Goal: Transaction & Acquisition: Download file/media

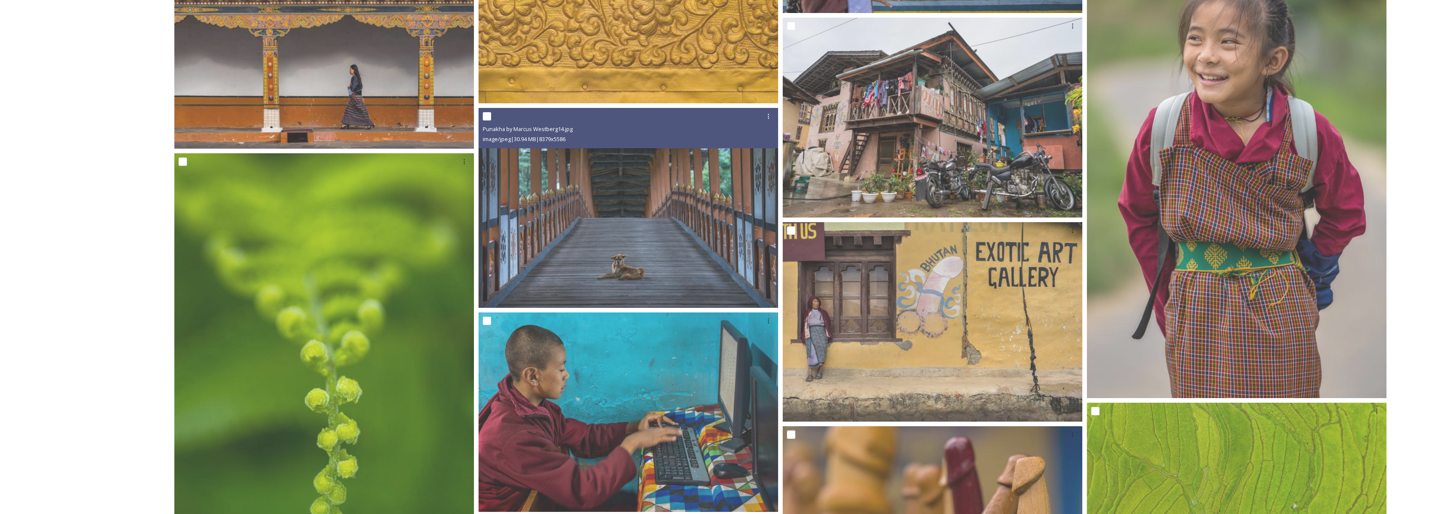
scroll to position [2550, 0]
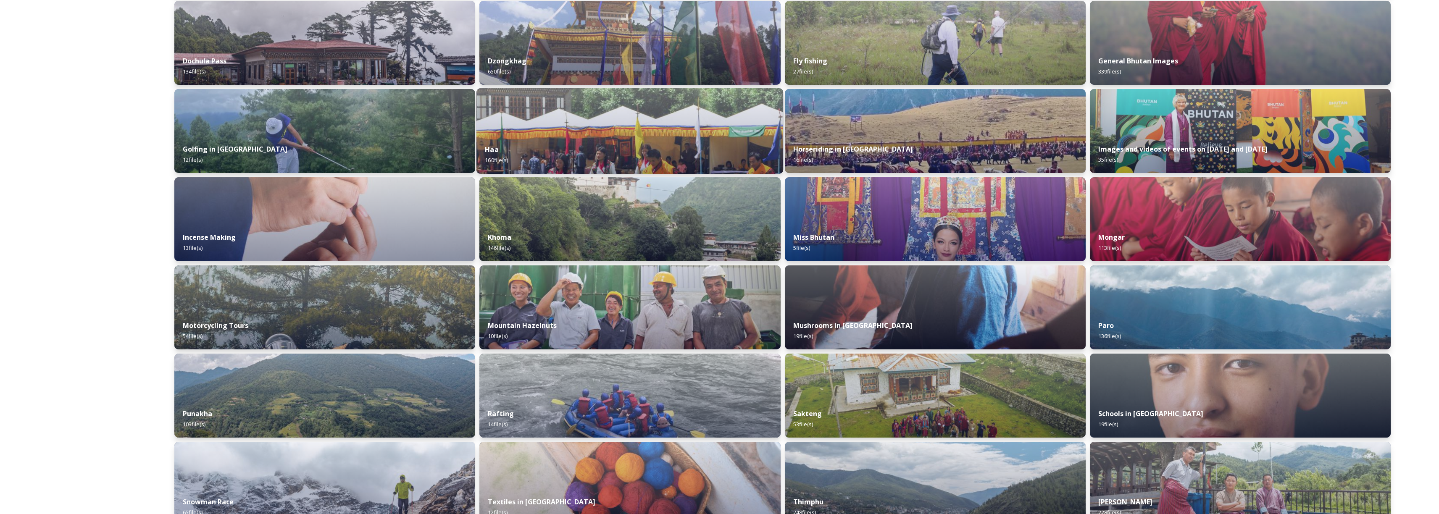
scroll to position [132, 0]
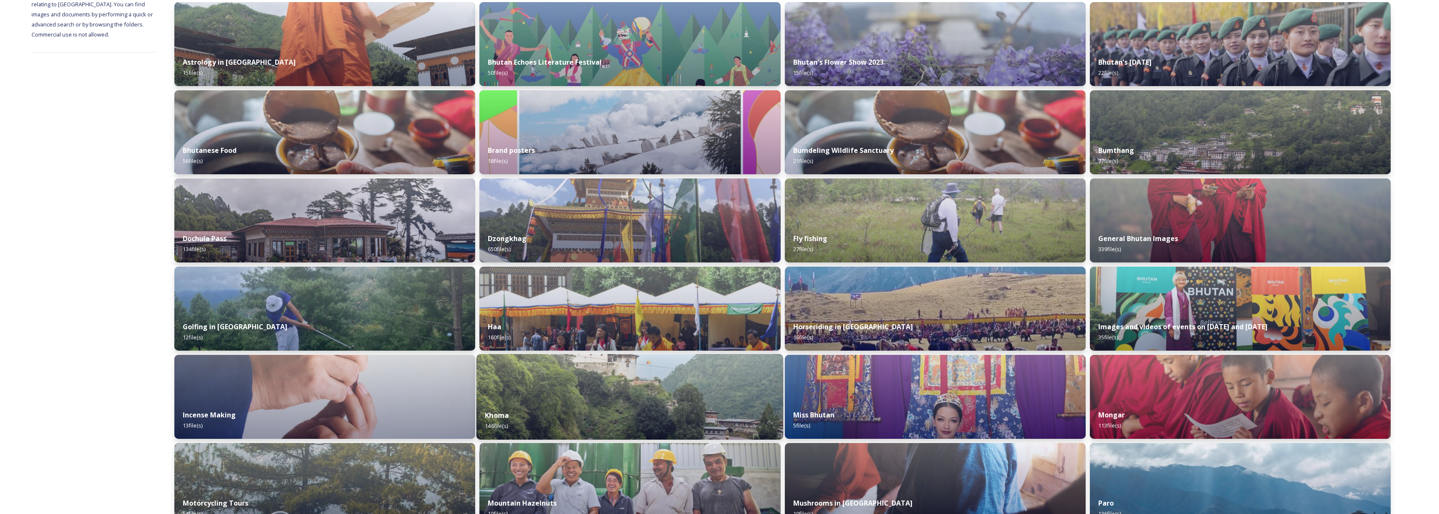
click at [575, 404] on div "Khoma 146 file(s)" at bounding box center [629, 421] width 307 height 38
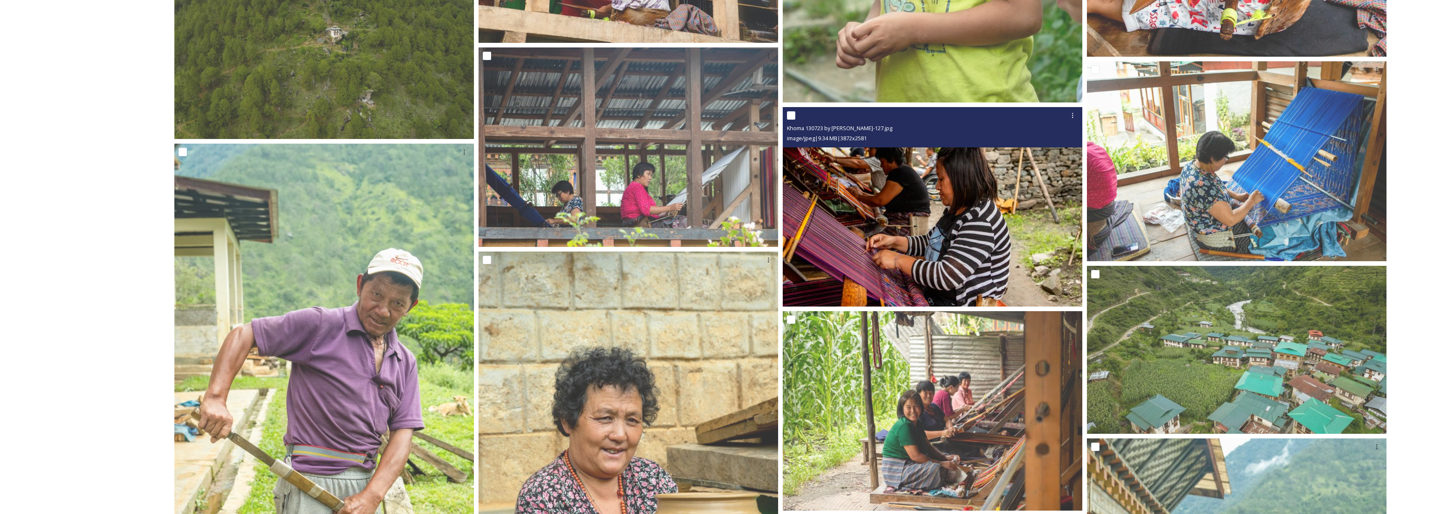
scroll to position [1452, 0]
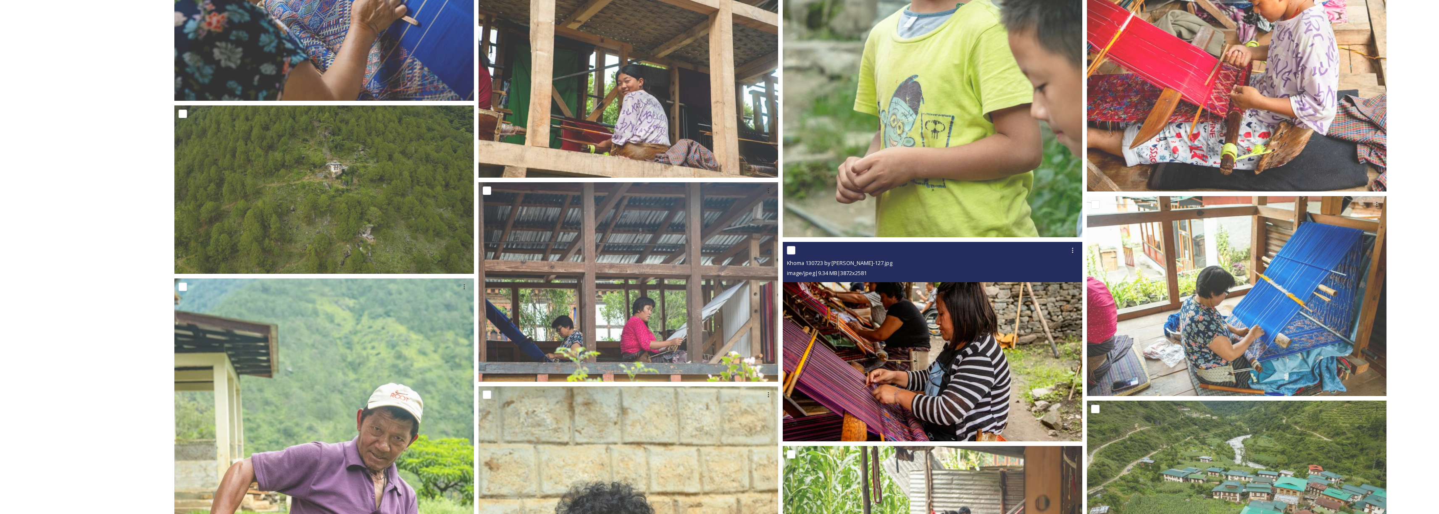
click at [941, 320] on img at bounding box center [933, 342] width 300 height 200
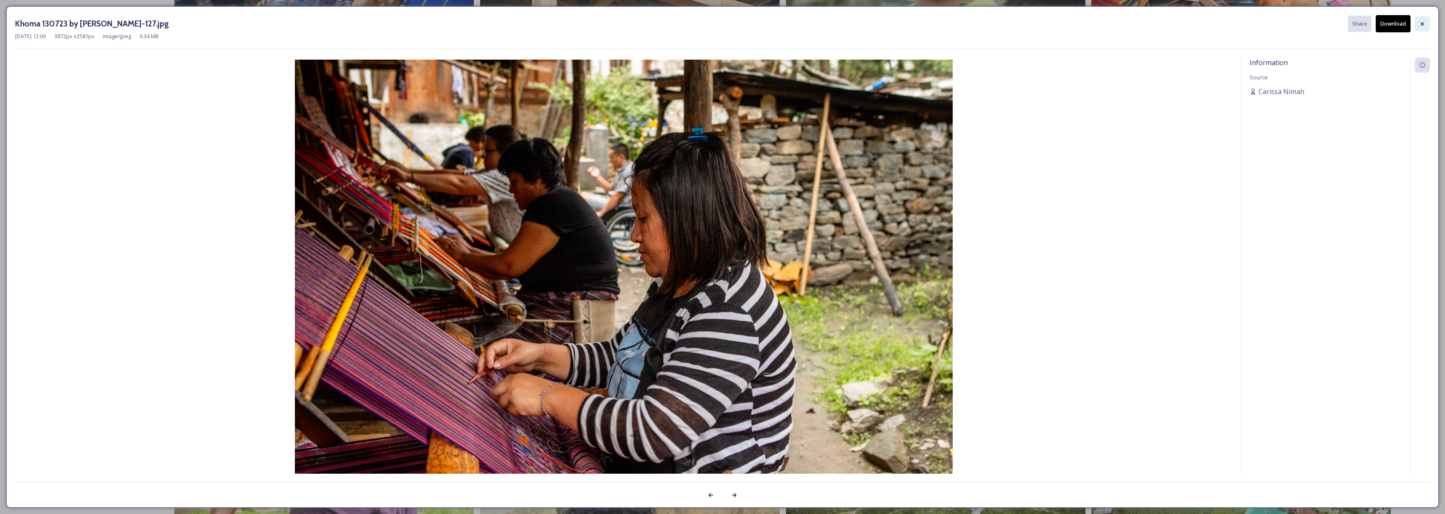
click at [1425, 21] on icon at bounding box center [1422, 24] width 7 height 7
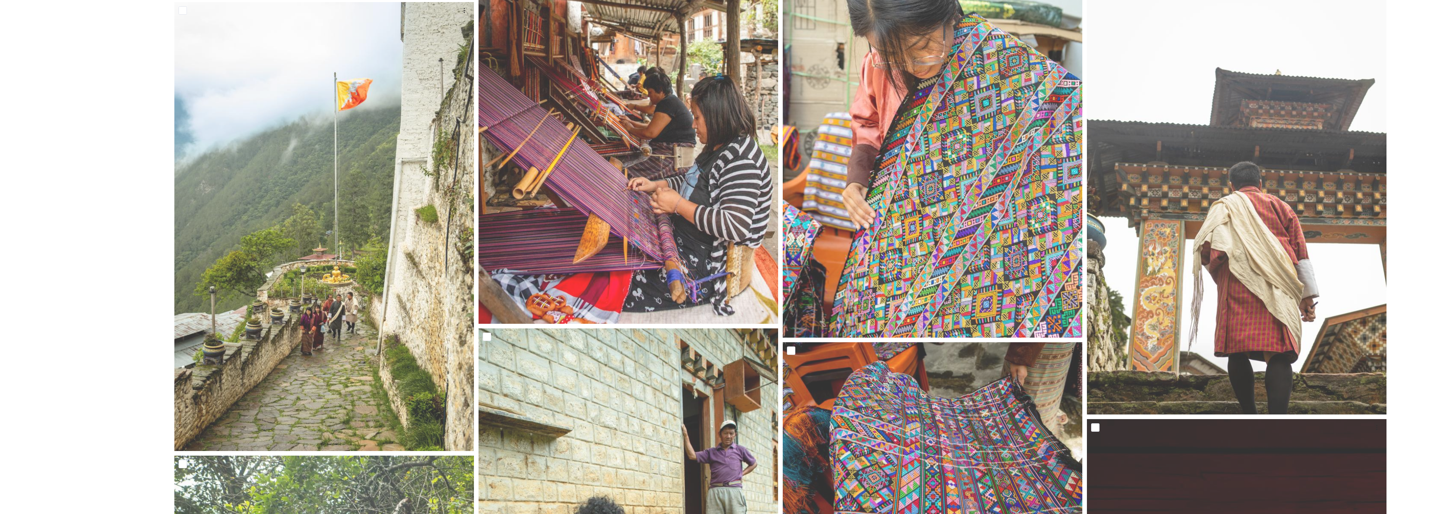
scroll to position [3535, 0]
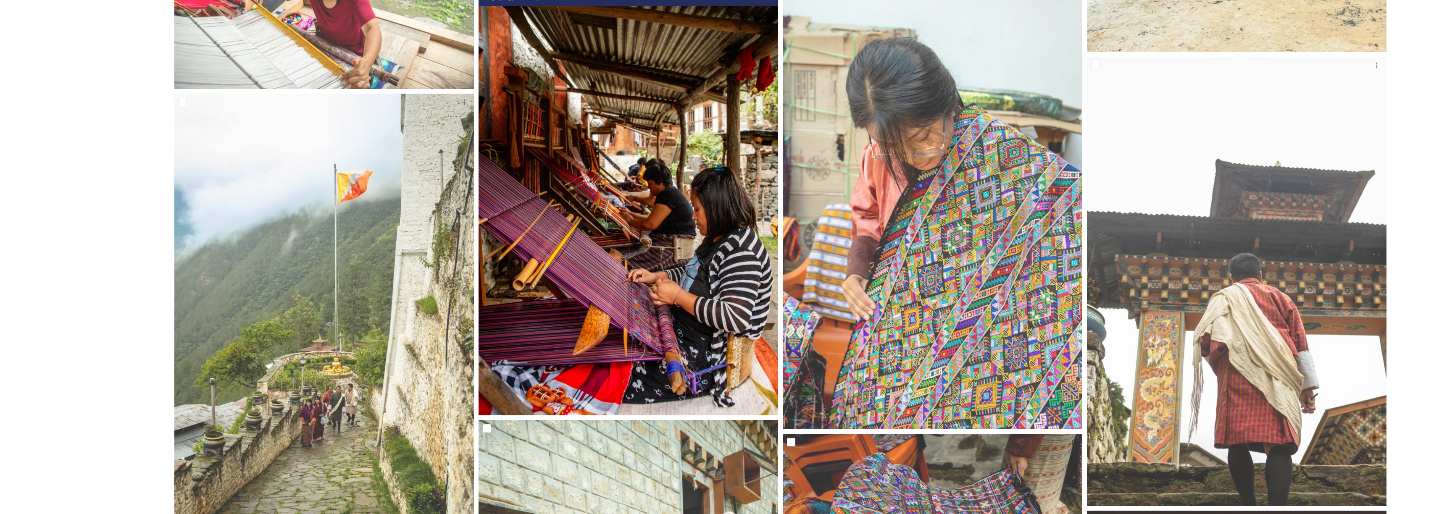
click at [703, 235] on img at bounding box center [628, 190] width 300 height 449
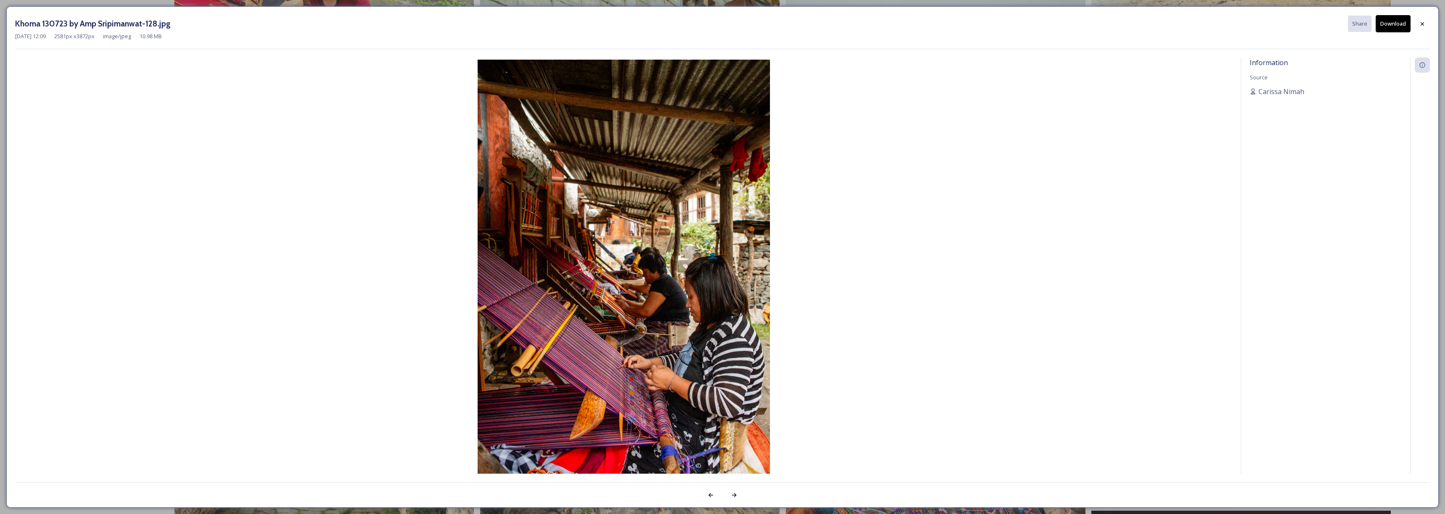
click at [1385, 29] on button "Download" at bounding box center [1393, 23] width 35 height 17
click at [1422, 21] on icon at bounding box center [1422, 24] width 7 height 7
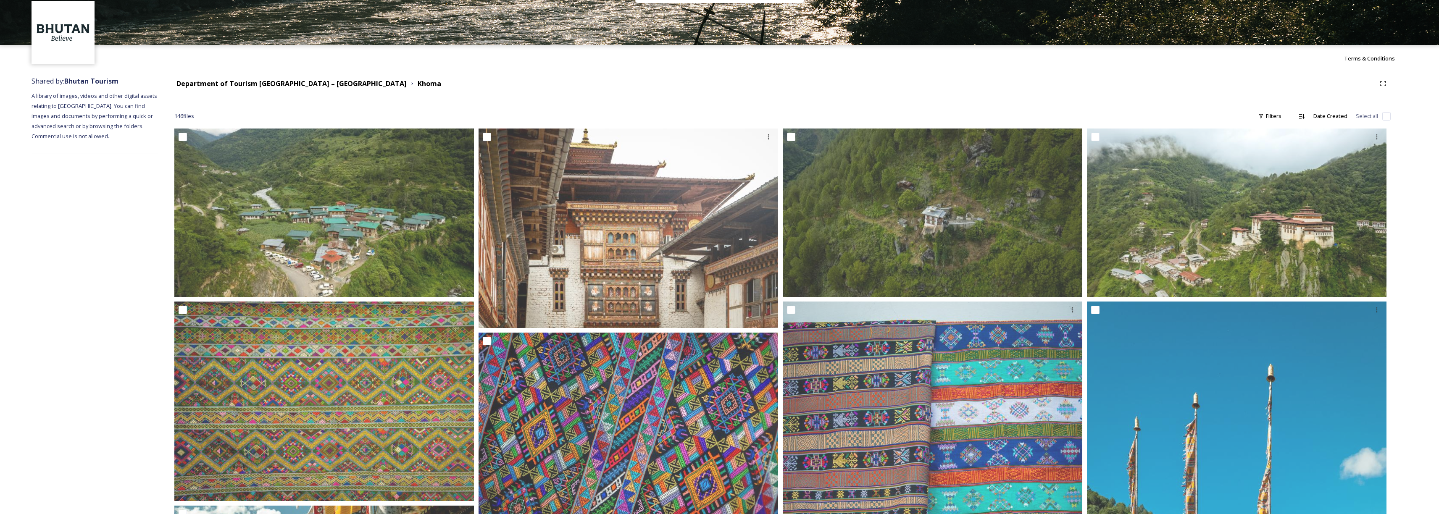
scroll to position [0, 0]
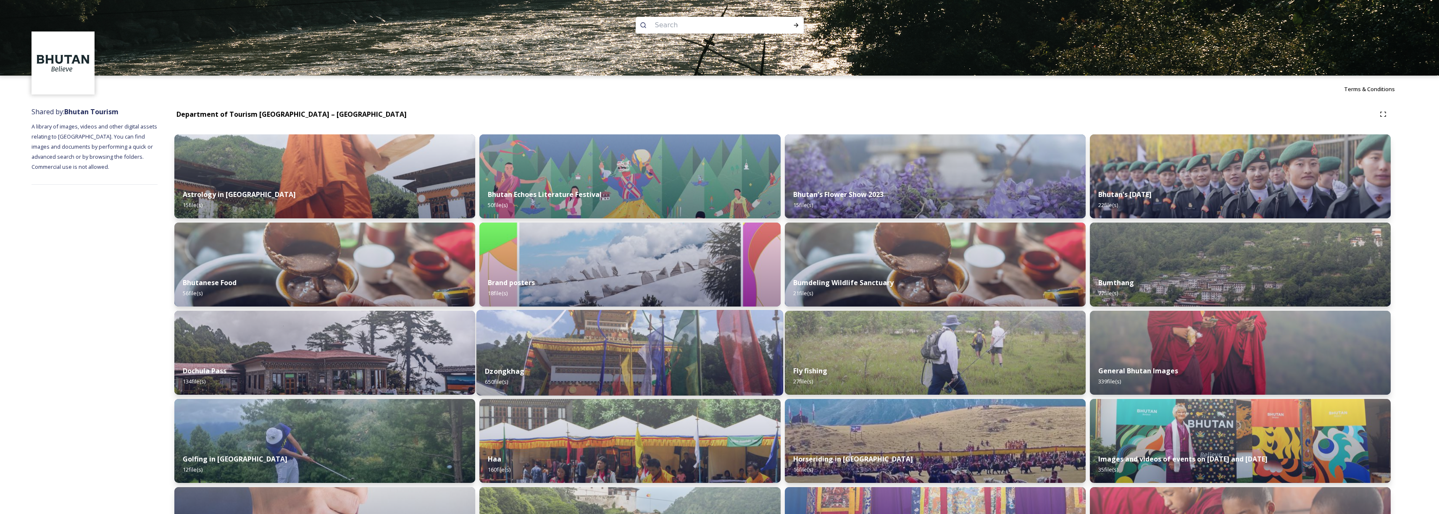
click at [658, 343] on img at bounding box center [629, 353] width 307 height 86
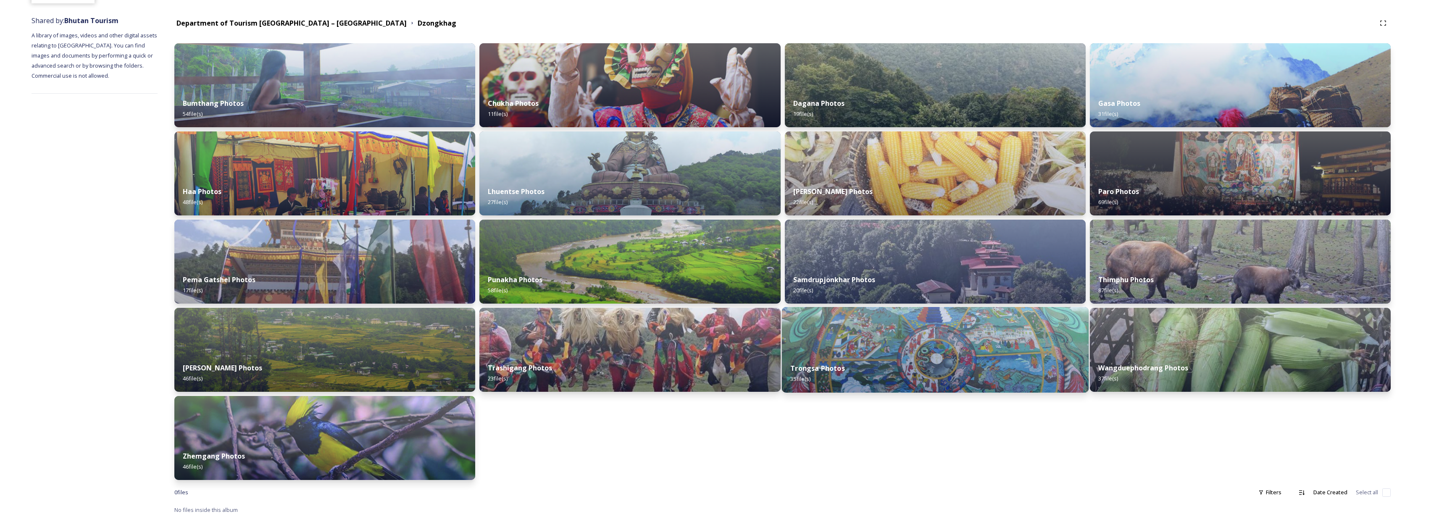
scroll to position [86, 0]
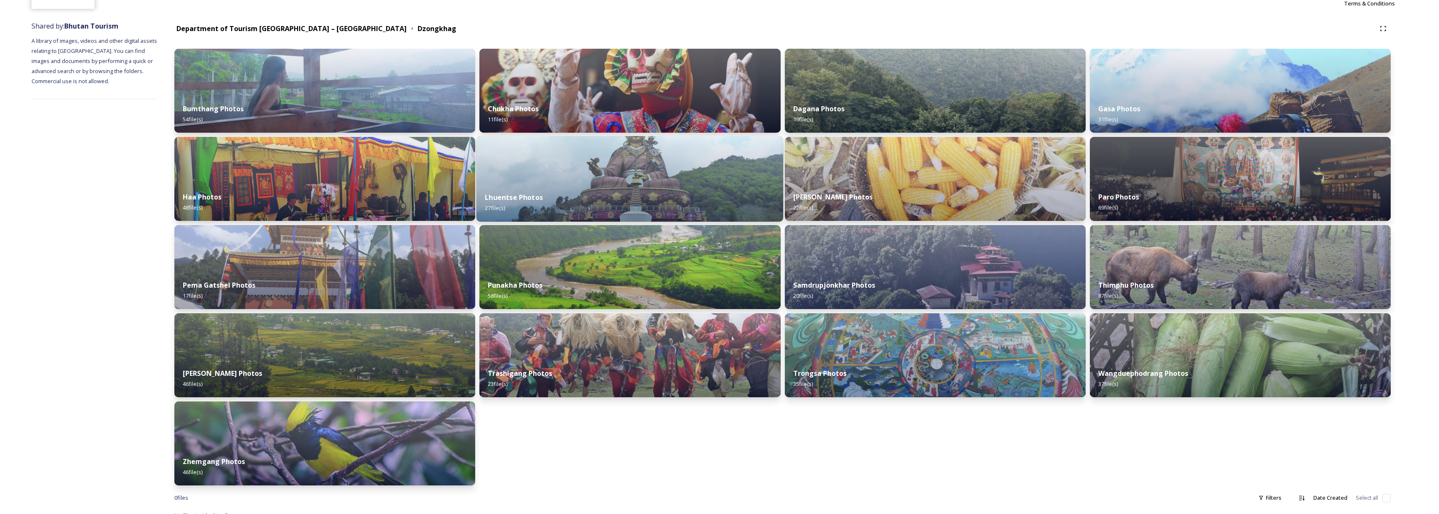
click at [636, 206] on div "Lhuentse Photos 27 file(s)" at bounding box center [629, 203] width 307 height 38
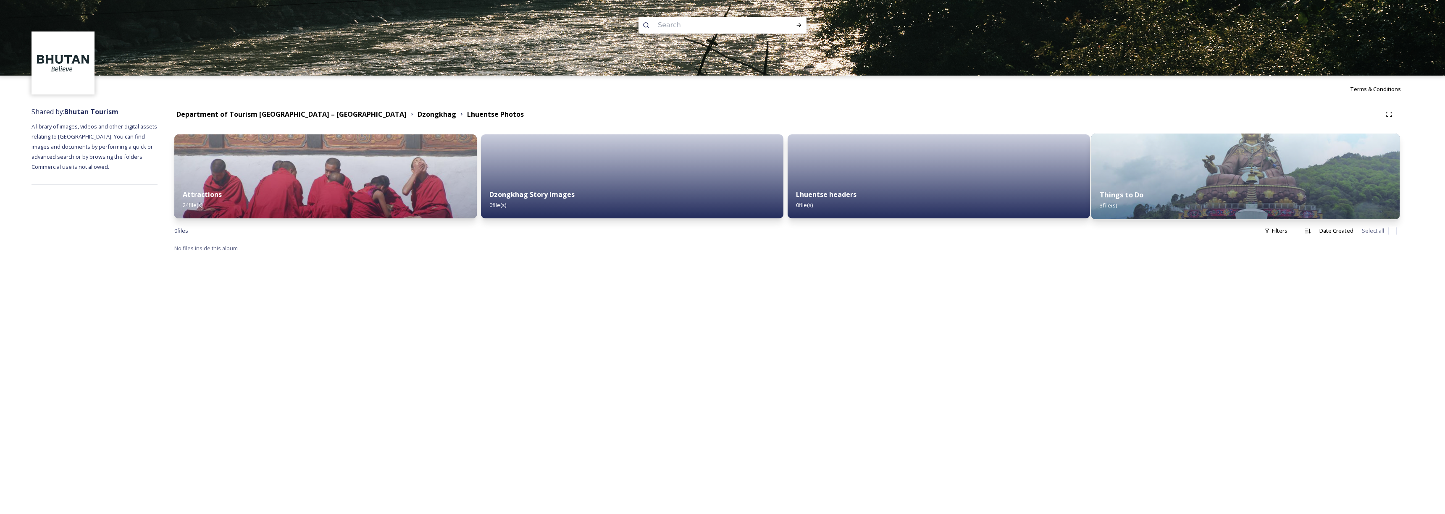
click at [1146, 198] on div "Things to Do 3 file(s)" at bounding box center [1245, 200] width 308 height 38
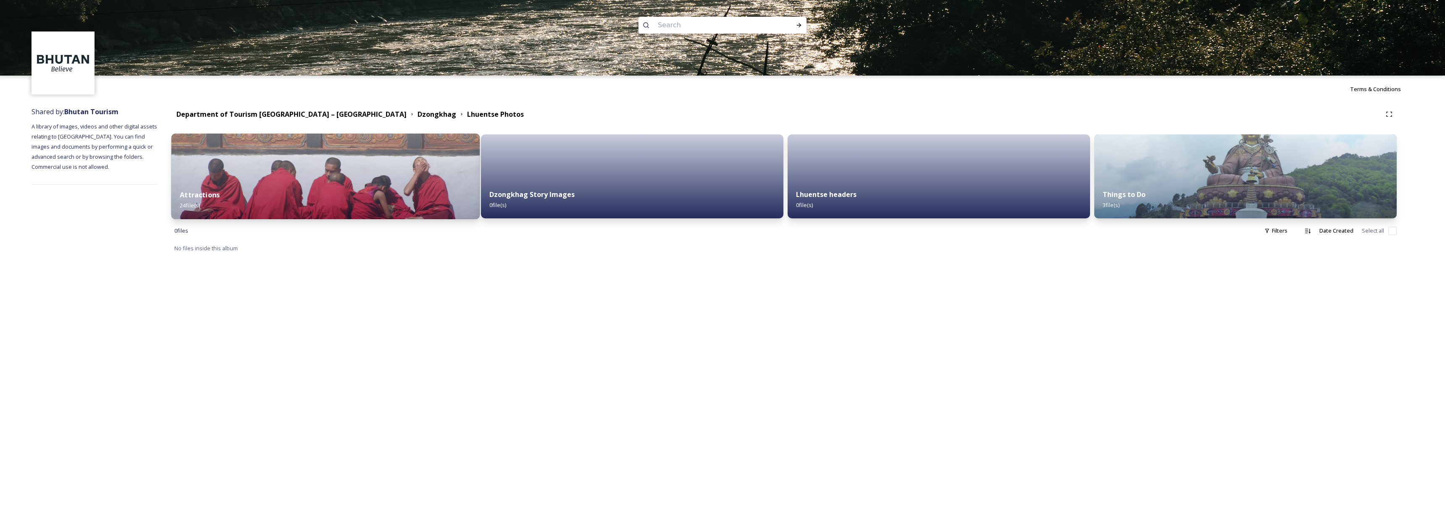
click at [338, 200] on div "Attractions 24 file(s)" at bounding box center [325, 200] width 308 height 38
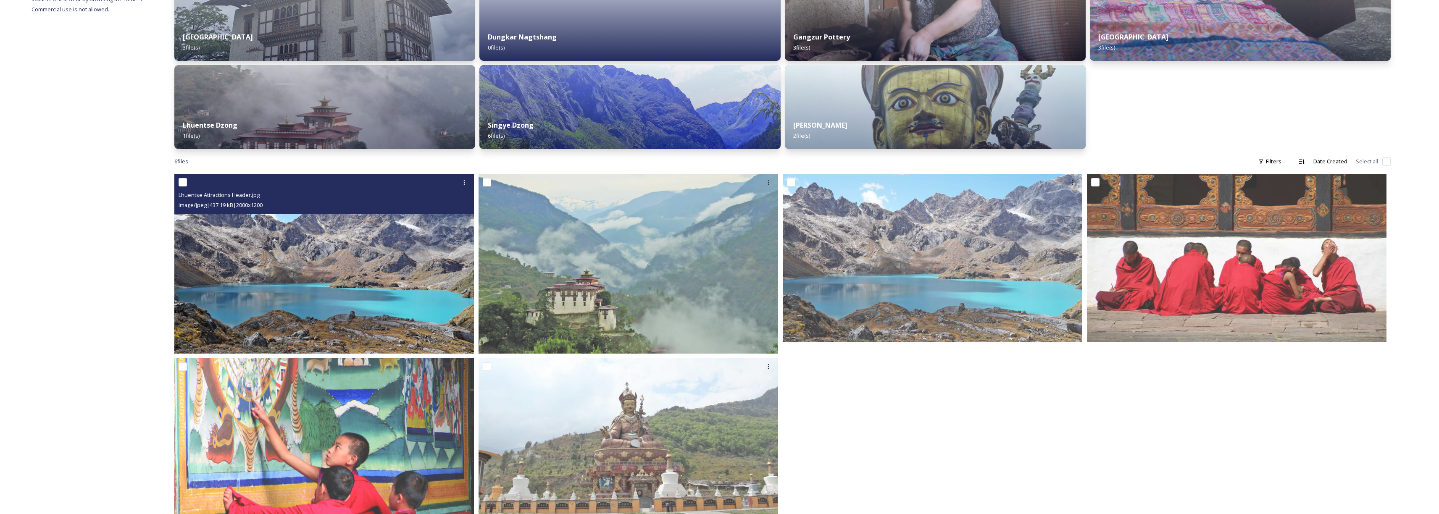
scroll to position [200, 0]
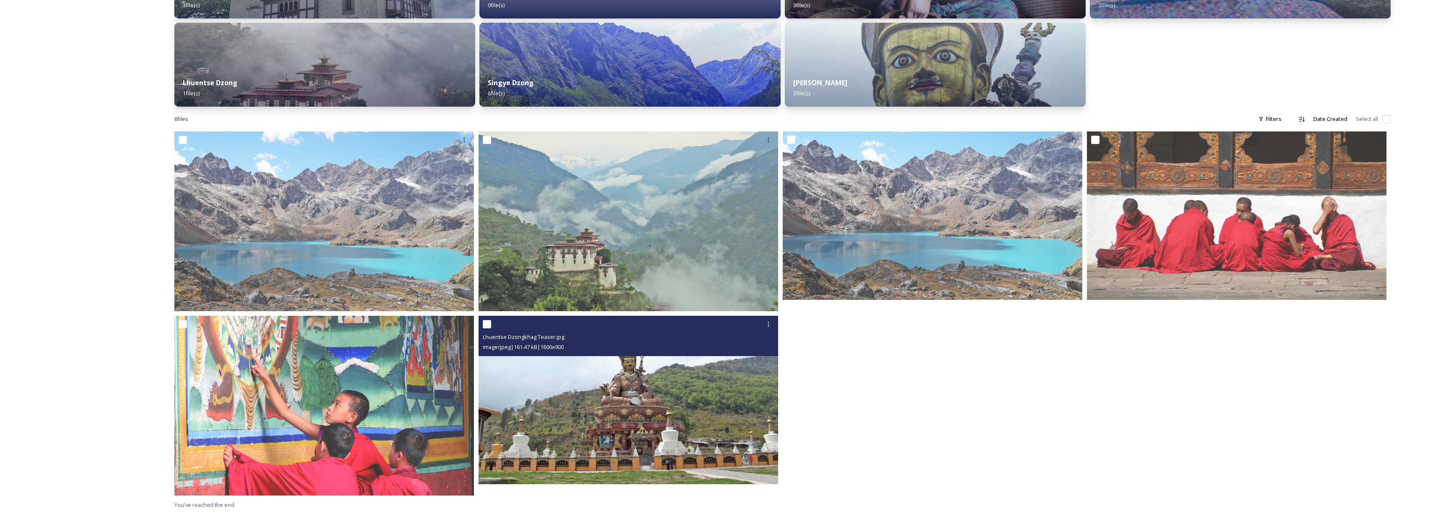
click at [574, 389] on img at bounding box center [628, 400] width 300 height 168
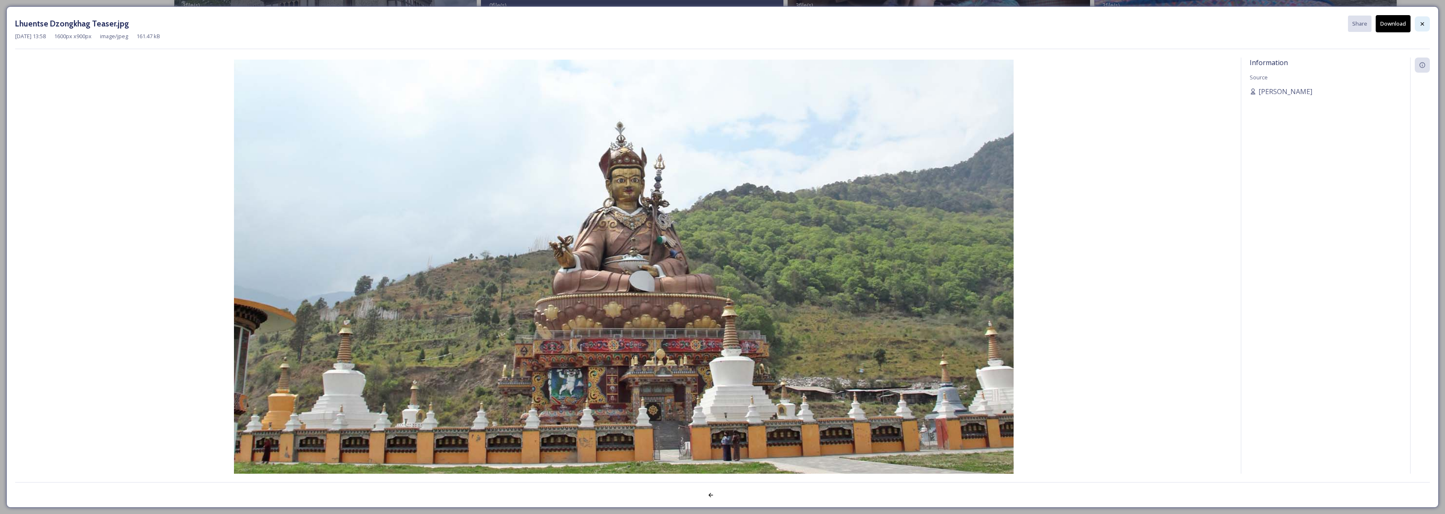
click at [1421, 22] on icon at bounding box center [1422, 23] width 3 height 3
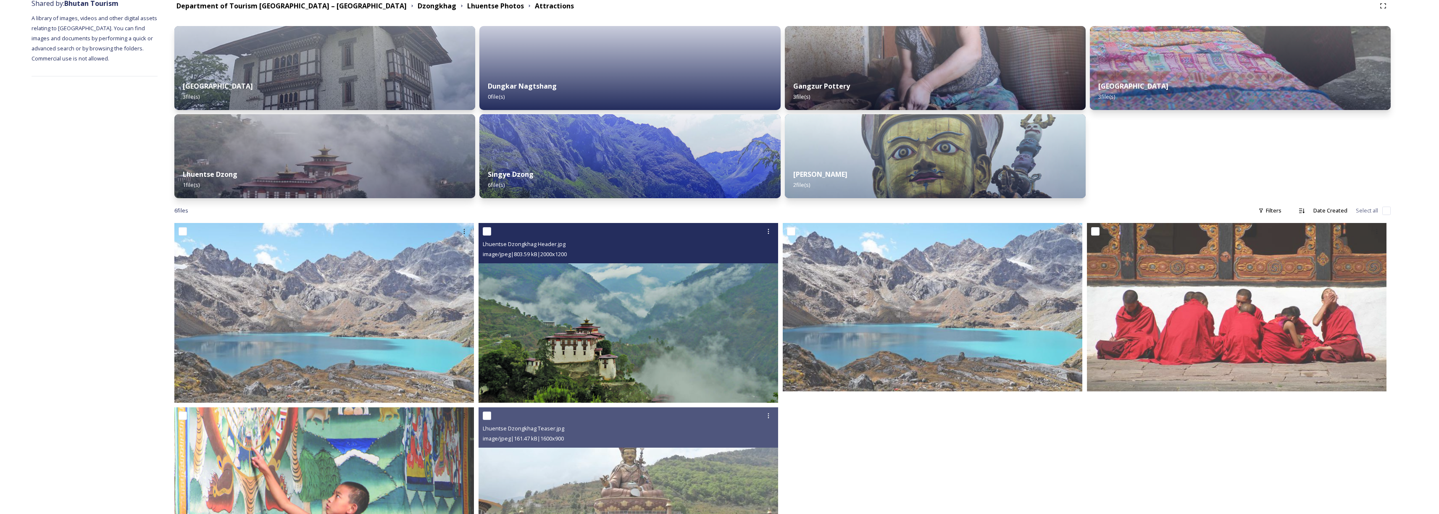
scroll to position [75, 0]
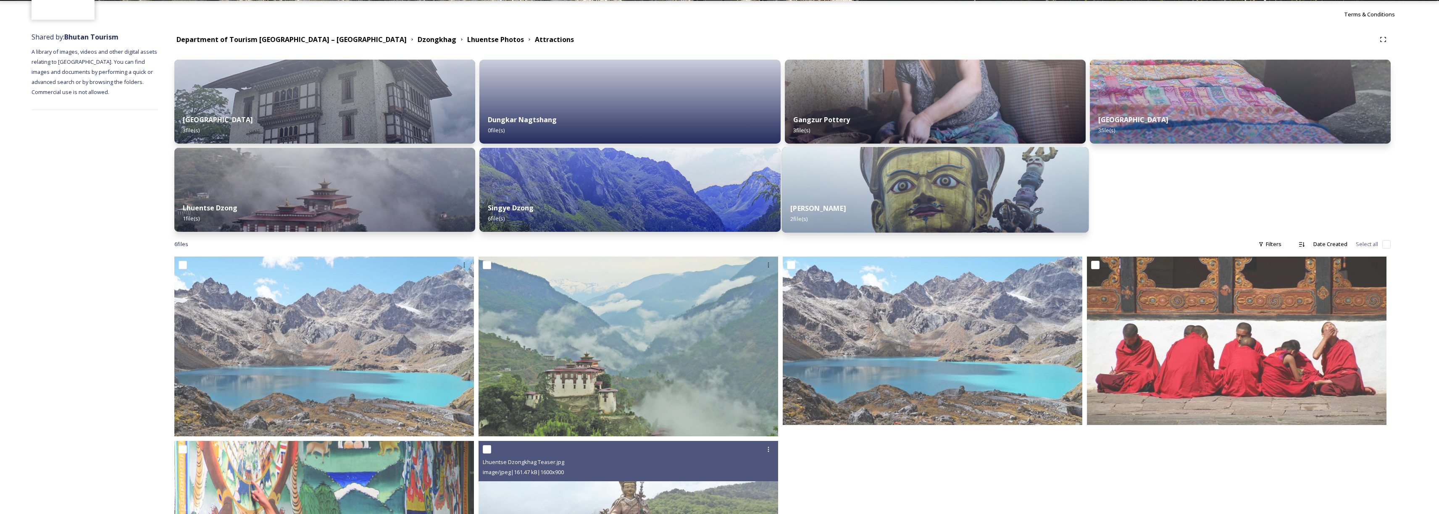
click at [892, 207] on div "[PERSON_NAME] 2 file(s)" at bounding box center [934, 213] width 307 height 38
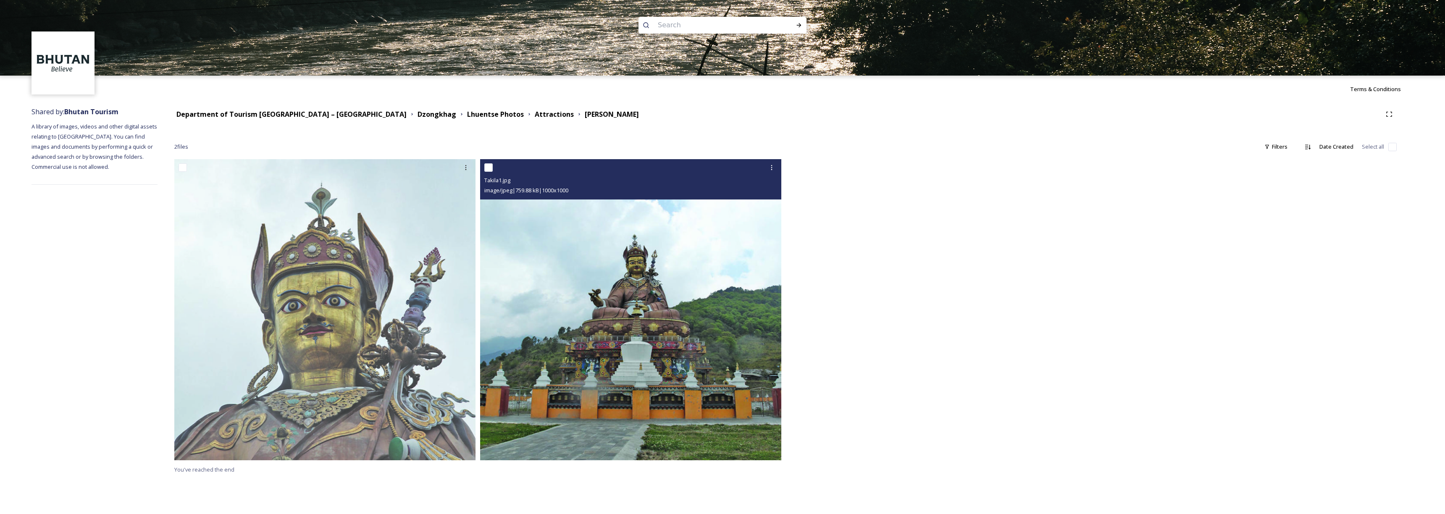
click at [646, 291] on img at bounding box center [630, 309] width 301 height 301
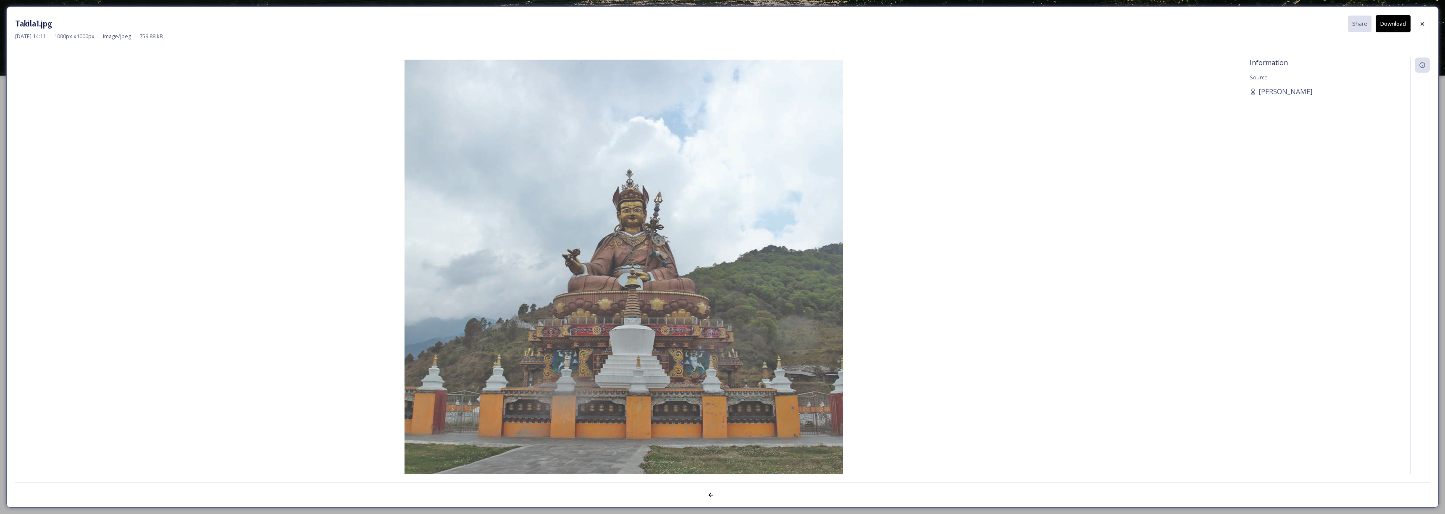
click at [1009, 205] on img at bounding box center [623, 279] width 1217 height 439
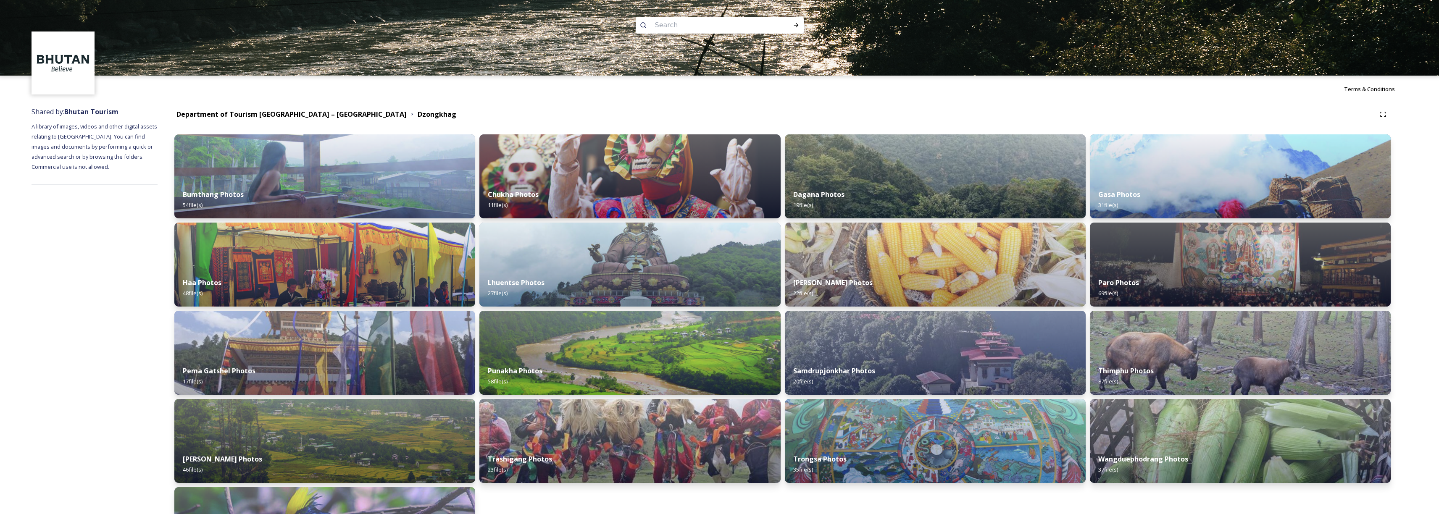
click at [676, 29] on input at bounding box center [708, 25] width 115 height 18
type input "[PERSON_NAME]"
click at [795, 26] on icon at bounding box center [796, 25] width 7 height 7
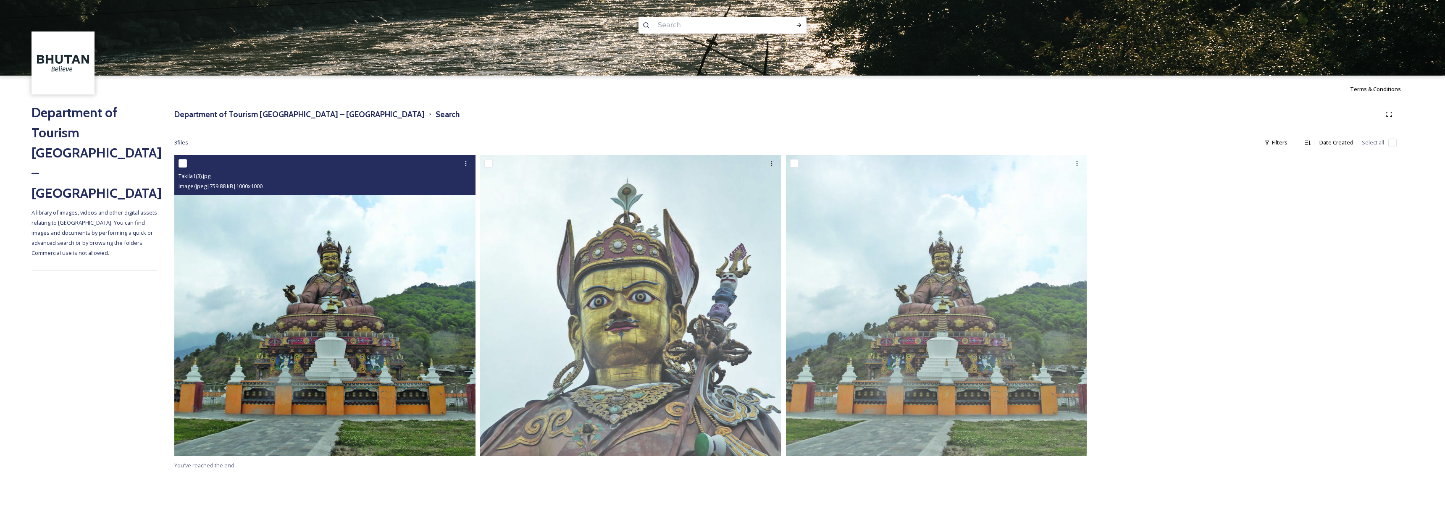
click at [365, 277] on img at bounding box center [324, 305] width 301 height 301
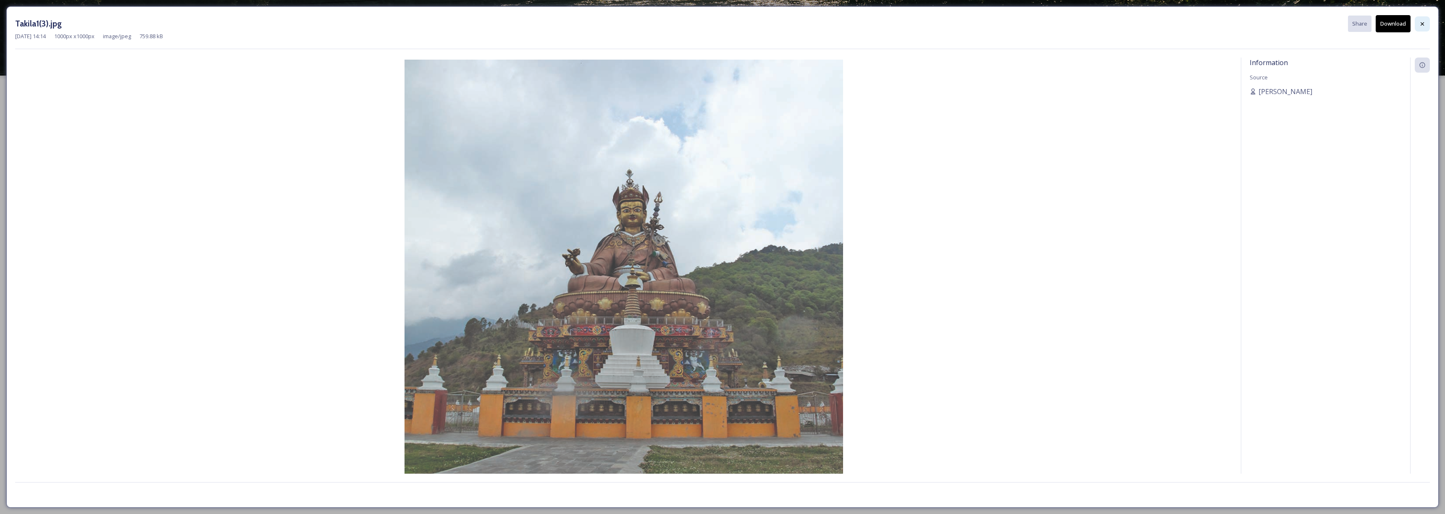
click at [1418, 24] on div at bounding box center [1422, 23] width 15 height 15
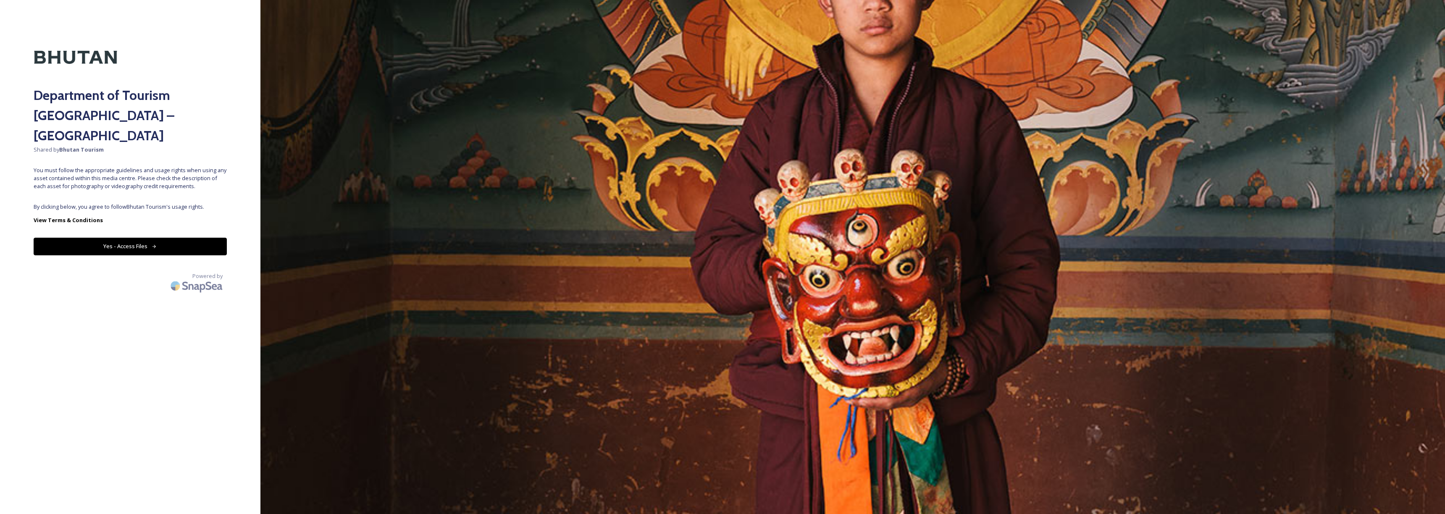
click at [200, 238] on button "Yes - Access Files" at bounding box center [130, 246] width 193 height 17
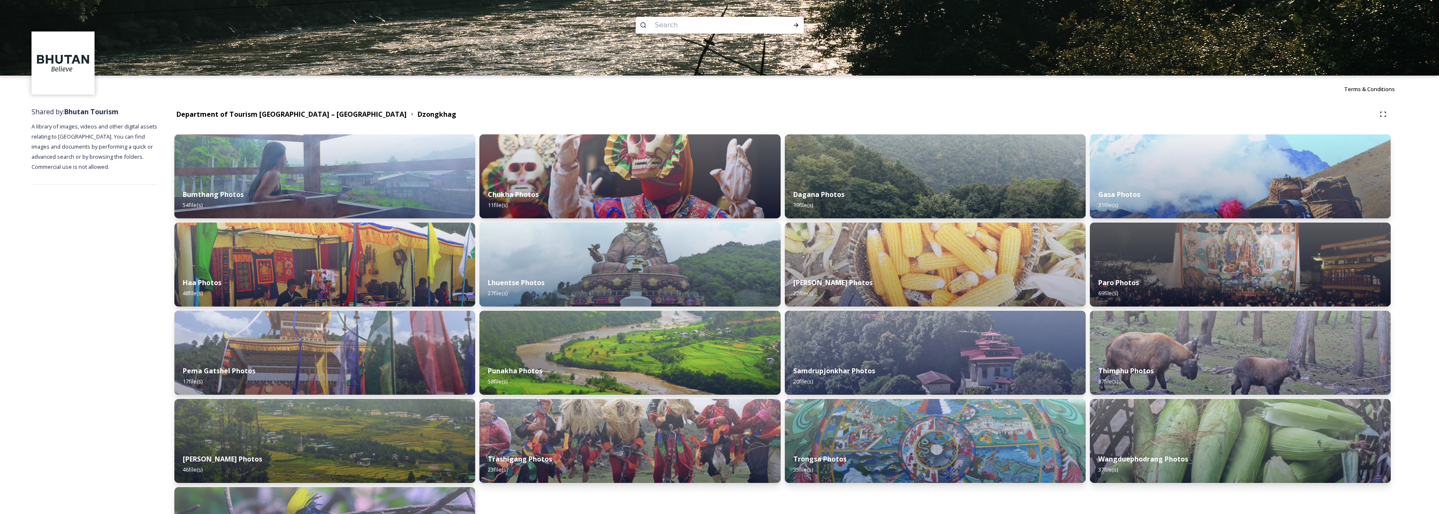
click at [317, 122] on div "Department of Tourism [GEOGRAPHIC_DATA] – [GEOGRAPHIC_DATA] Dzongkhag Bumthang …" at bounding box center [783, 356] width 1250 height 508
click at [317, 117] on strong "Department of Tourism [GEOGRAPHIC_DATA] – [GEOGRAPHIC_DATA]" at bounding box center [291, 114] width 230 height 9
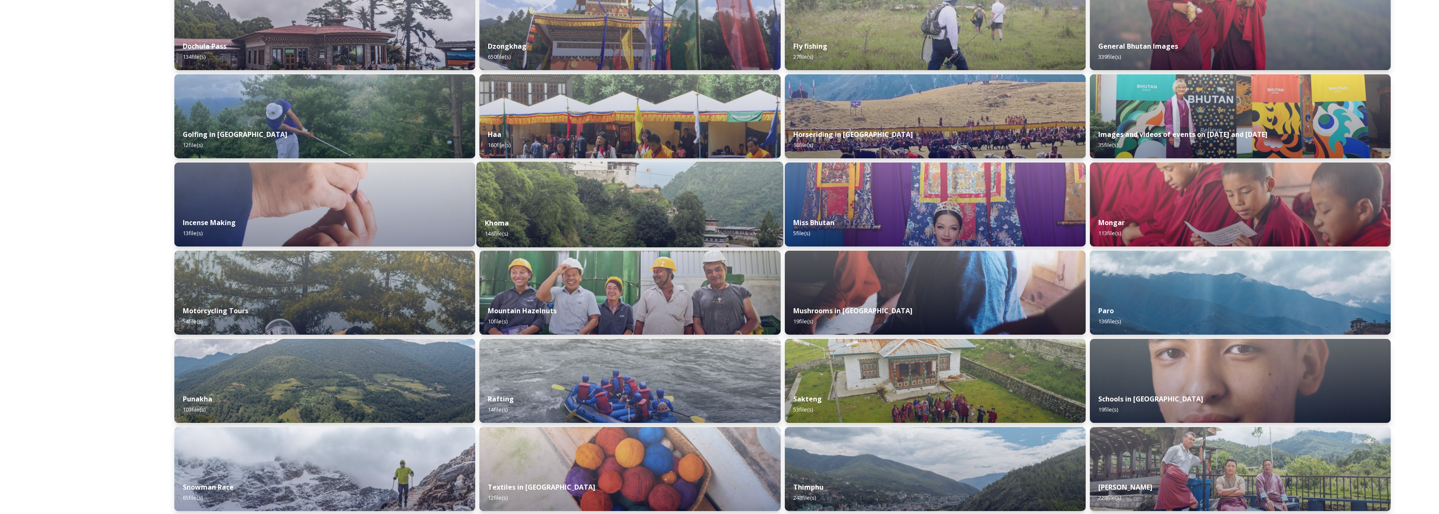
scroll to position [507, 0]
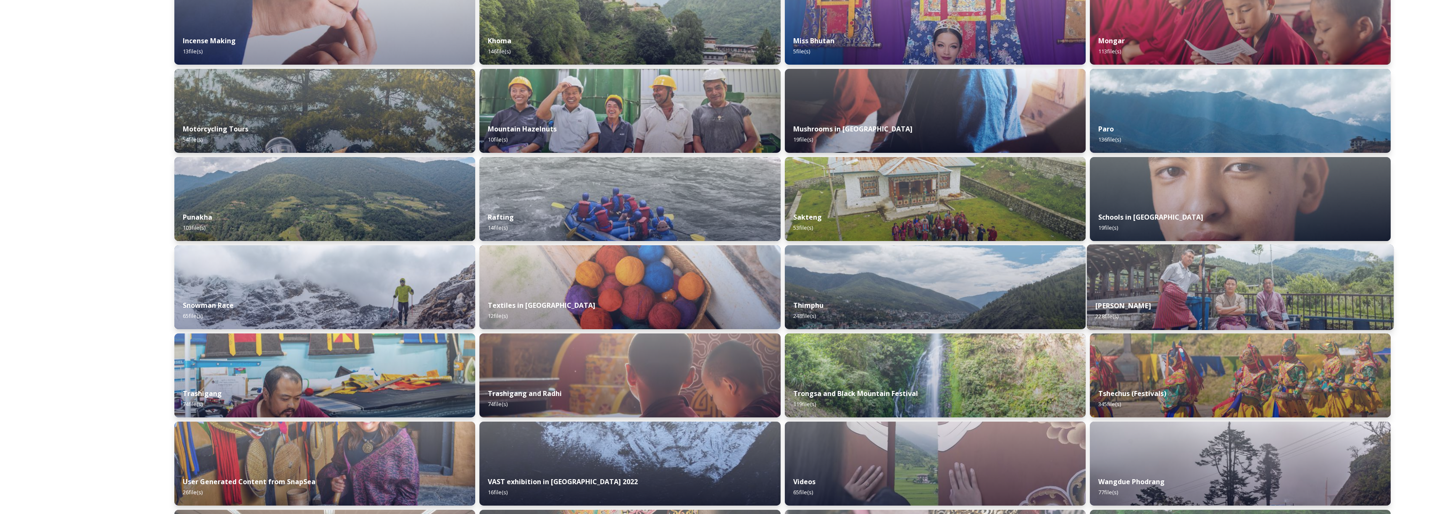
click at [1201, 294] on div "[PERSON_NAME] 228 file(s)" at bounding box center [1240, 311] width 307 height 38
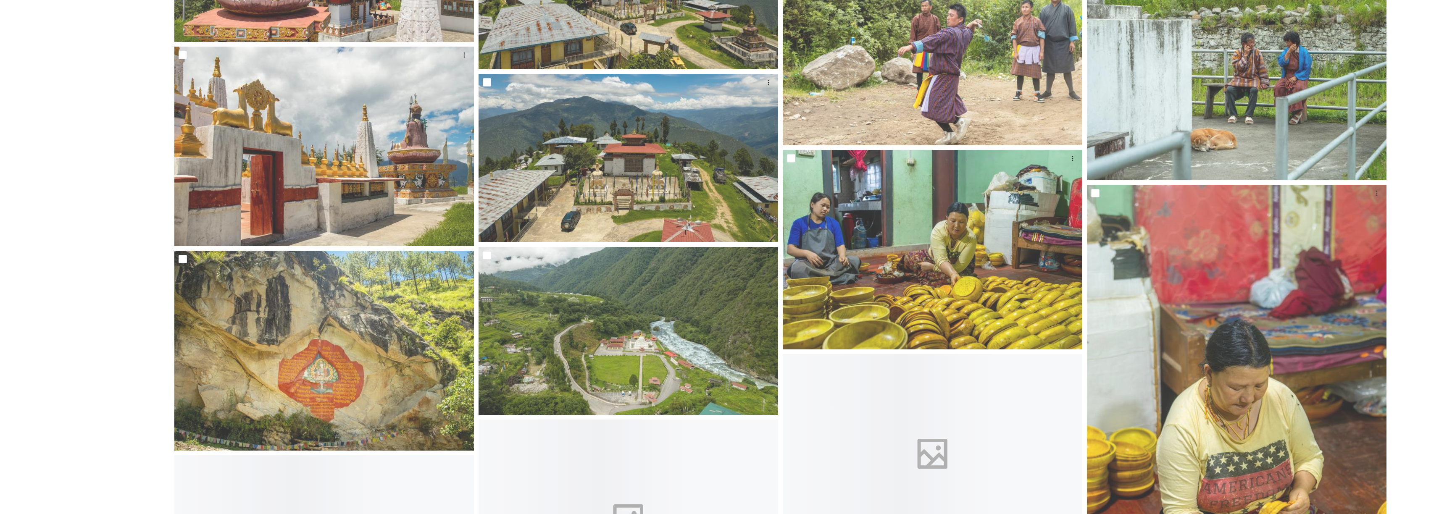
scroll to position [4523, 0]
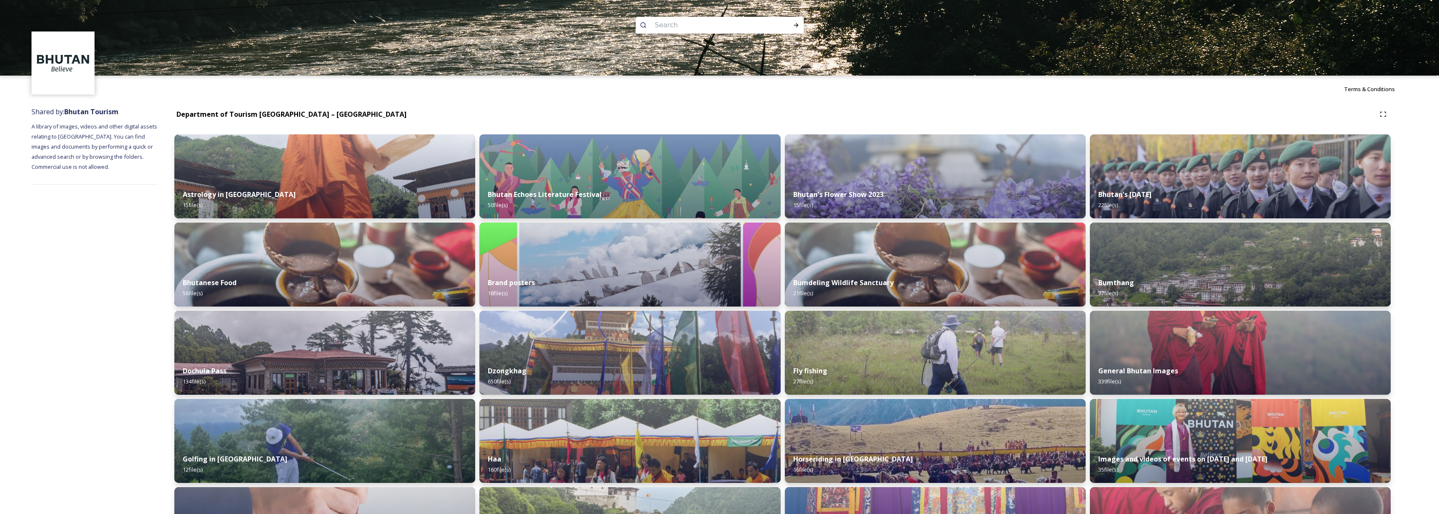
click at [691, 24] on input at bounding box center [708, 25] width 115 height 18
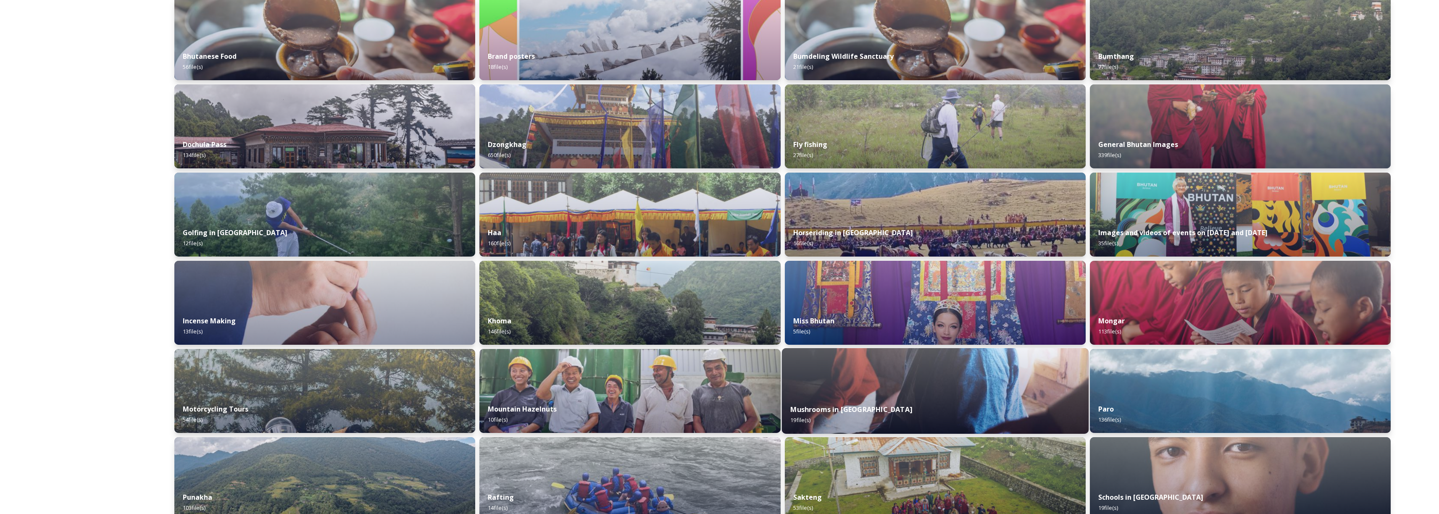
scroll to position [370, 0]
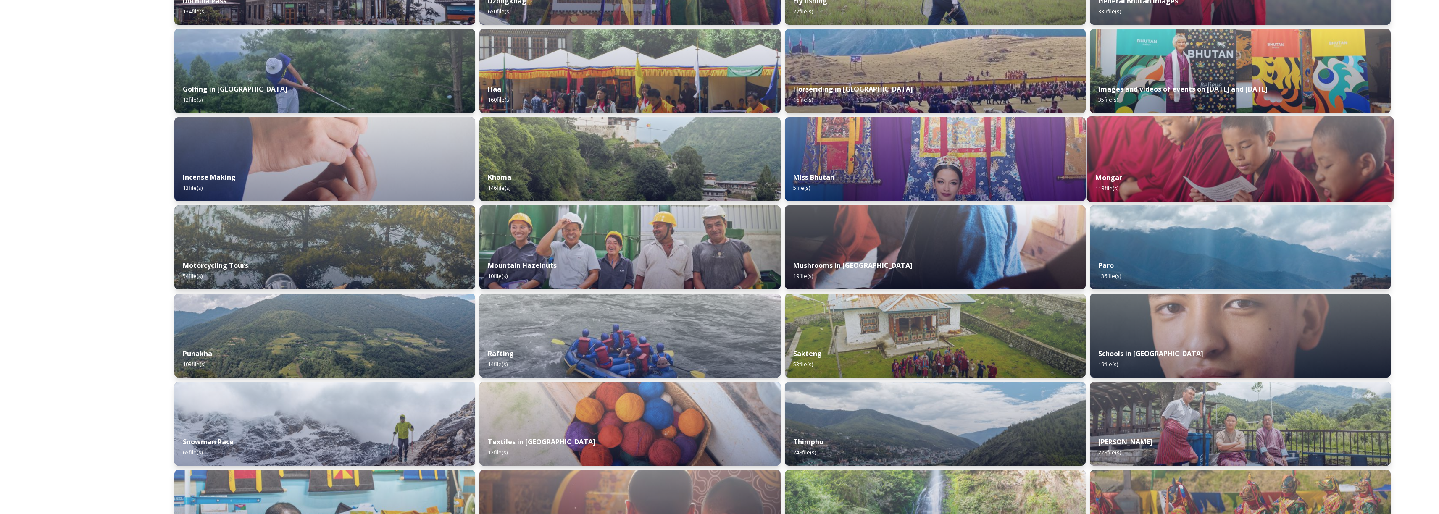
click at [1133, 176] on div "[PERSON_NAME] 113 file(s)" at bounding box center [1240, 183] width 307 height 38
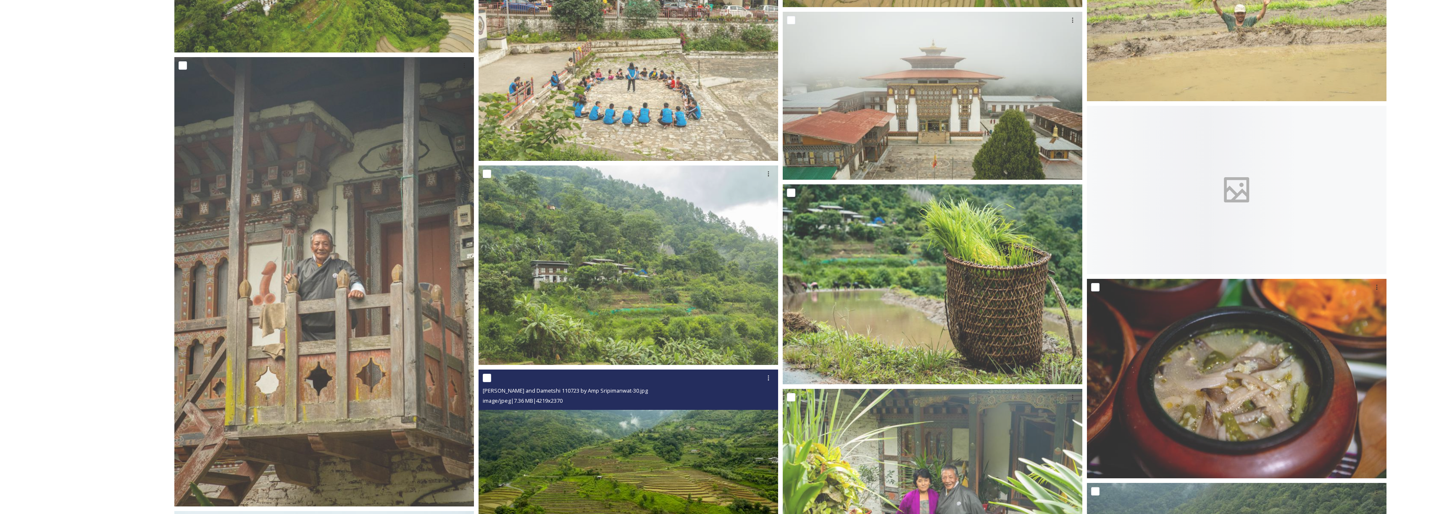
scroll to position [3243, 0]
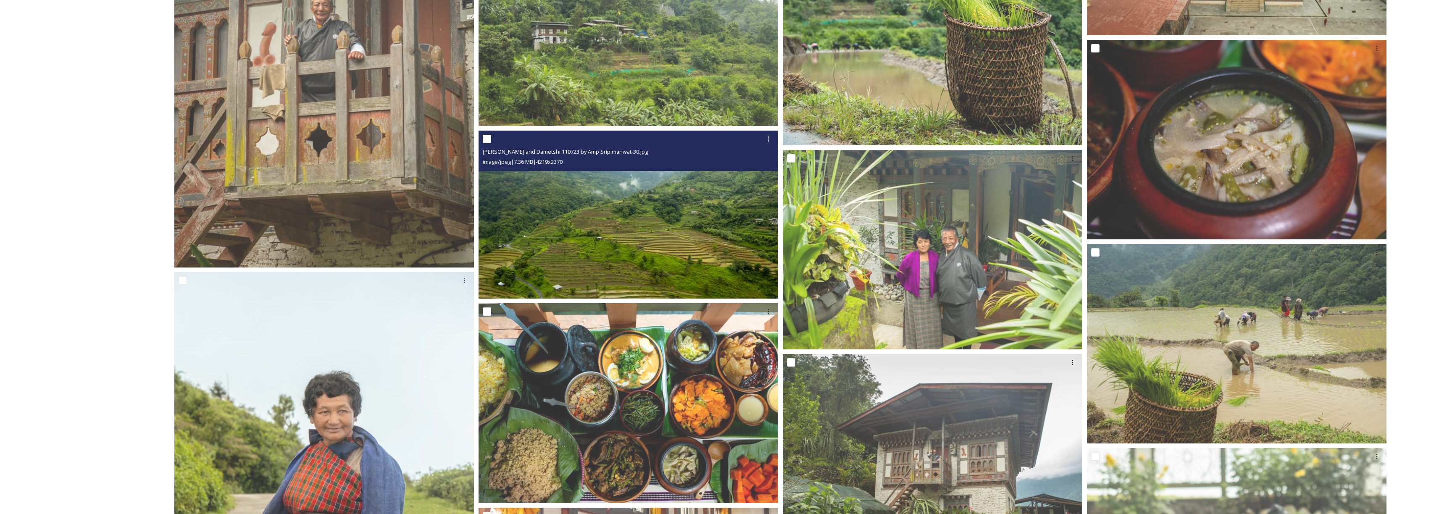
click at [621, 256] on img at bounding box center [628, 215] width 300 height 168
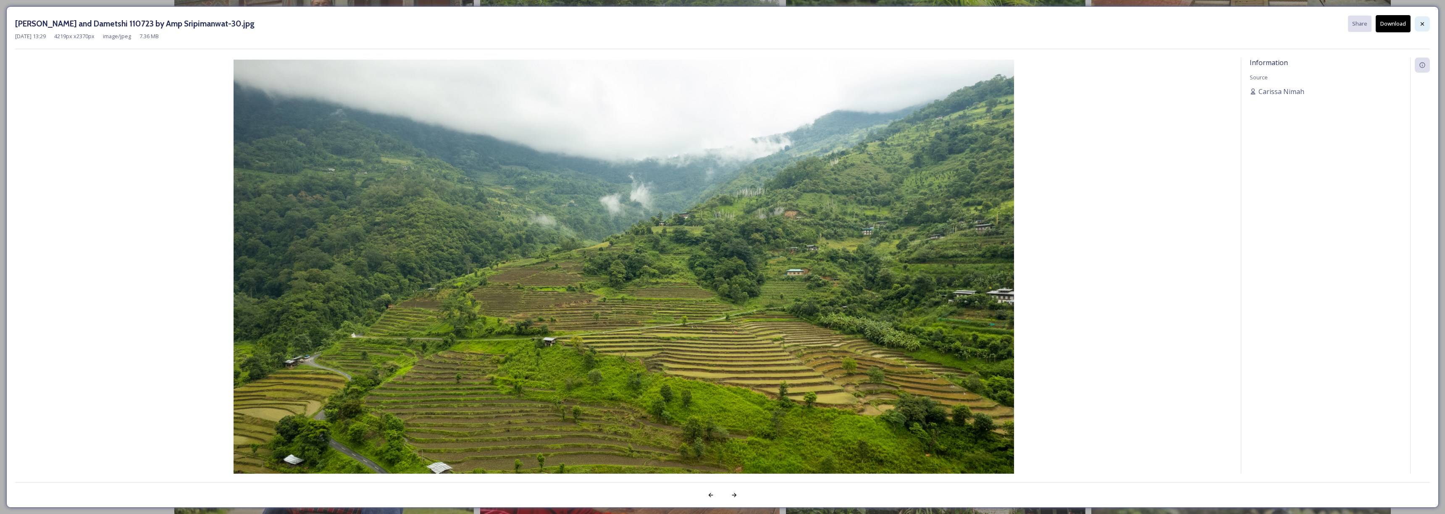
click at [1420, 25] on icon at bounding box center [1422, 24] width 7 height 7
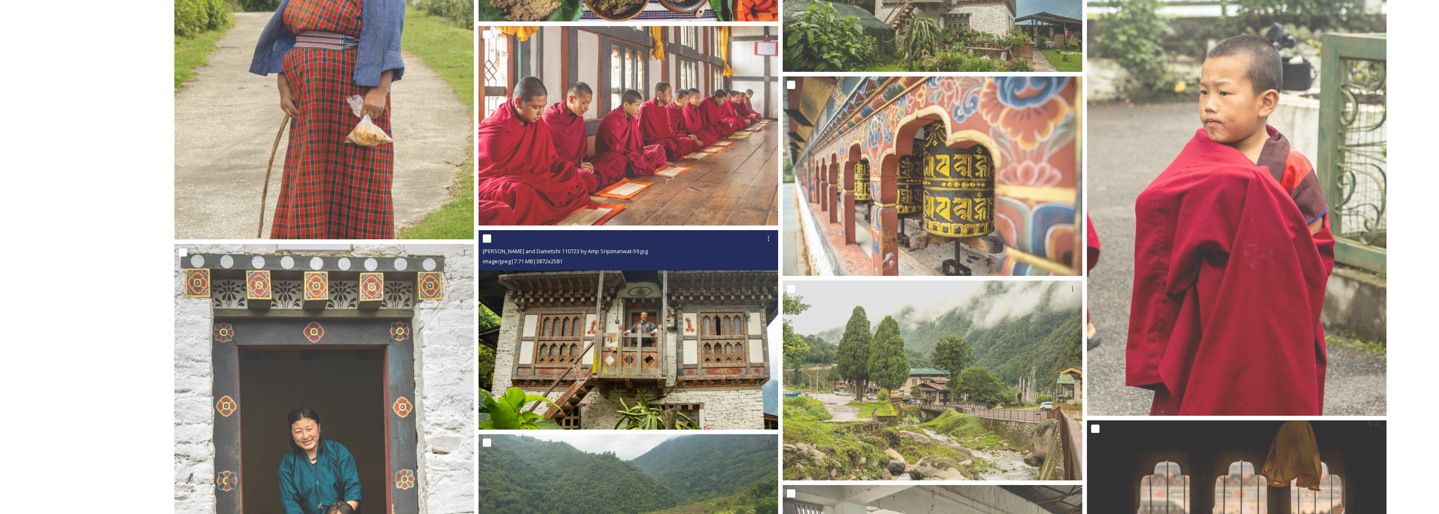
scroll to position [3825, 0]
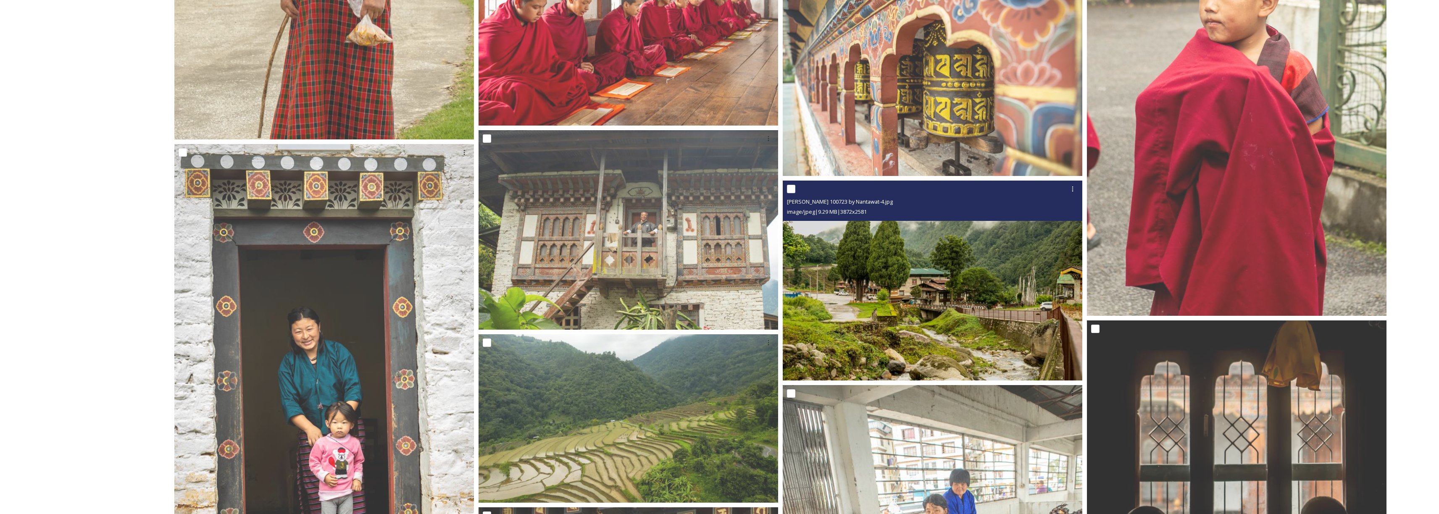
click at [920, 286] on img at bounding box center [933, 281] width 300 height 200
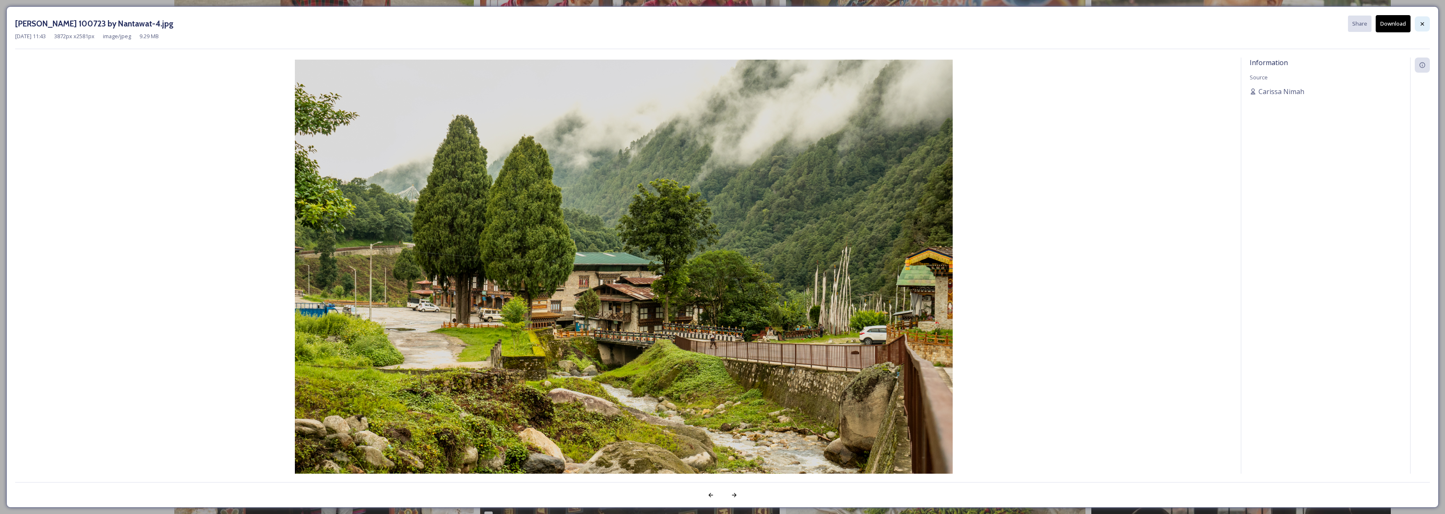
click at [1423, 26] on icon at bounding box center [1422, 24] width 7 height 7
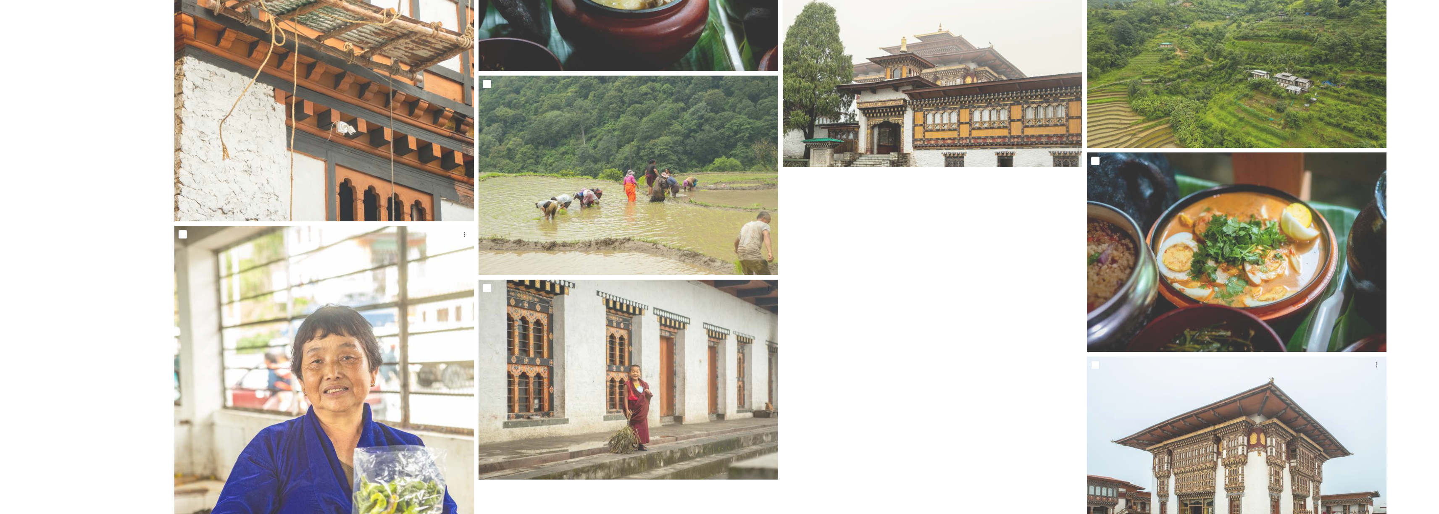
scroll to position [6577, 0]
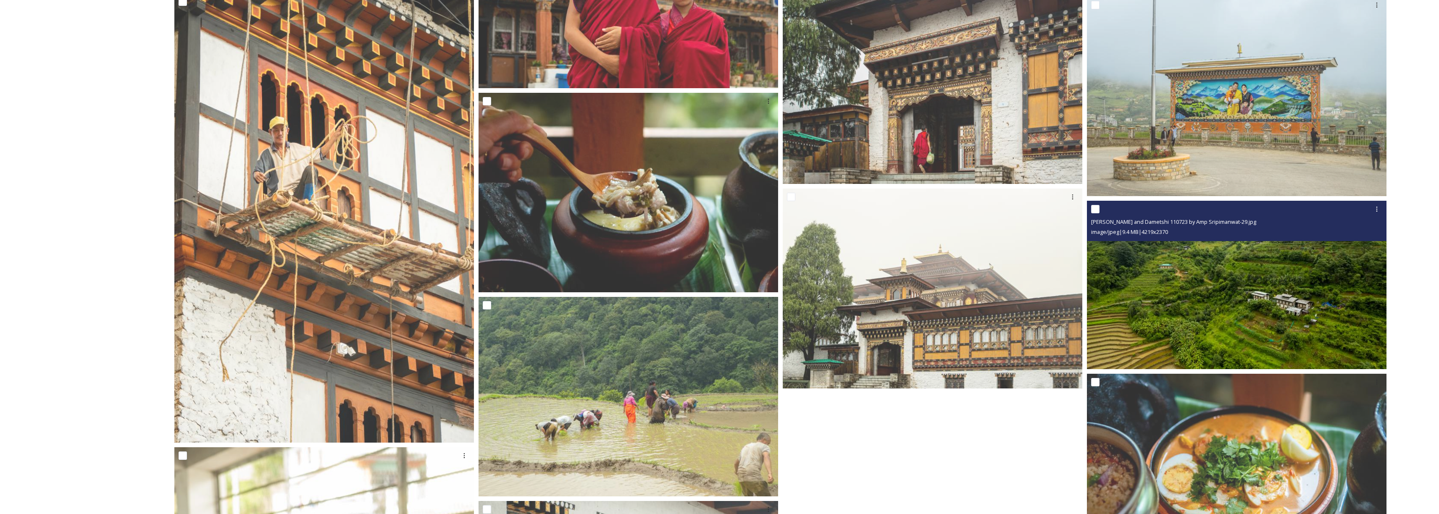
click at [1167, 268] on img at bounding box center [1237, 285] width 300 height 168
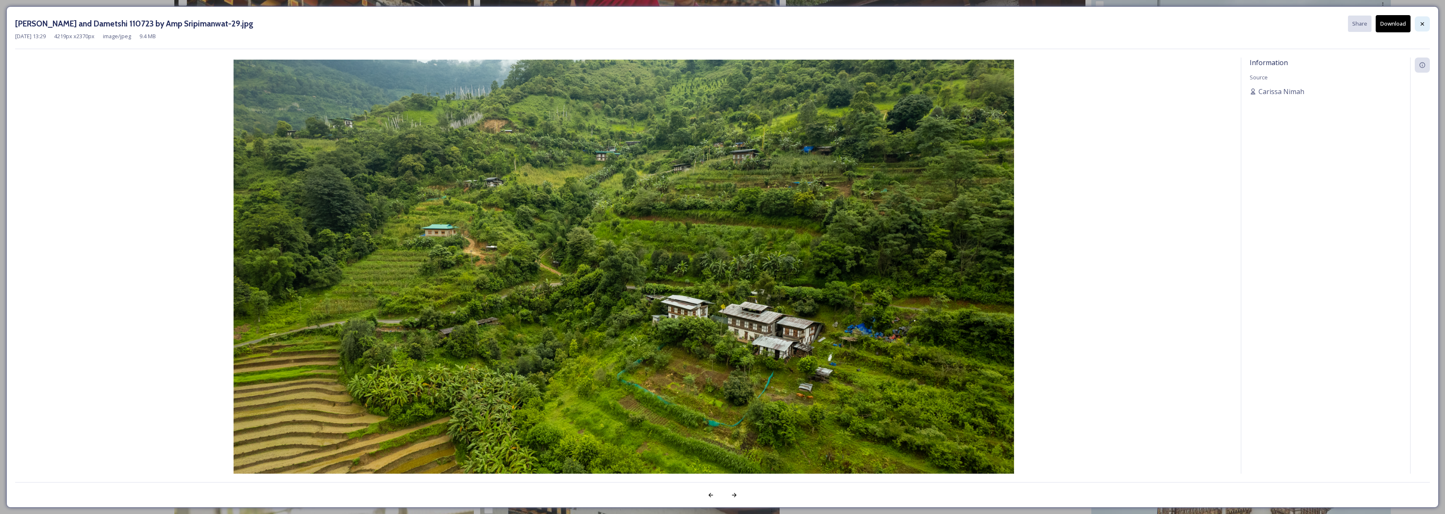
click at [1423, 21] on icon at bounding box center [1422, 24] width 7 height 7
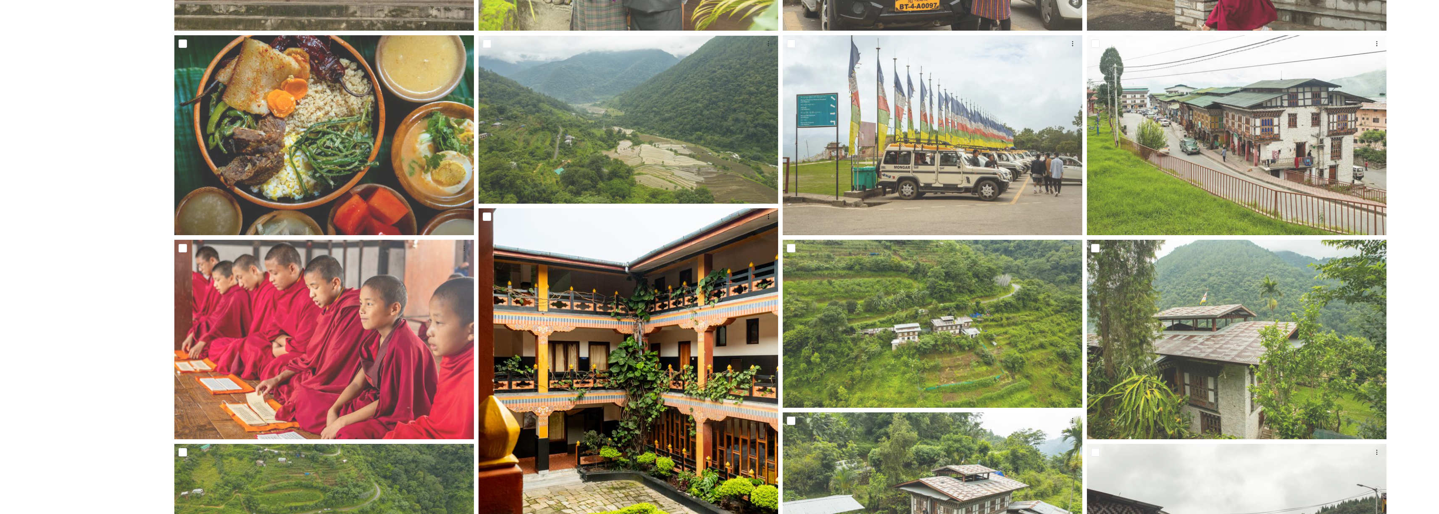
scroll to position [506, 0]
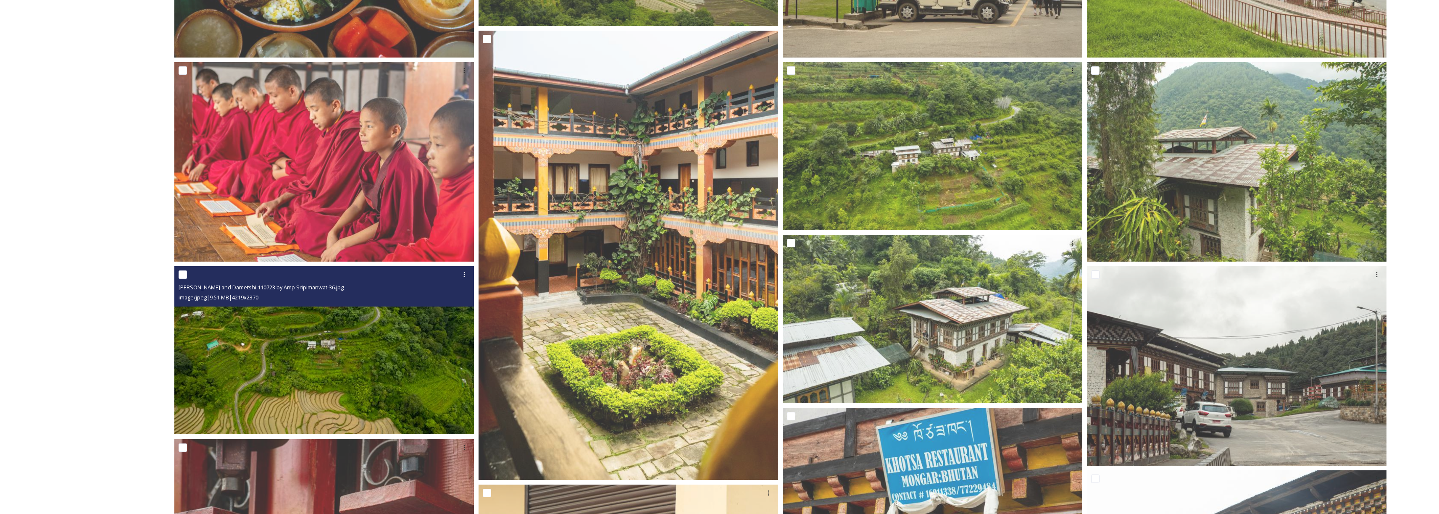
click at [362, 330] on img at bounding box center [324, 350] width 300 height 168
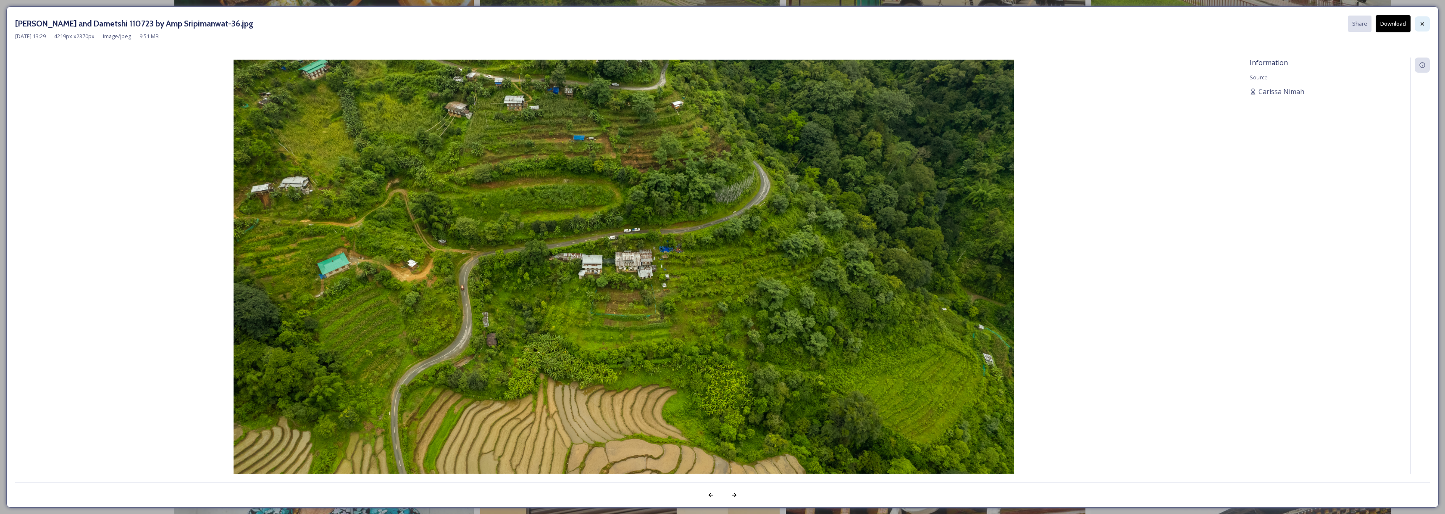
click at [1418, 26] on div at bounding box center [1422, 23] width 15 height 15
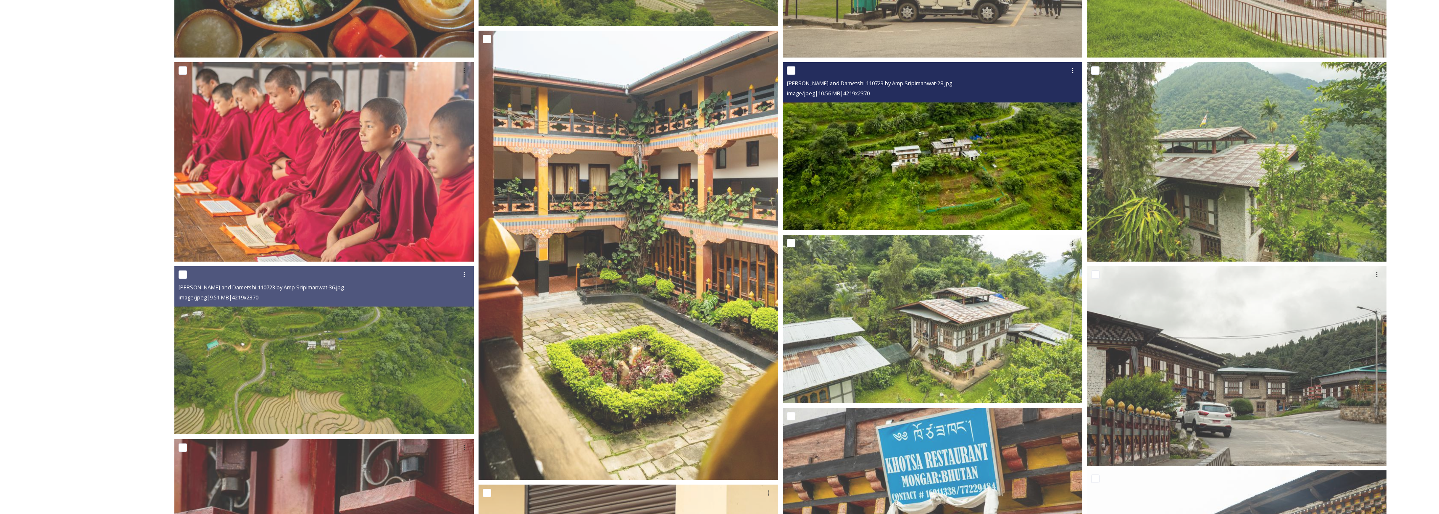
click at [1046, 181] on img at bounding box center [933, 146] width 300 height 168
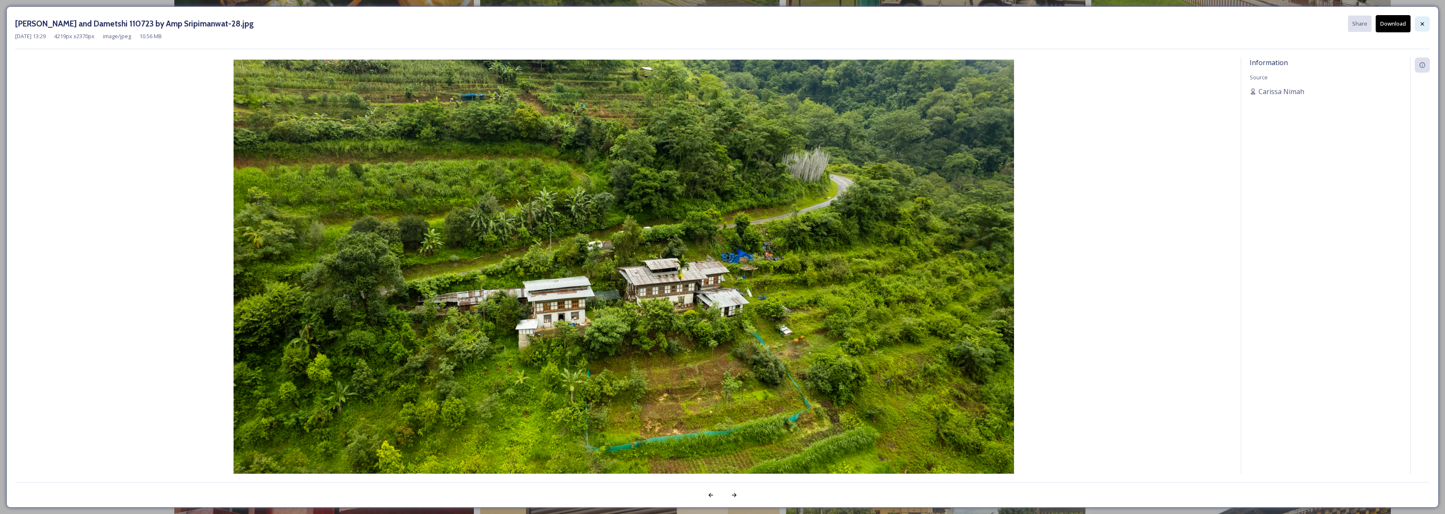
click at [1425, 26] on icon at bounding box center [1422, 24] width 7 height 7
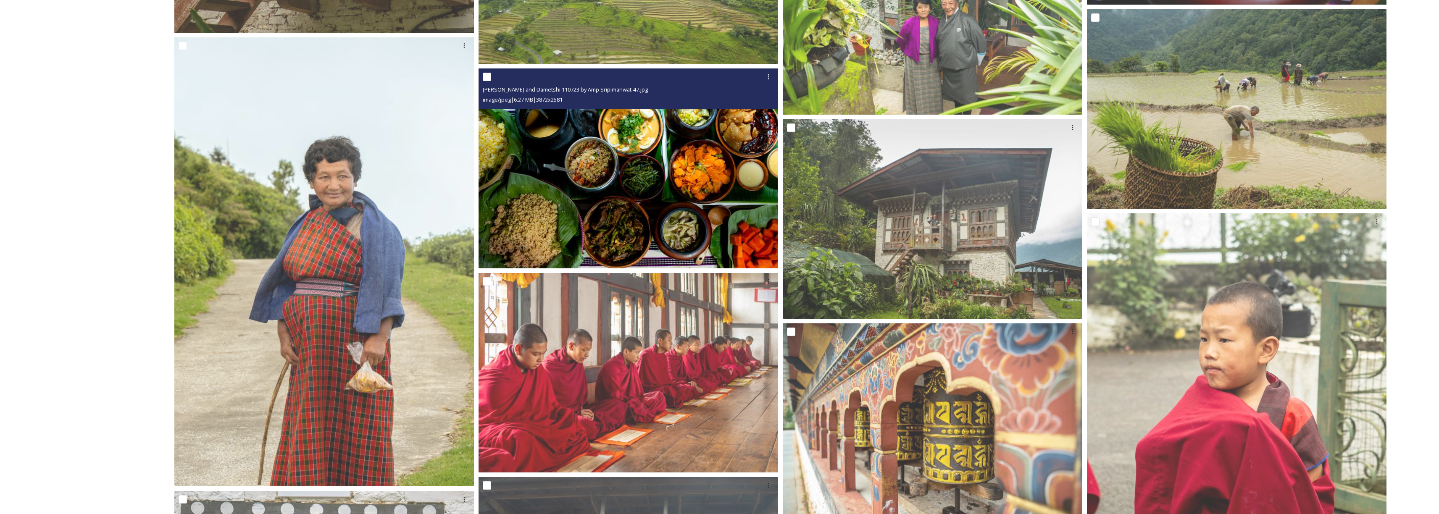
scroll to position [3300, 0]
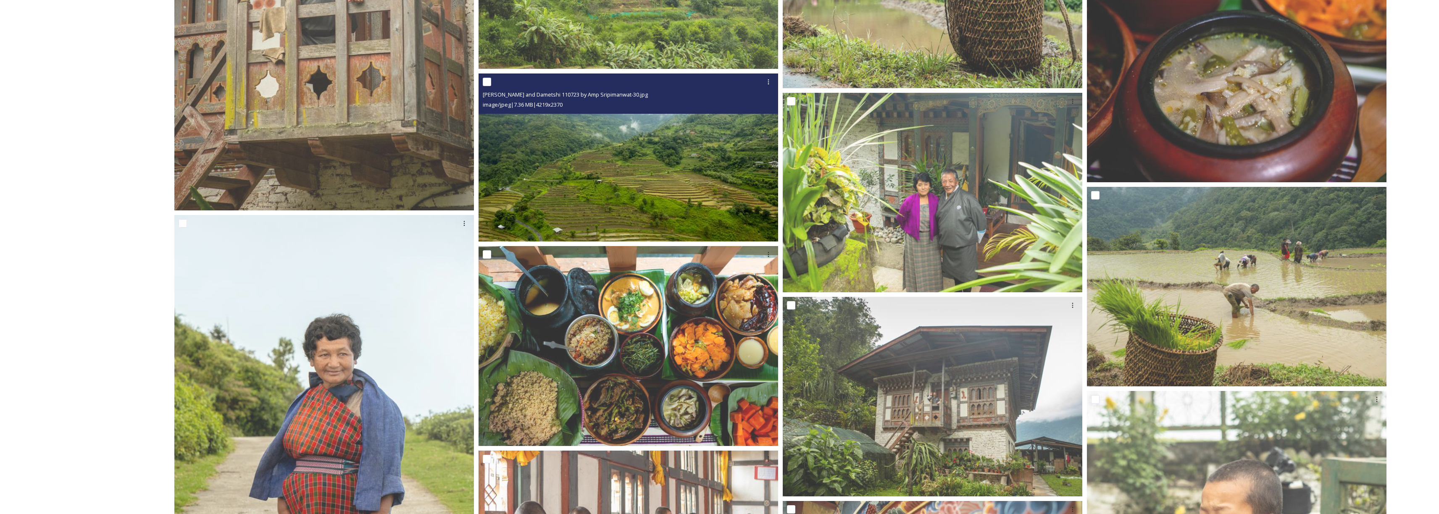
click at [650, 205] on img at bounding box center [628, 158] width 300 height 168
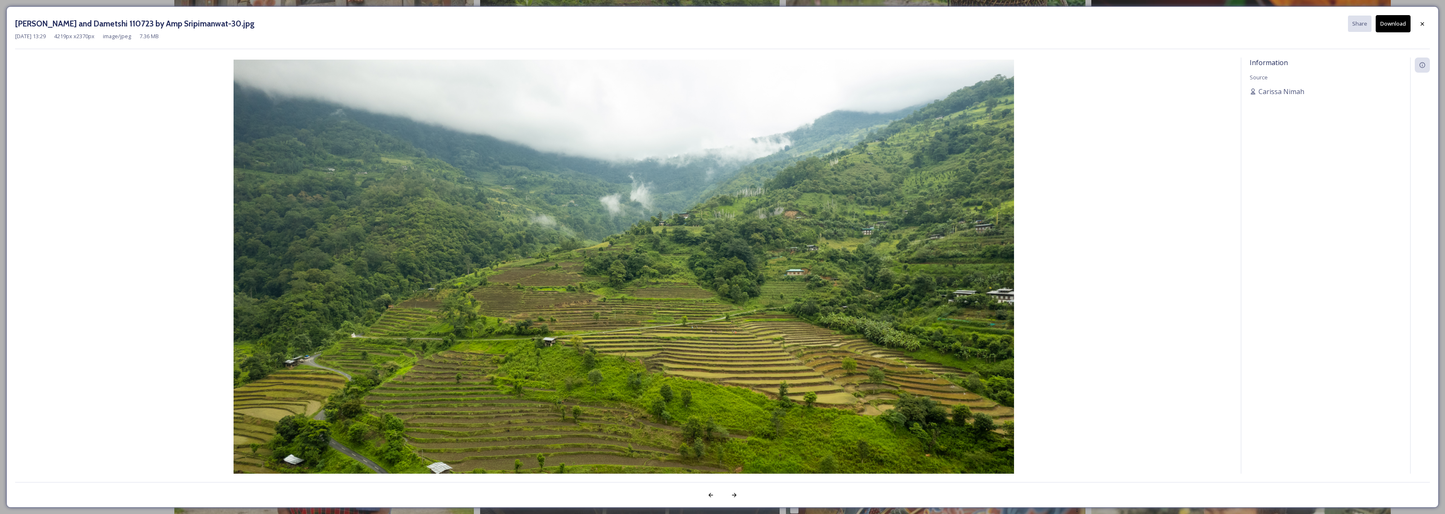
click at [313, 4] on div "[PERSON_NAME] and Dametshi 110723 by Amp Sripimanwat-30.jpg Share Download [DAT…" at bounding box center [722, 257] width 1445 height 514
click at [1422, 21] on icon at bounding box center [1422, 24] width 7 height 7
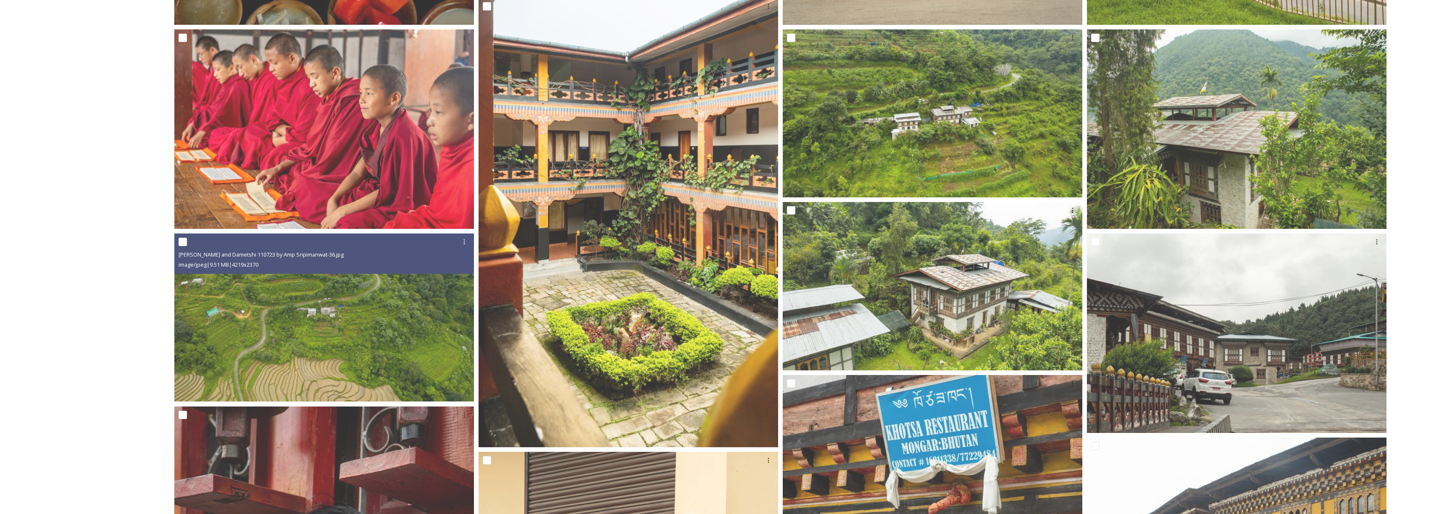
scroll to position [0, 0]
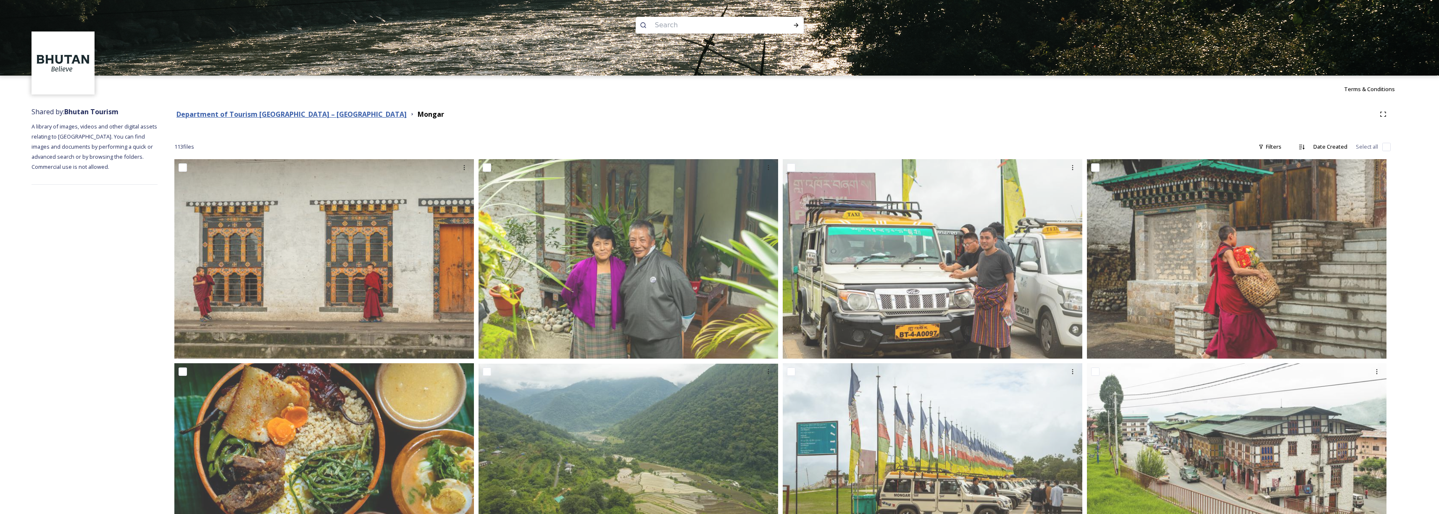
click at [250, 111] on strong "Department of Tourism [GEOGRAPHIC_DATA] – [GEOGRAPHIC_DATA]" at bounding box center [291, 114] width 230 height 9
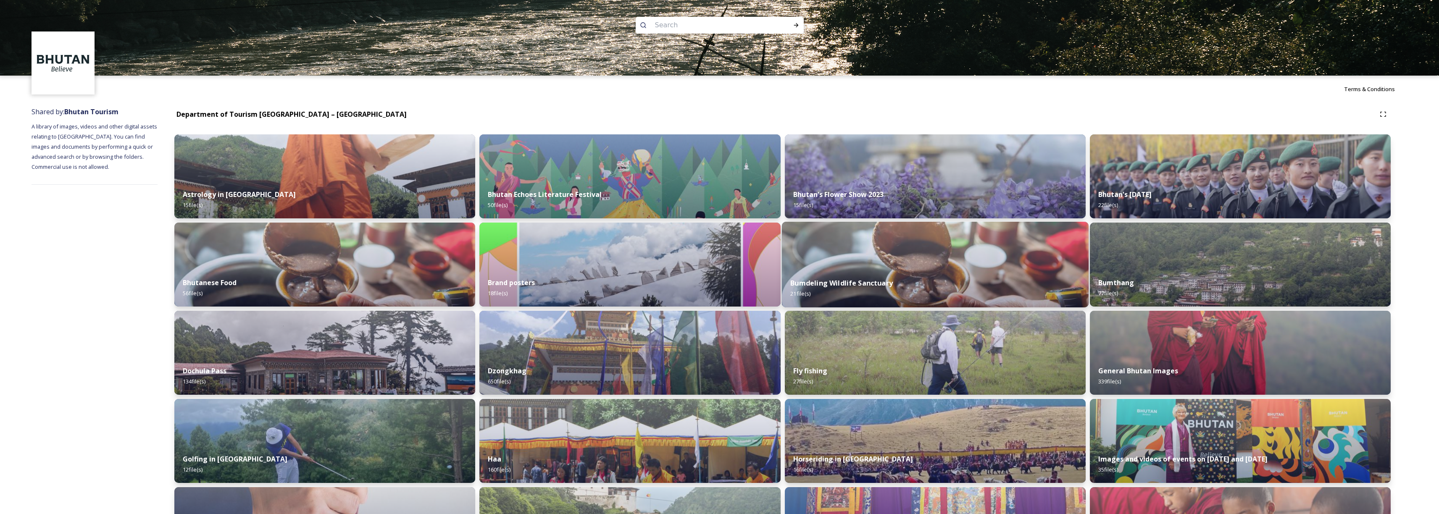
click at [965, 271] on div "[GEOGRAPHIC_DATA] 21 file(s)" at bounding box center [934, 288] width 307 height 38
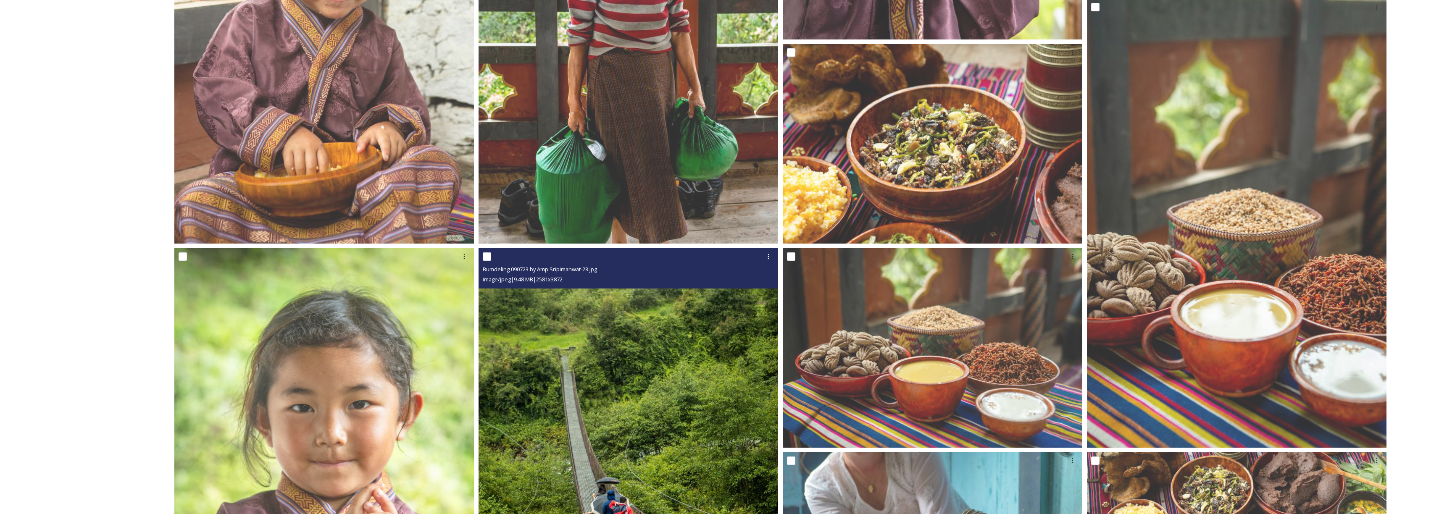
scroll to position [132, 0]
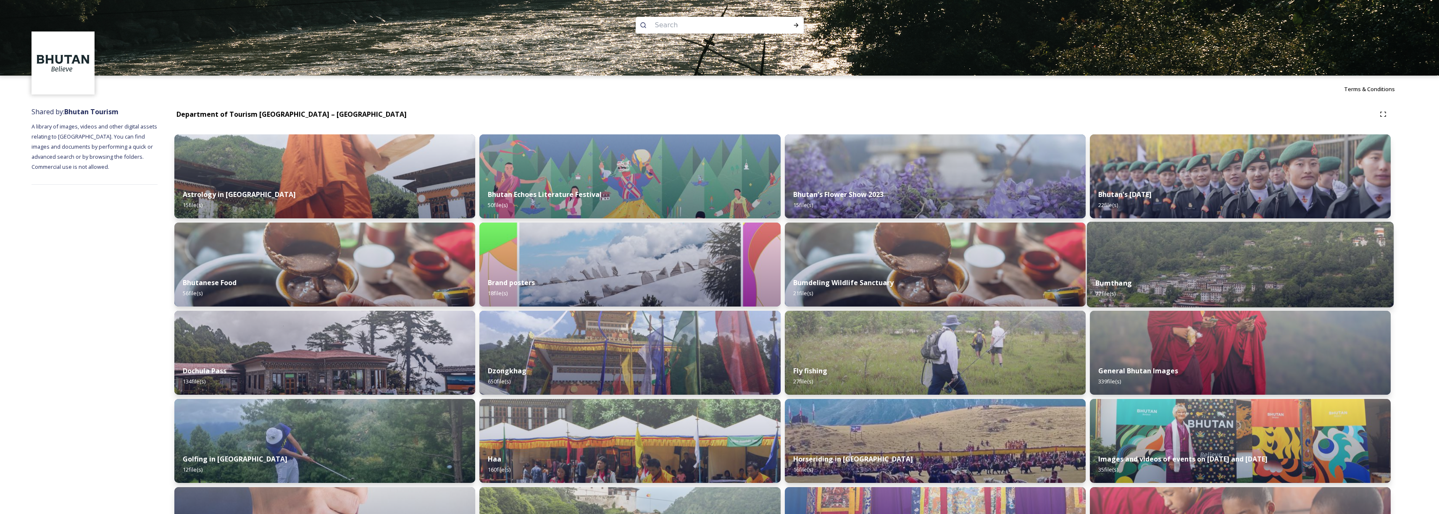
click at [1189, 252] on img at bounding box center [1240, 265] width 307 height 86
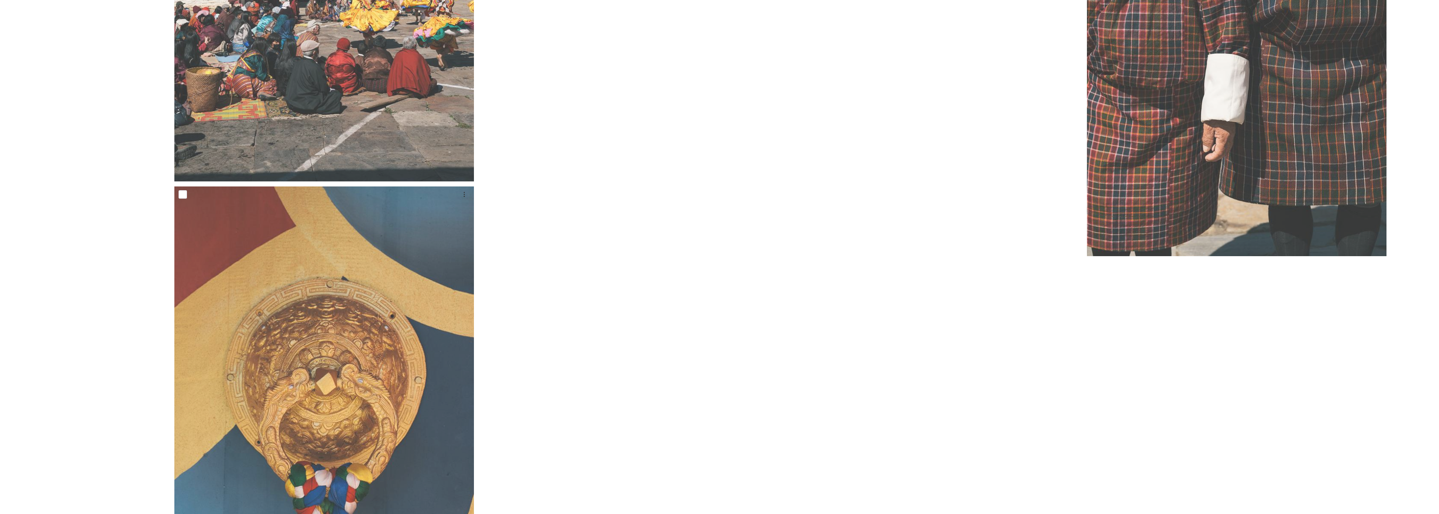
scroll to position [6913, 0]
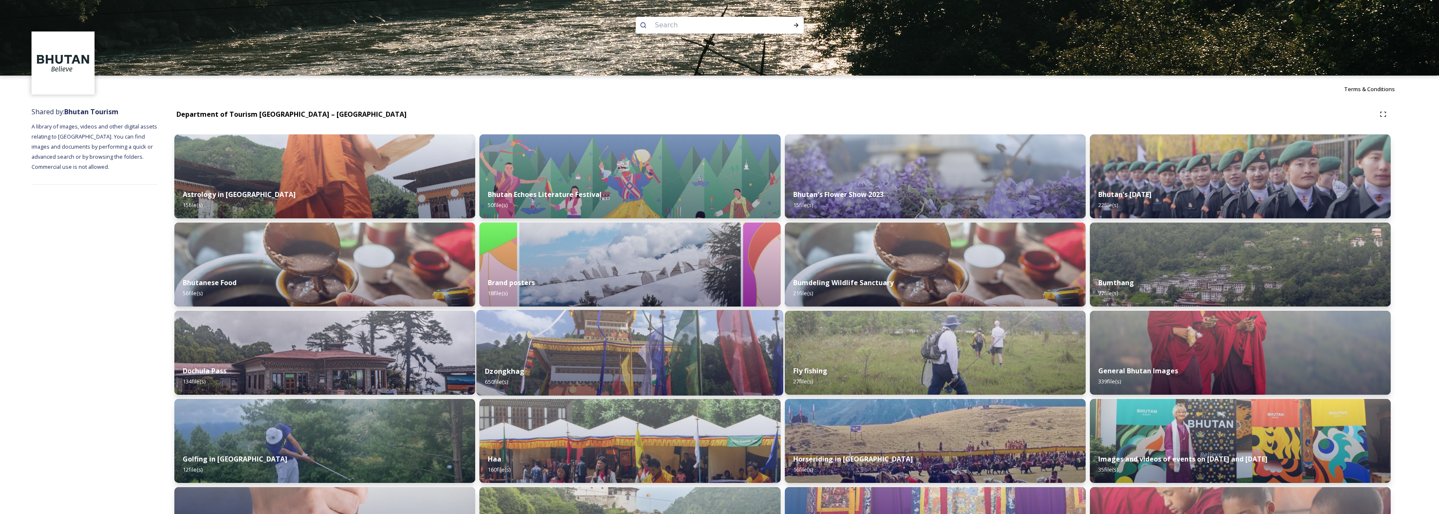
click at [582, 333] on img at bounding box center [629, 353] width 307 height 86
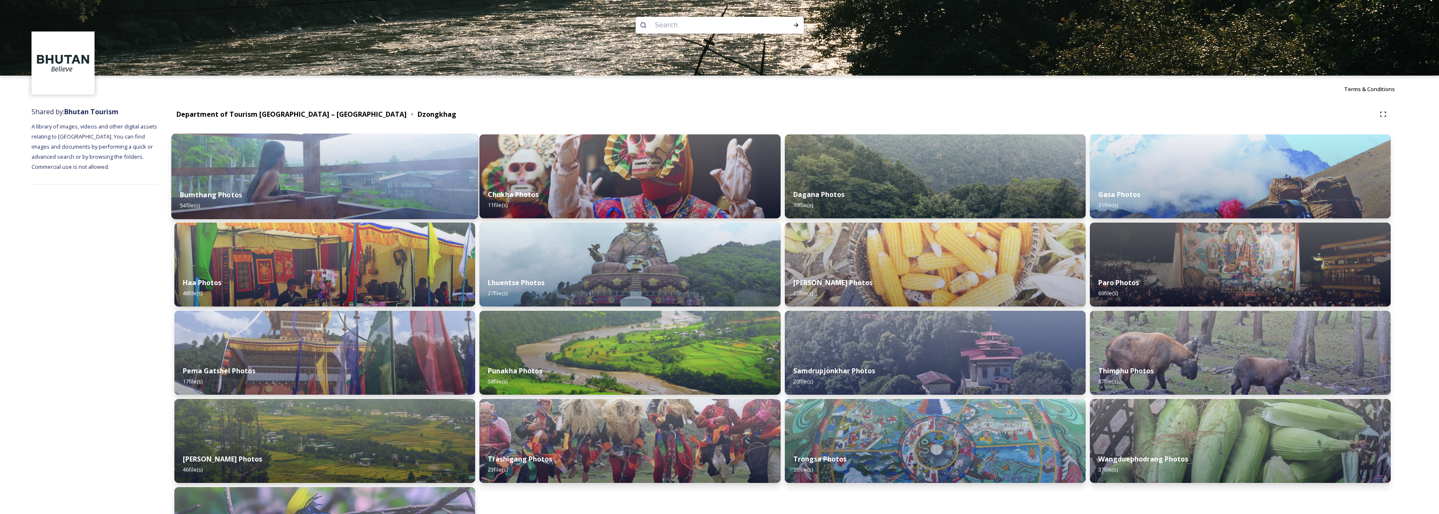
click at [395, 205] on div "Bumthang Photos 54 file(s)" at bounding box center [324, 200] width 307 height 38
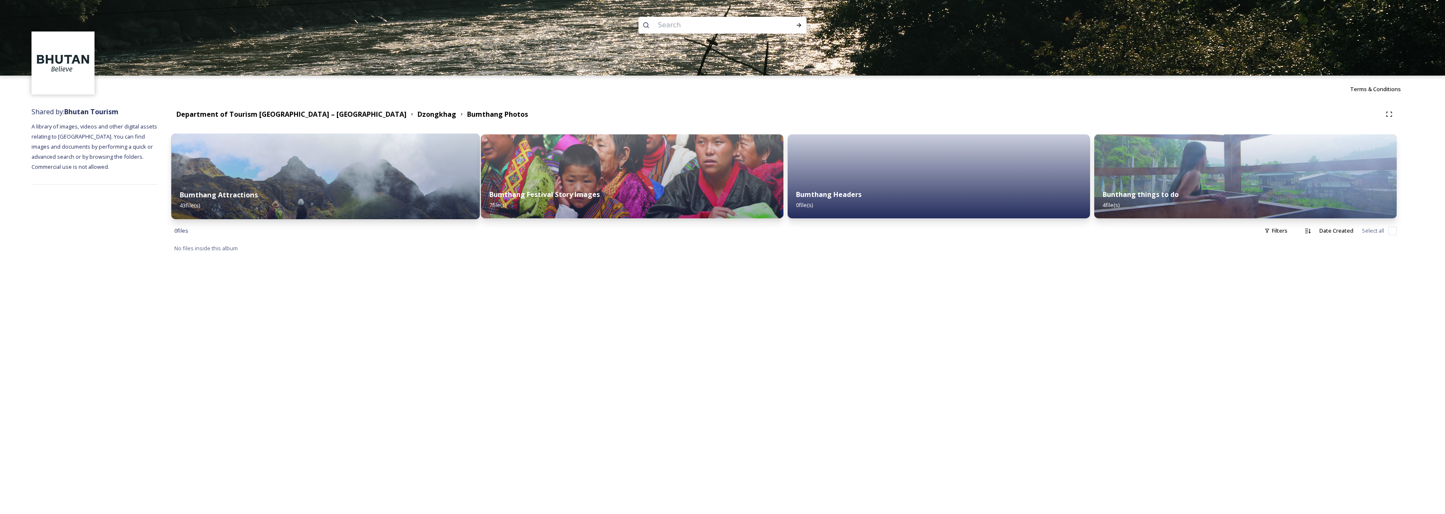
click at [399, 197] on div "Bumthang Attractions 43 file(s)" at bounding box center [325, 200] width 308 height 38
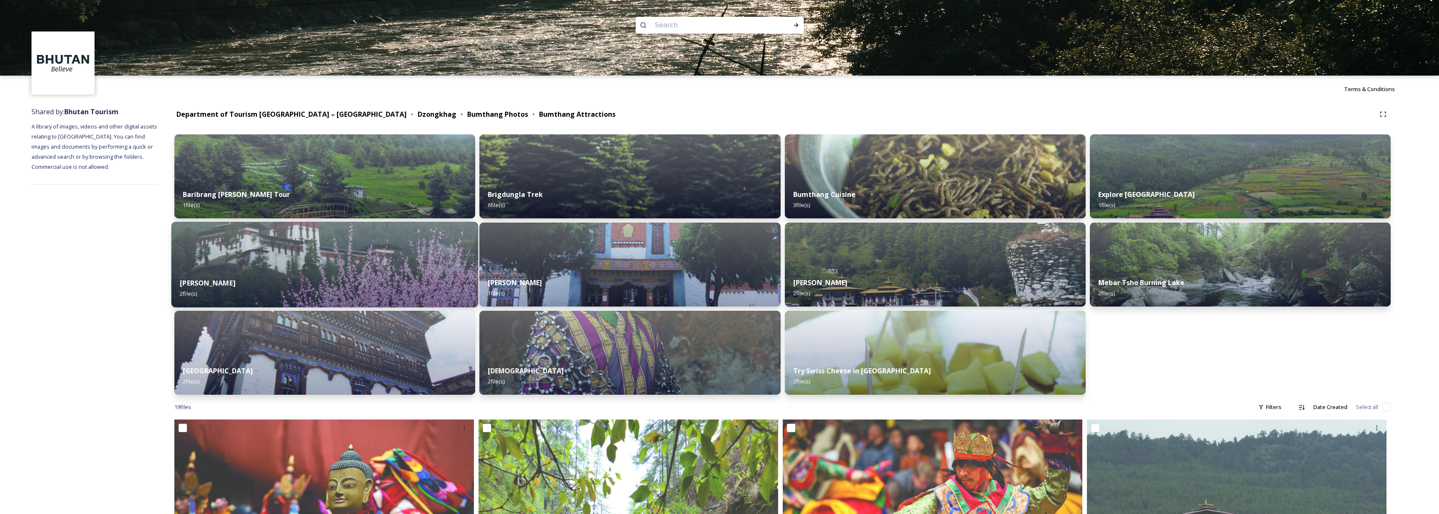
click at [297, 237] on img at bounding box center [324, 265] width 307 height 86
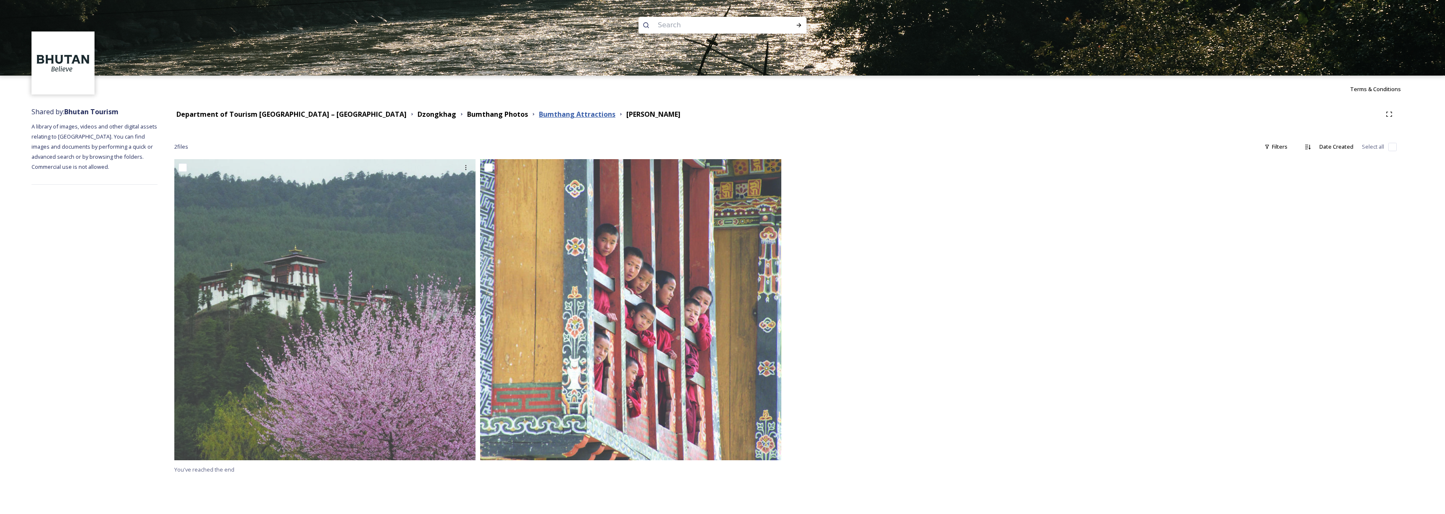
click at [539, 115] on strong "Bumthang Attractions" at bounding box center [577, 114] width 76 height 9
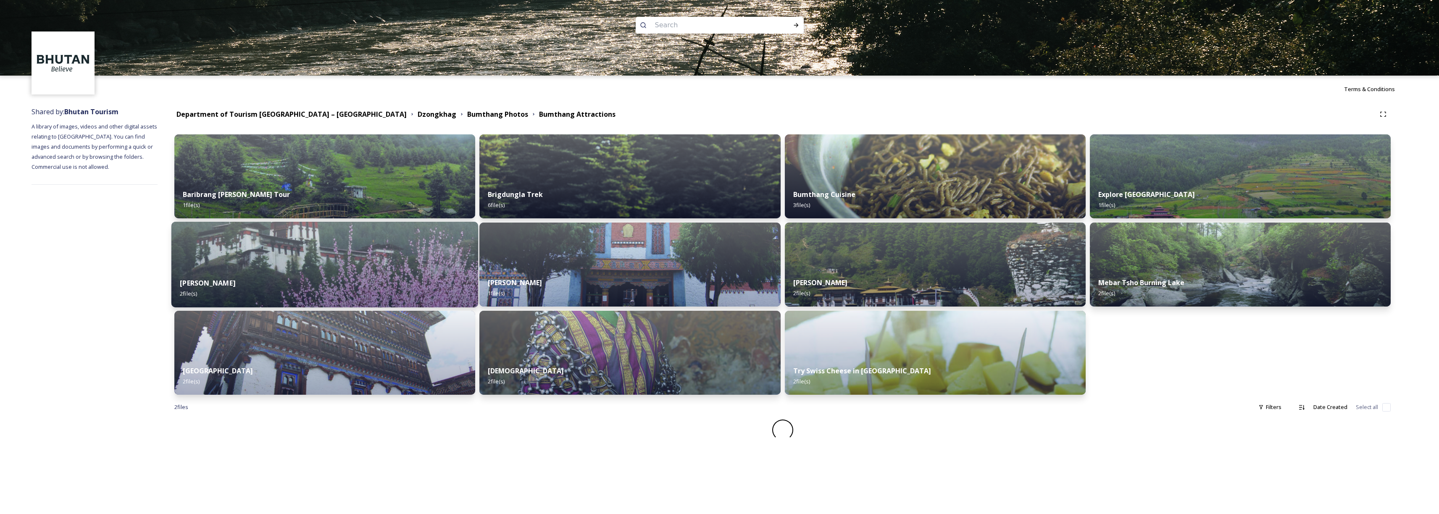
click at [326, 236] on img at bounding box center [324, 265] width 307 height 86
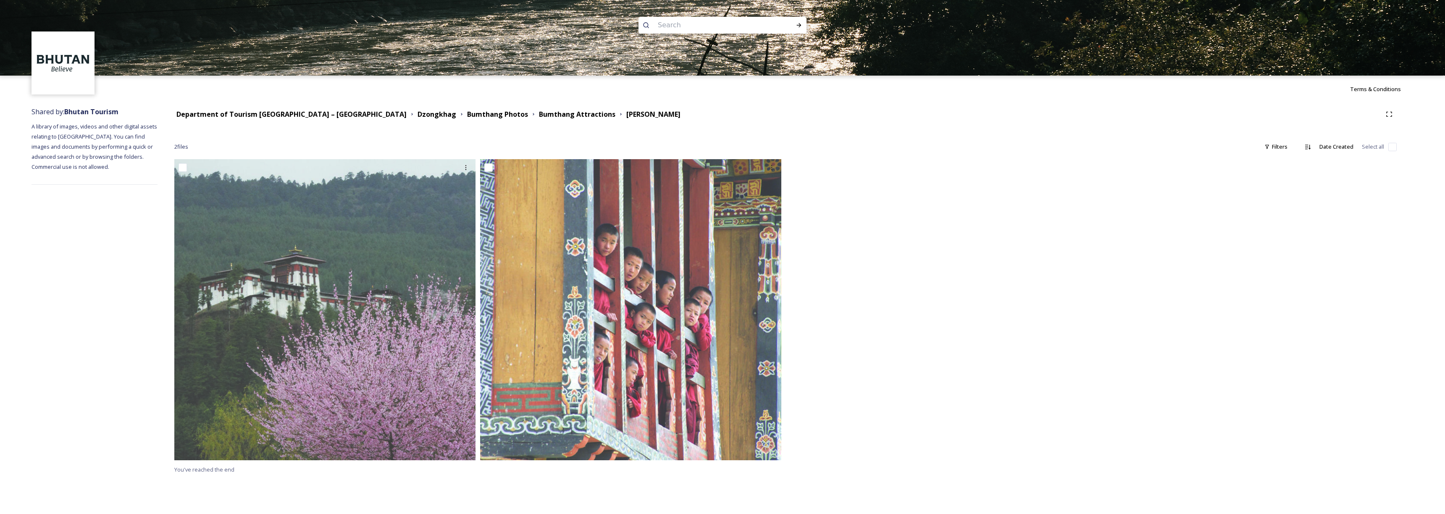
click at [318, 109] on div "Department of Tourism [GEOGRAPHIC_DATA] – [GEOGRAPHIC_DATA]" at bounding box center [291, 114] width 230 height 11
click at [320, 113] on strong "Department of Tourism [GEOGRAPHIC_DATA] – [GEOGRAPHIC_DATA]" at bounding box center [291, 114] width 230 height 9
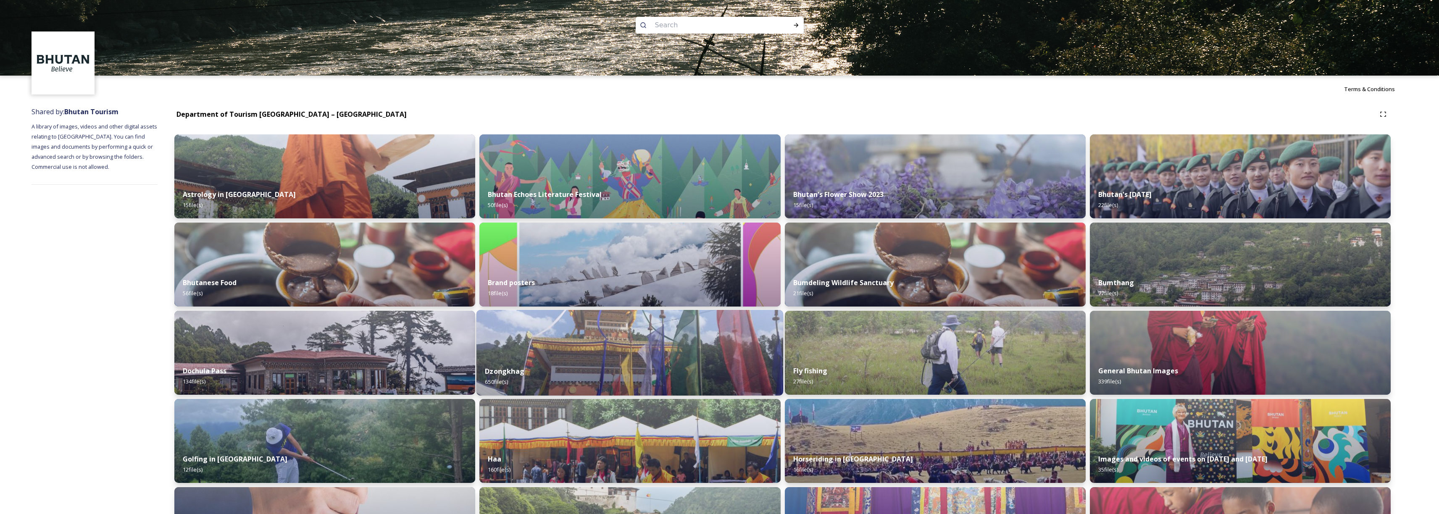
scroll to position [66, 0]
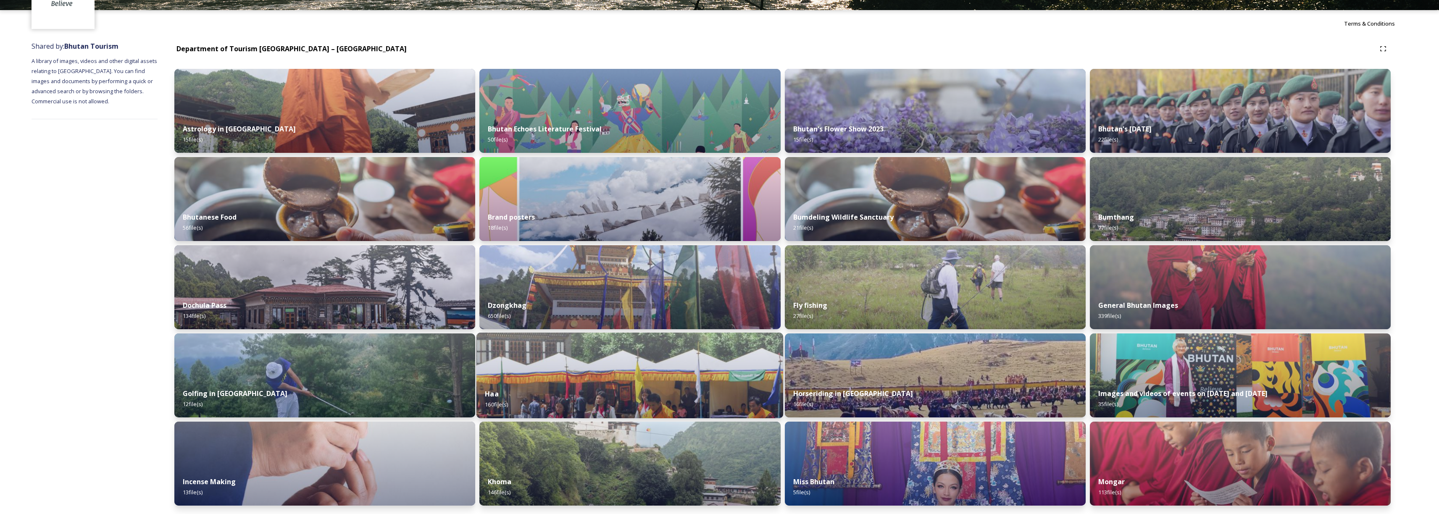
click at [585, 397] on div "Haa 160 file(s)" at bounding box center [629, 399] width 307 height 38
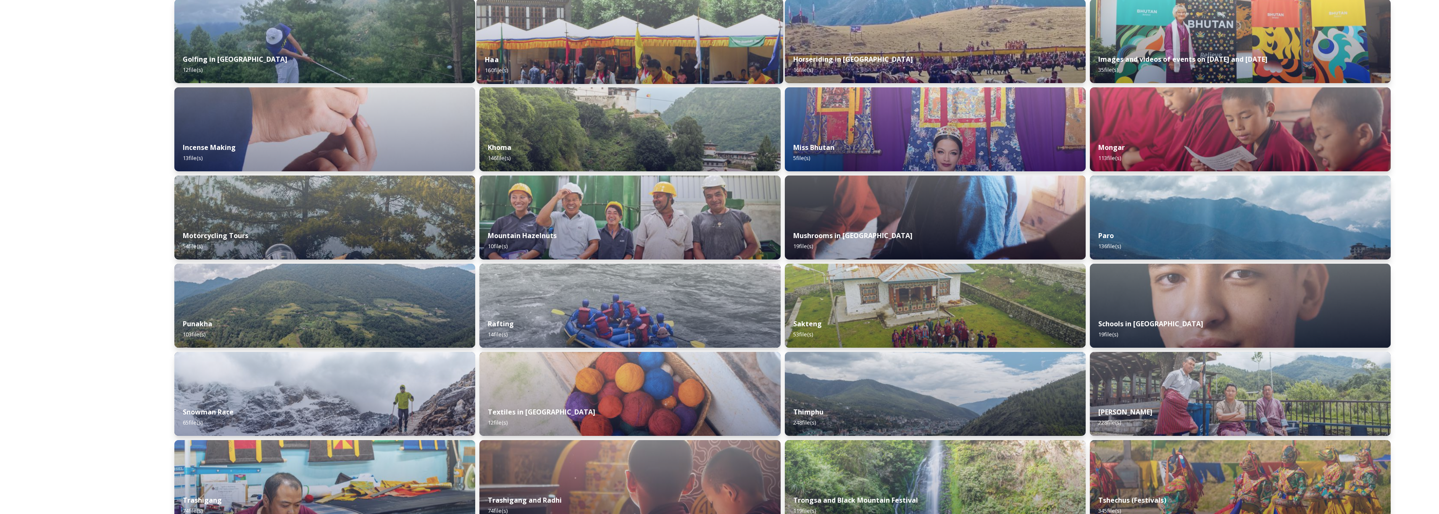
scroll to position [179, 0]
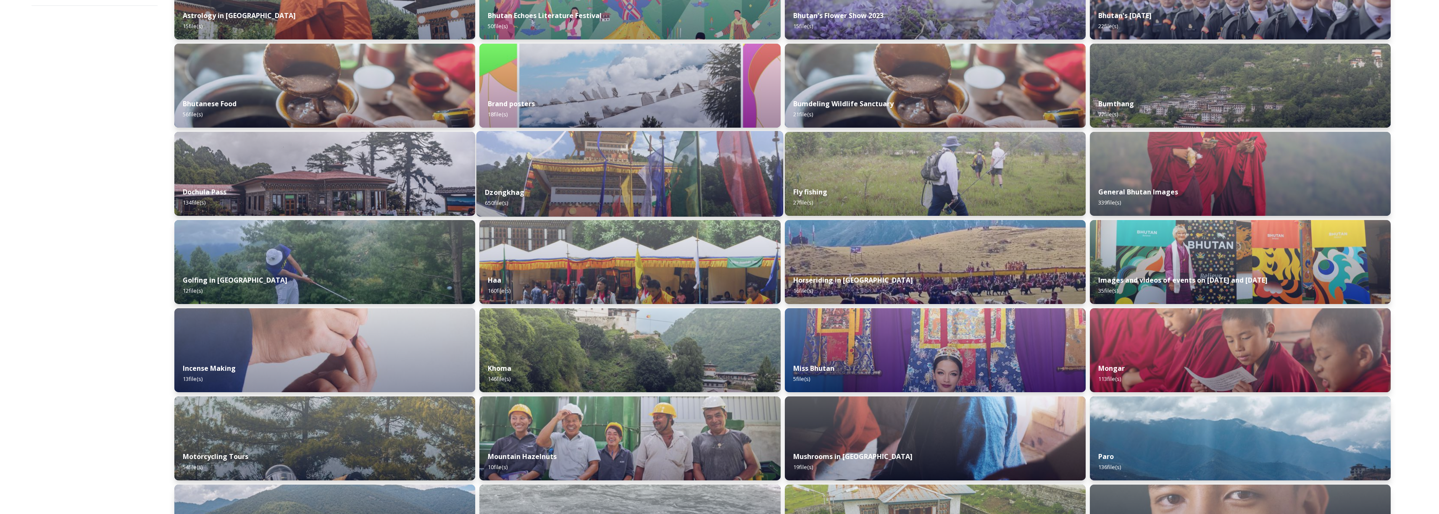
click at [580, 184] on div "Dzongkhag 650 file(s)" at bounding box center [629, 198] width 307 height 38
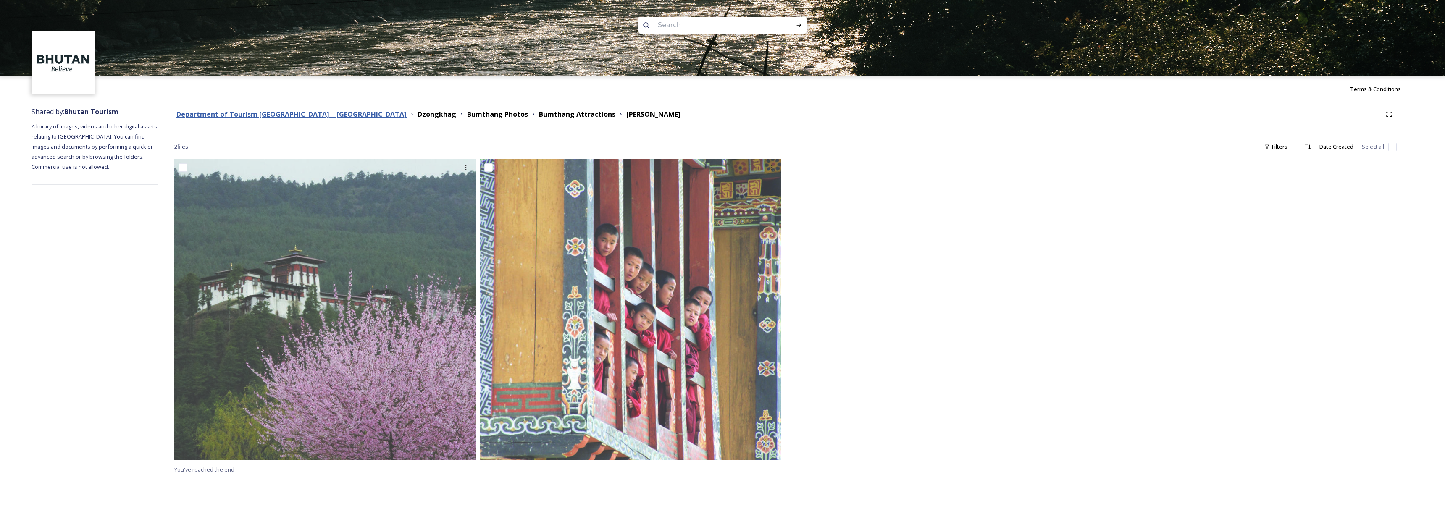
click at [315, 114] on strong "Department of Tourism [GEOGRAPHIC_DATA] – [GEOGRAPHIC_DATA]" at bounding box center [291, 114] width 230 height 9
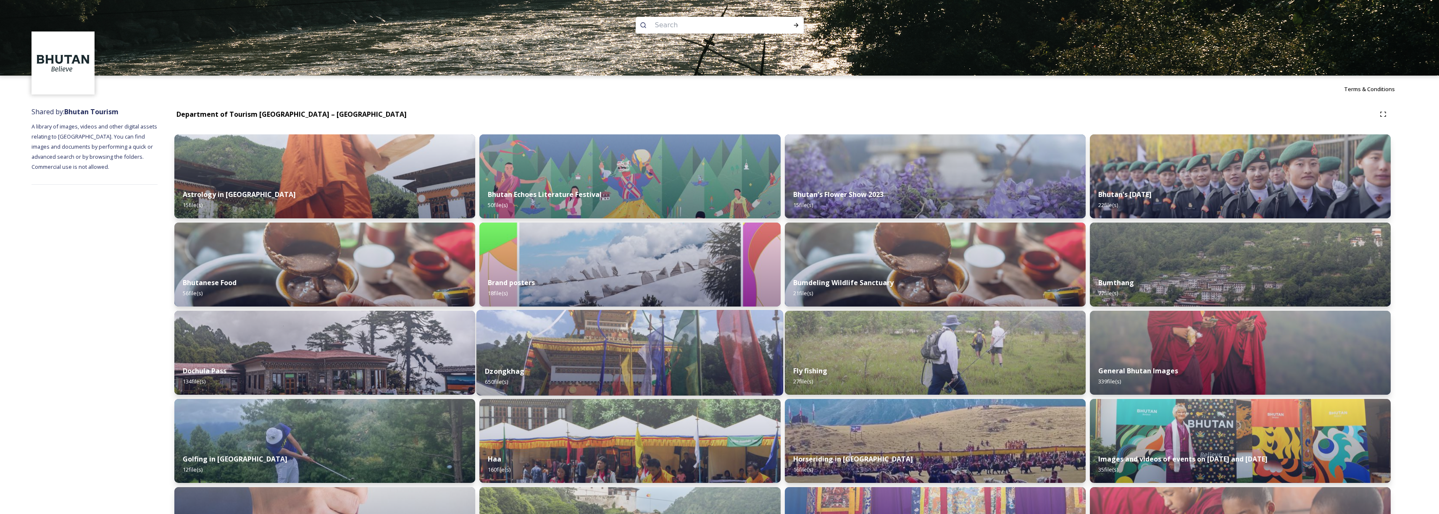
scroll to position [66, 0]
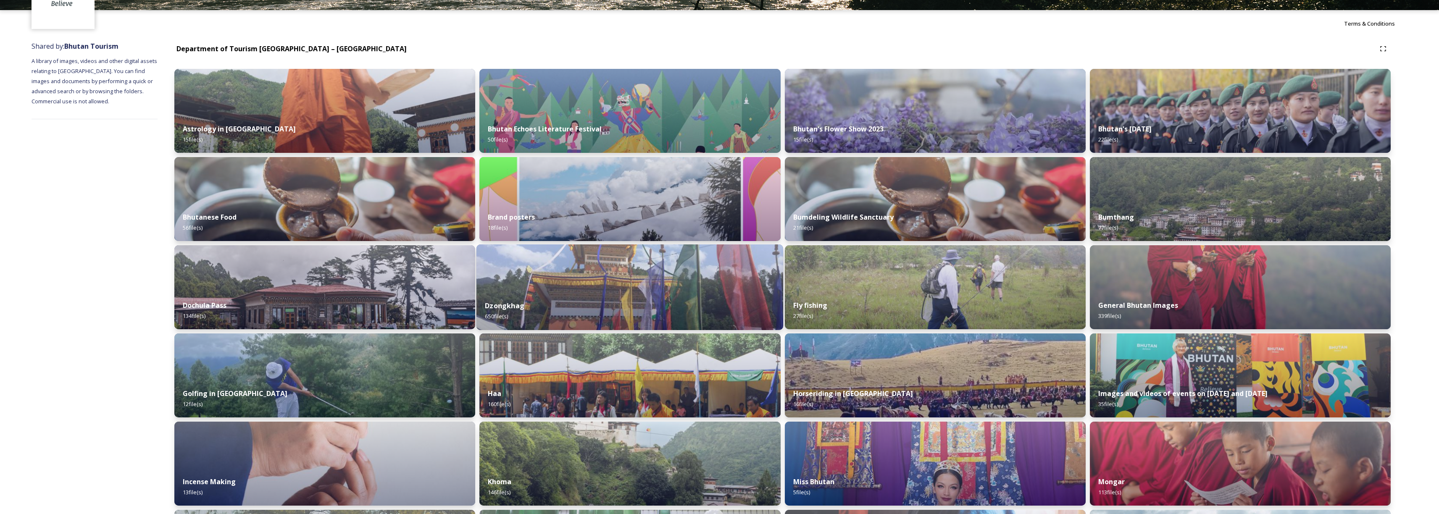
click at [617, 290] on img at bounding box center [629, 287] width 307 height 86
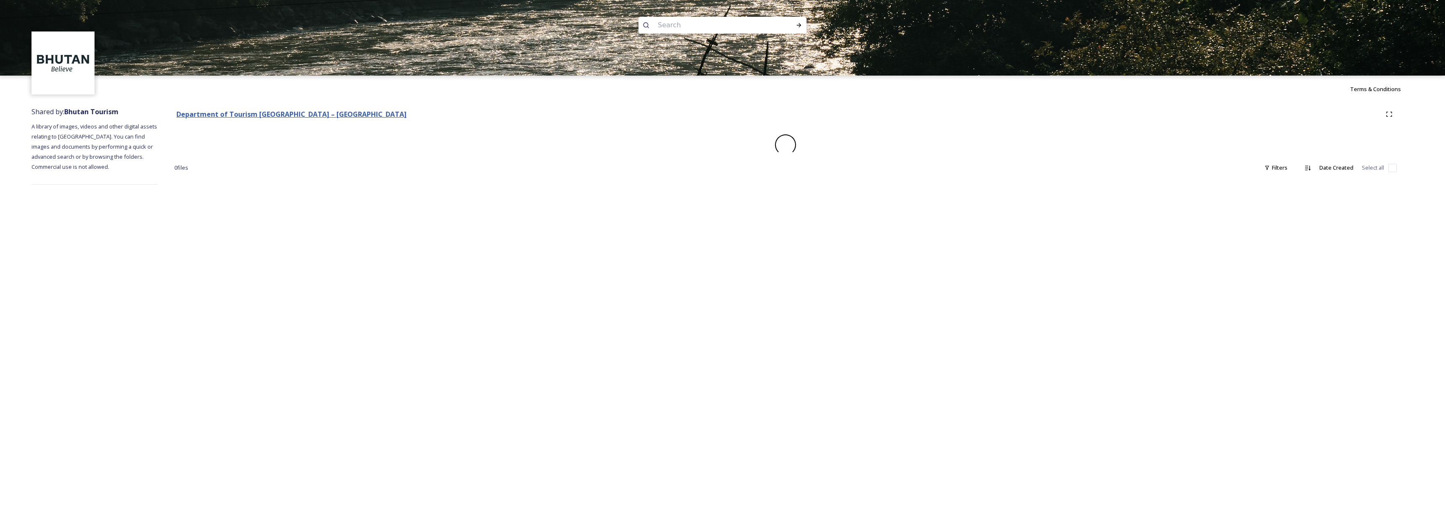
click at [242, 114] on strong "Department of Tourism [GEOGRAPHIC_DATA] – [GEOGRAPHIC_DATA]" at bounding box center [291, 114] width 230 height 9
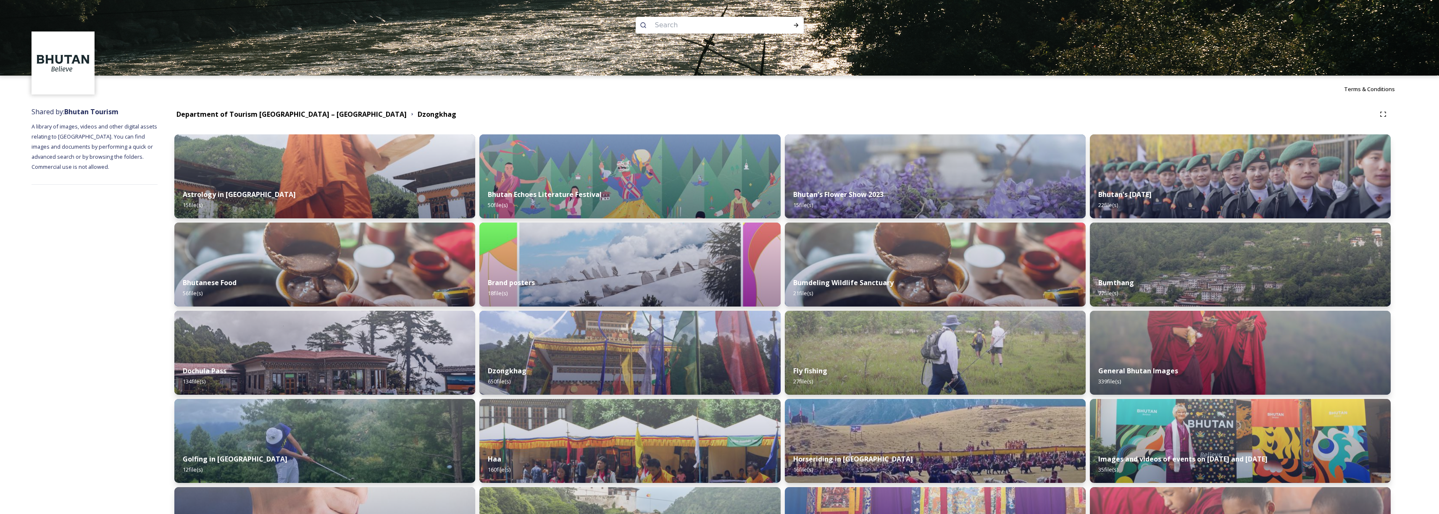
scroll to position [66, 0]
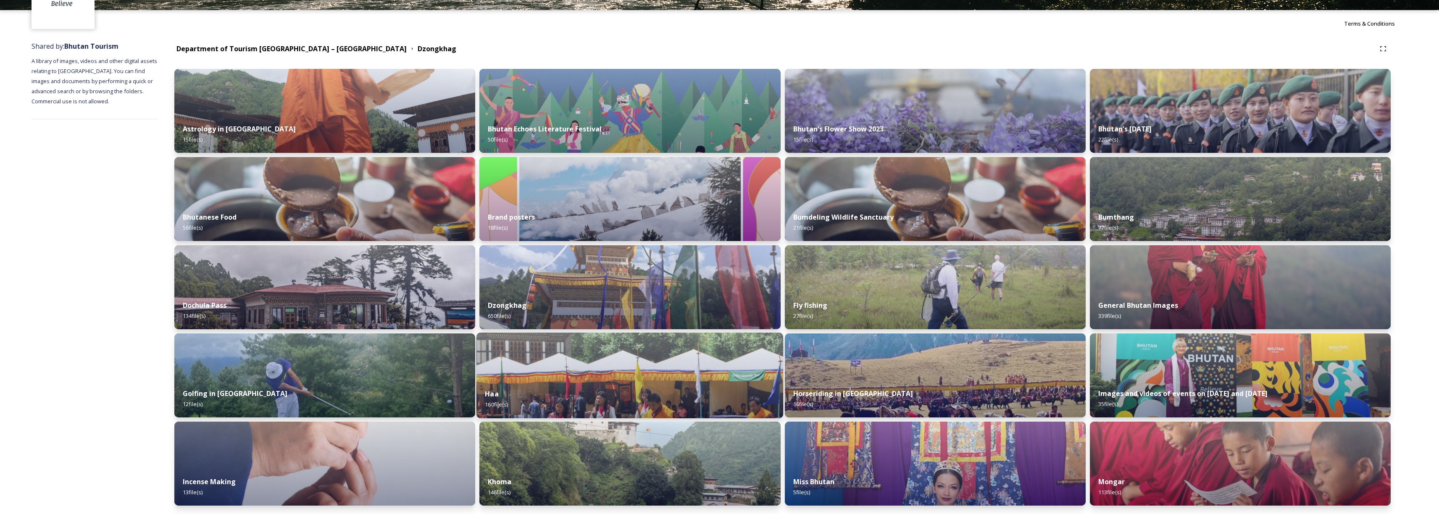
click at [603, 368] on img at bounding box center [629, 376] width 307 height 86
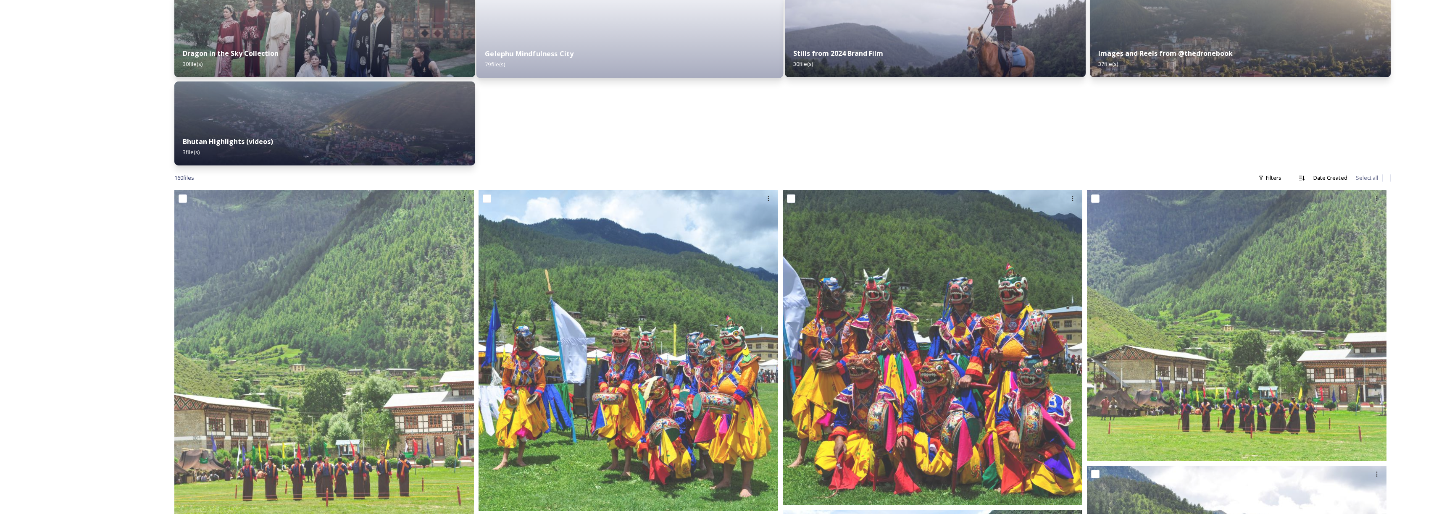
scroll to position [97, 0]
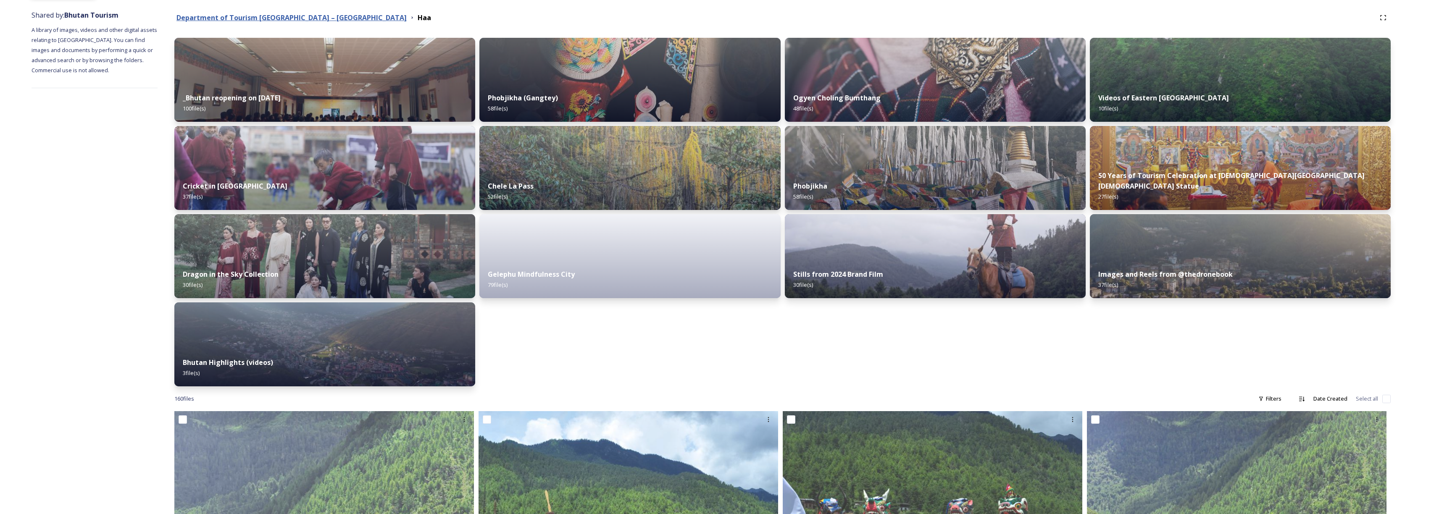
click at [270, 18] on strong "Department of Tourism [GEOGRAPHIC_DATA] – [GEOGRAPHIC_DATA]" at bounding box center [291, 17] width 230 height 9
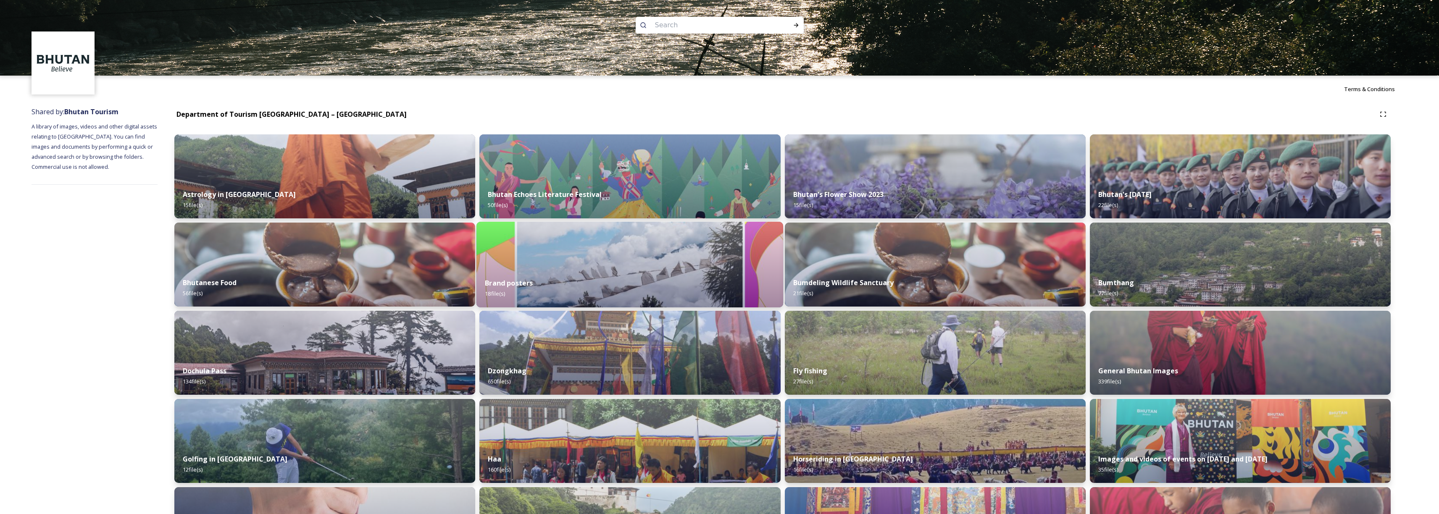
scroll to position [164, 0]
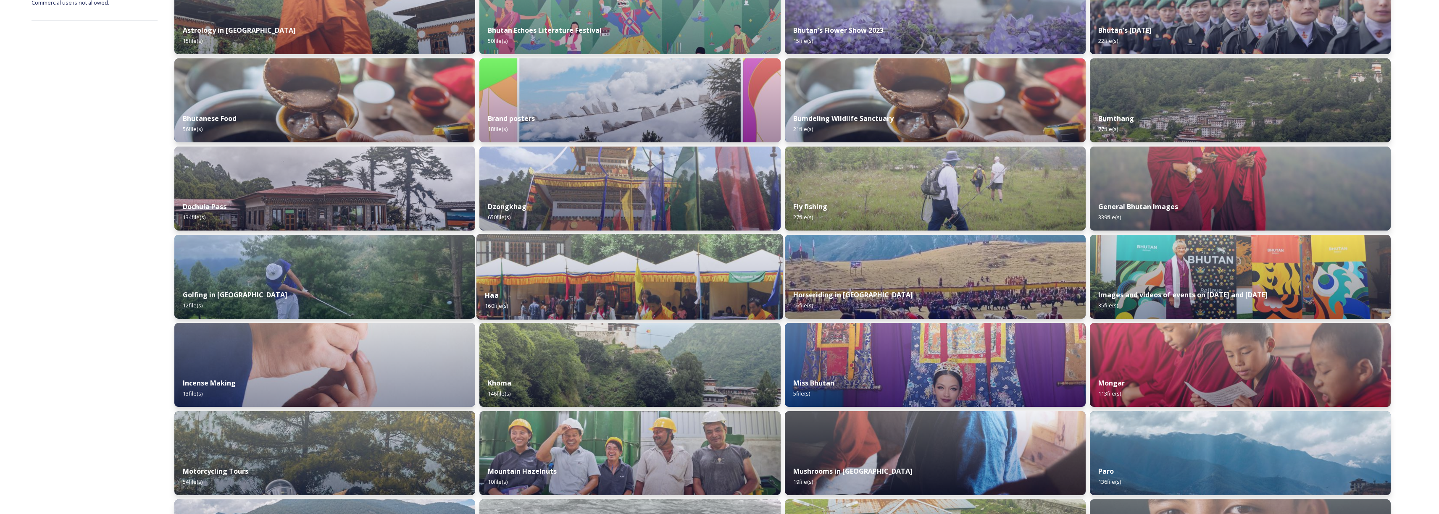
click at [621, 279] on img at bounding box center [629, 277] width 307 height 86
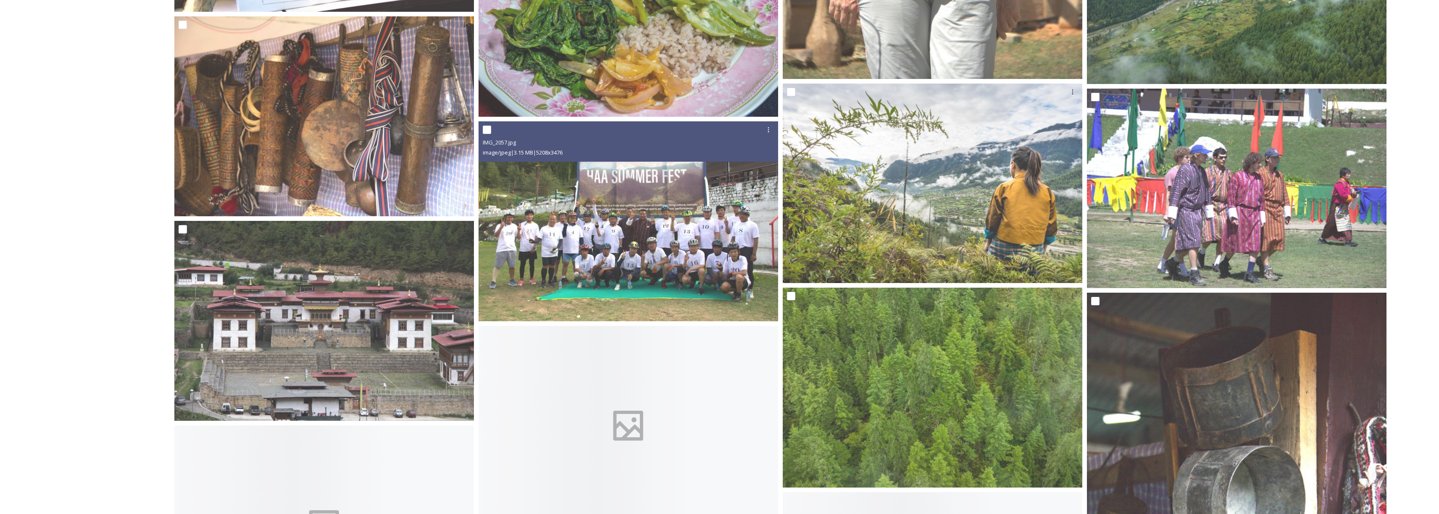
scroll to position [5637, 0]
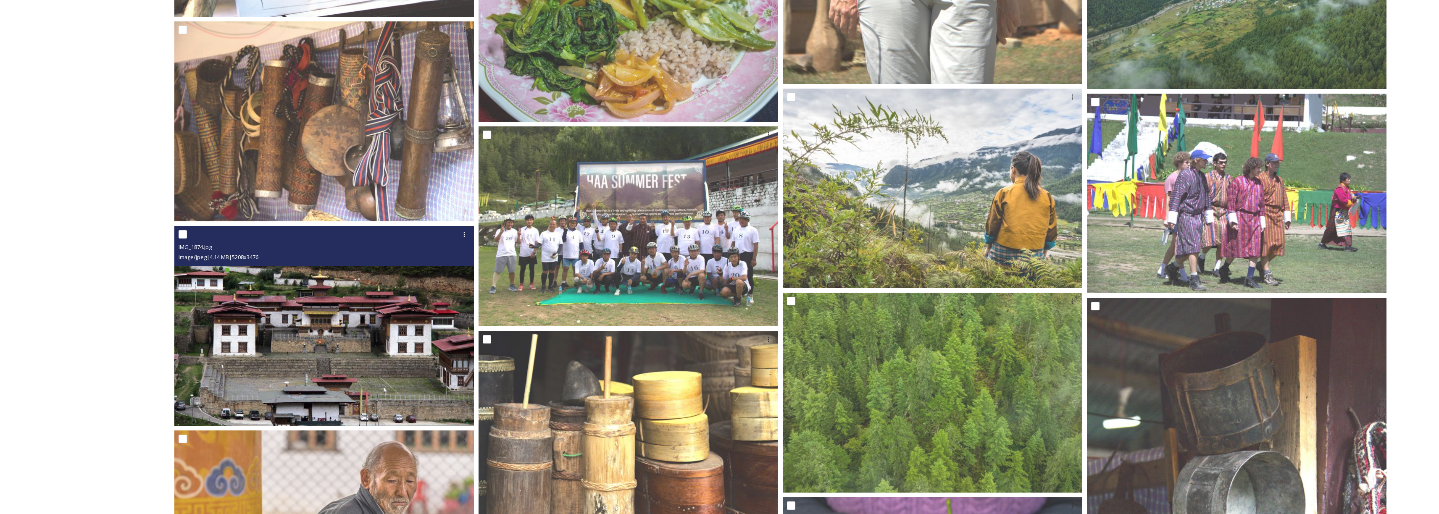
click at [393, 377] on img at bounding box center [324, 326] width 300 height 200
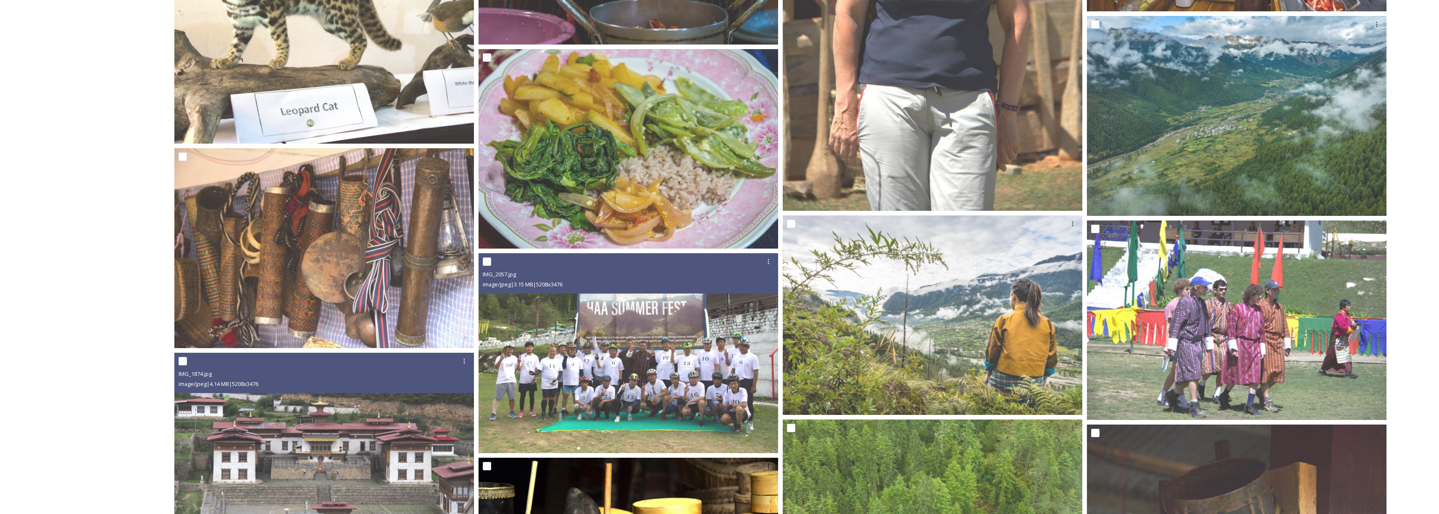
scroll to position [5698, 0]
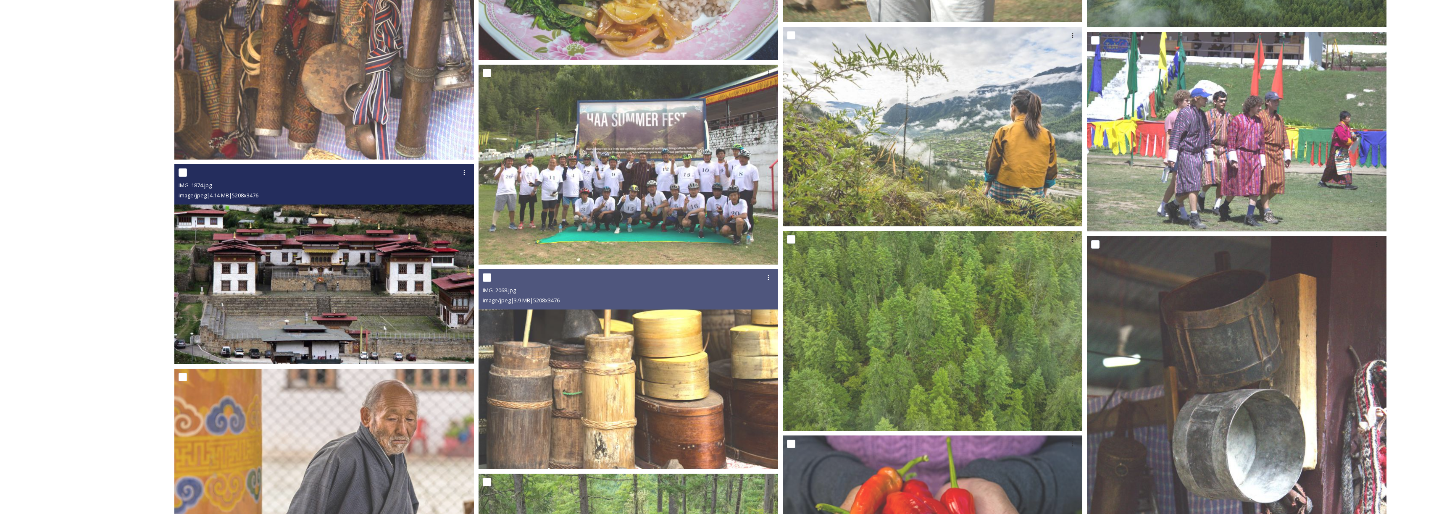
click at [445, 321] on img at bounding box center [324, 264] width 300 height 200
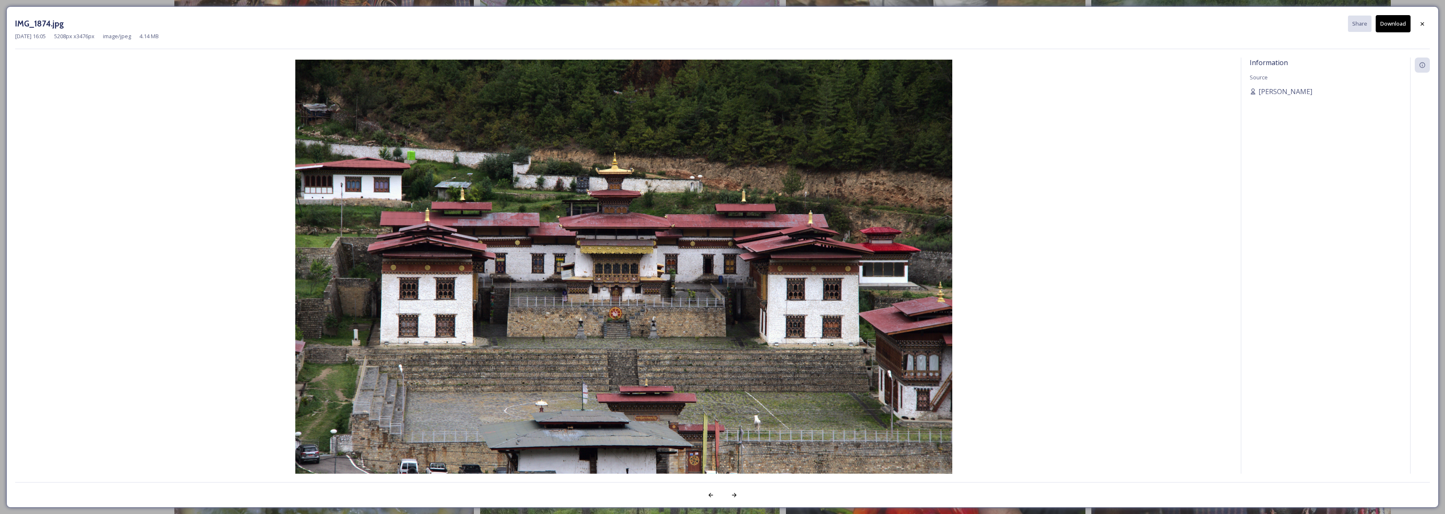
click at [265, 171] on img at bounding box center [623, 279] width 1217 height 439
click at [1419, 25] on icon at bounding box center [1422, 24] width 7 height 7
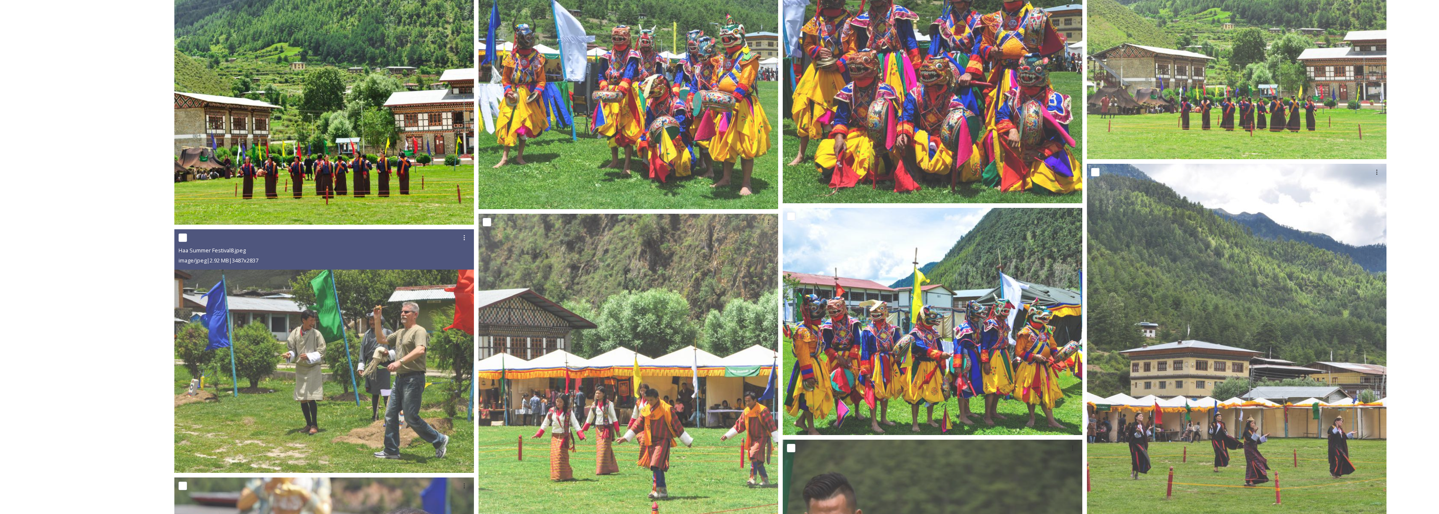
scroll to position [0, 0]
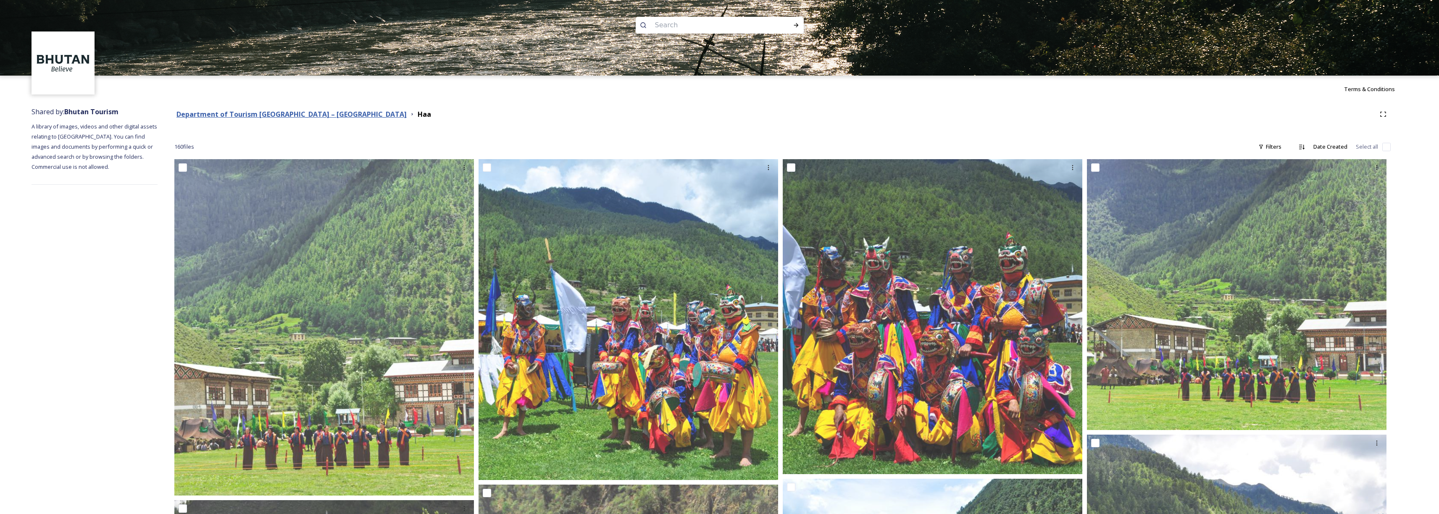
click at [252, 117] on strong "Department of Tourism [GEOGRAPHIC_DATA] – [GEOGRAPHIC_DATA]" at bounding box center [291, 114] width 230 height 9
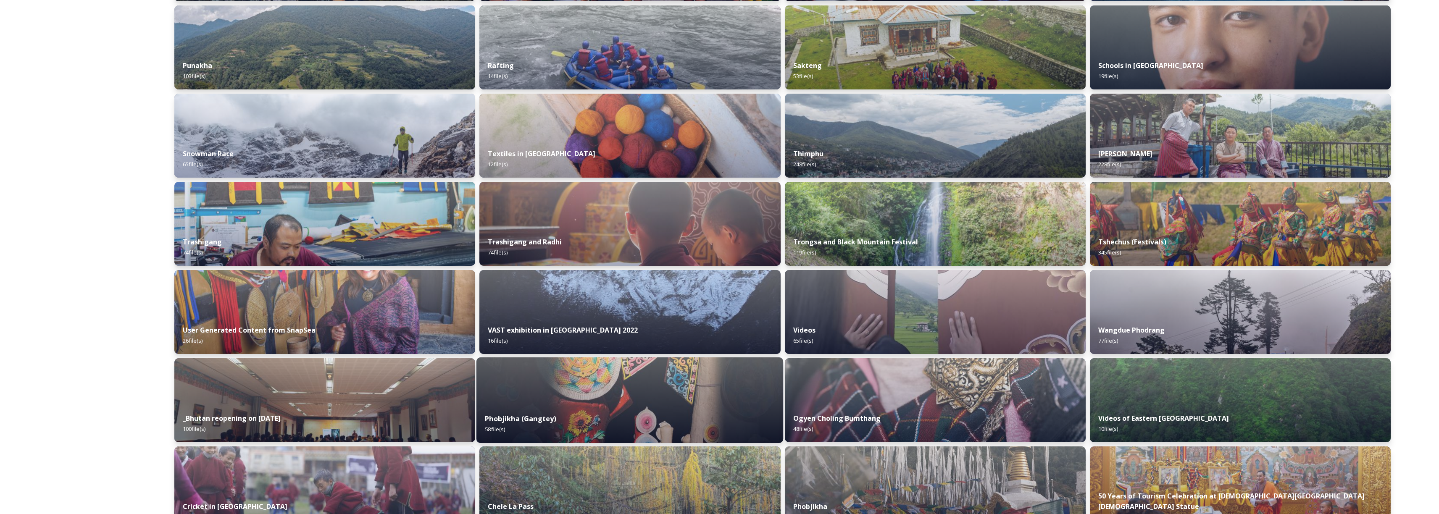
scroll to position [648, 0]
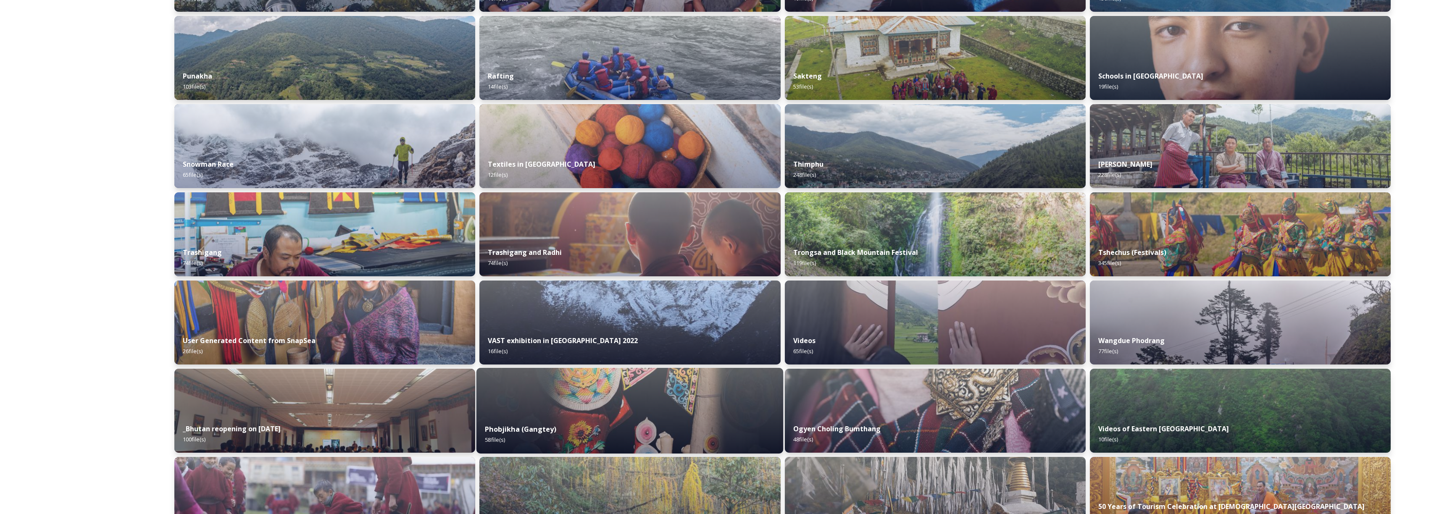
click at [573, 430] on div "Phobjikha (Gangtey) 58 file(s)" at bounding box center [629, 434] width 307 height 38
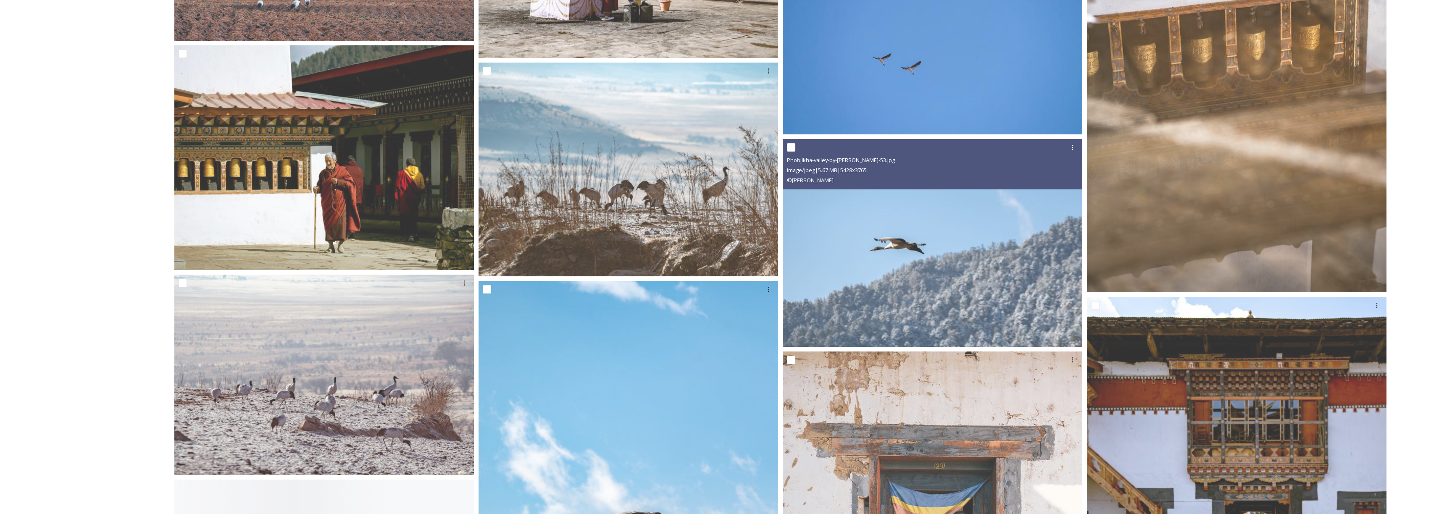
scroll to position [2419, 0]
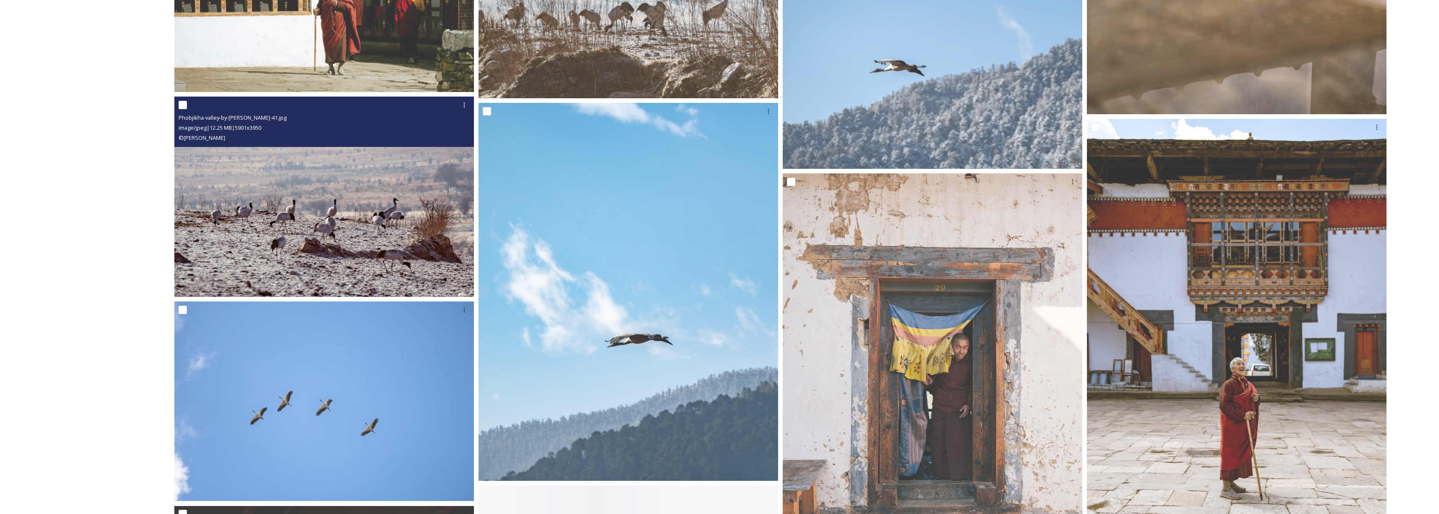
click at [430, 236] on img at bounding box center [324, 197] width 300 height 201
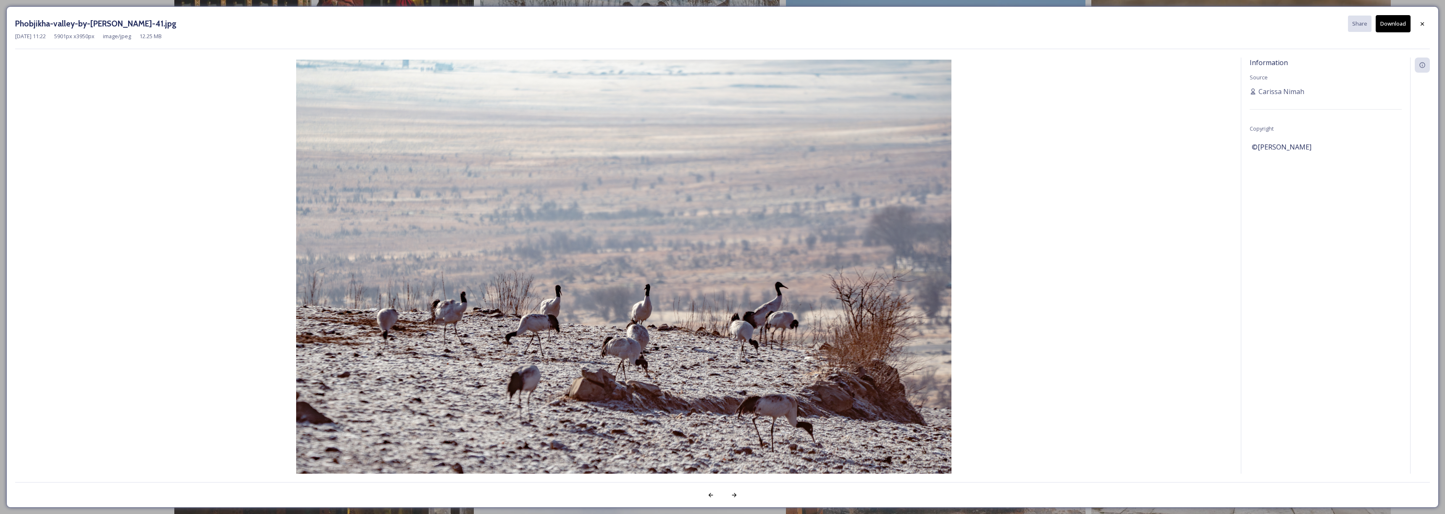
click at [1390, 29] on button "Download" at bounding box center [1393, 23] width 35 height 17
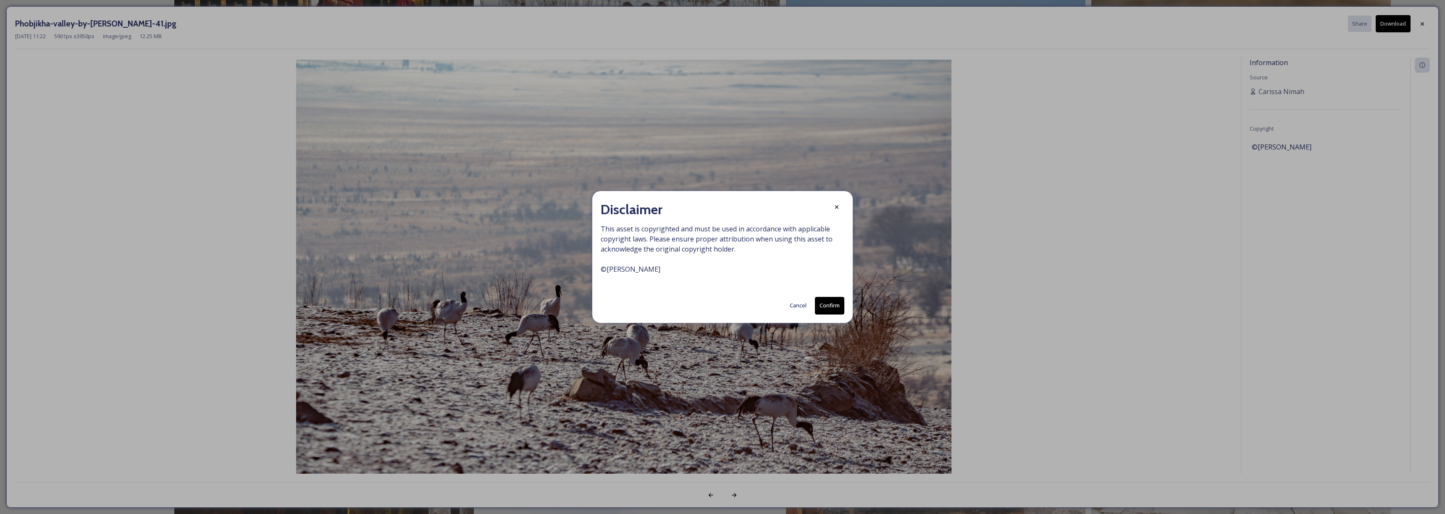
click at [842, 305] on button "Confirm" at bounding box center [829, 305] width 29 height 17
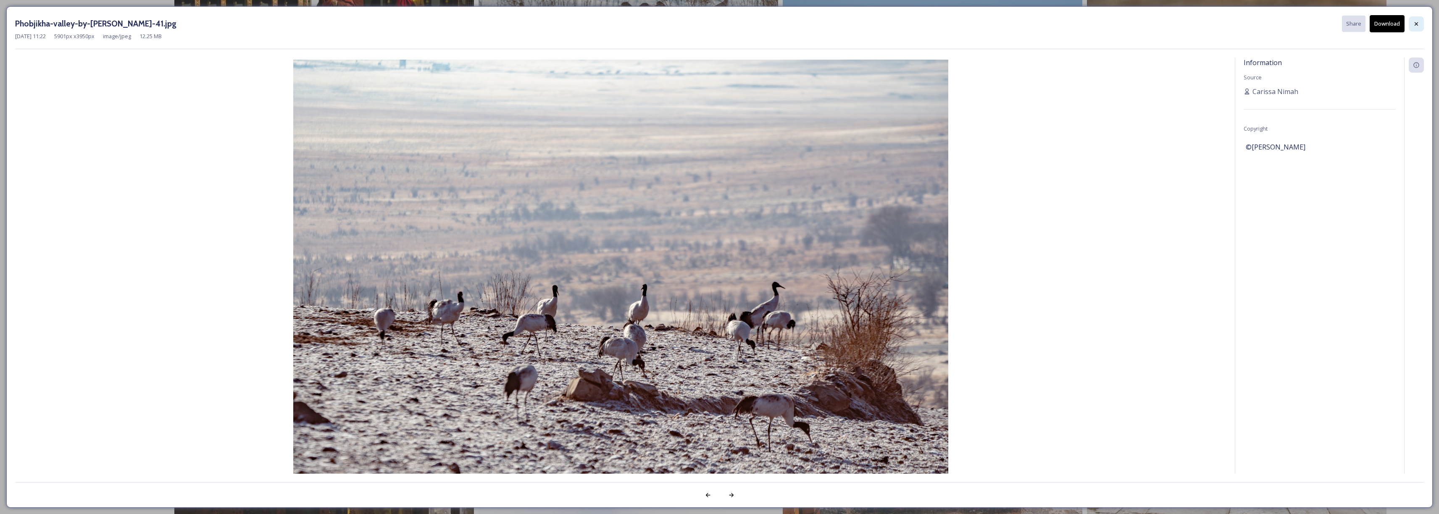
click at [1417, 25] on icon at bounding box center [1415, 23] width 3 height 3
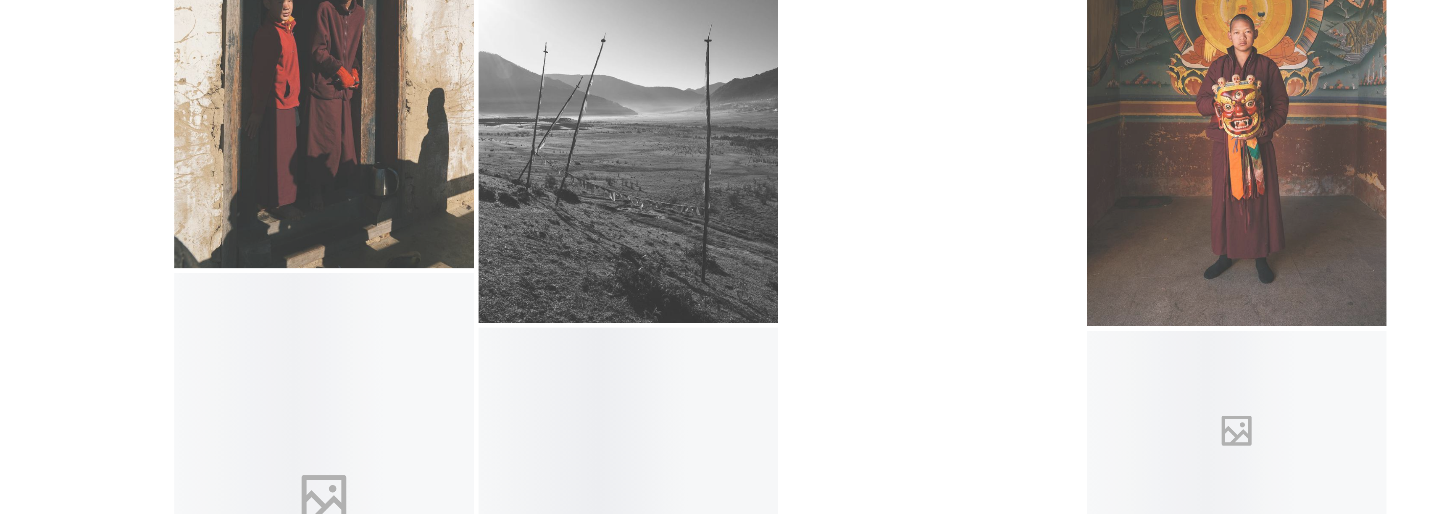
scroll to position [3981, 0]
